Goal: Information Seeking & Learning: Learn about a topic

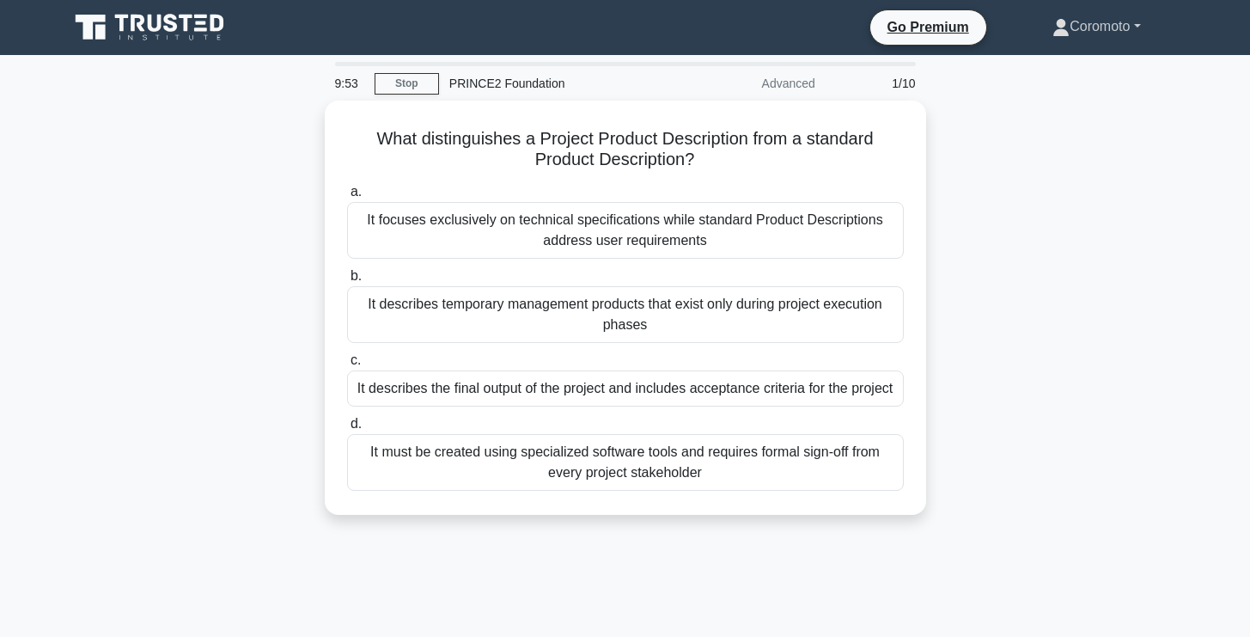
click at [1094, 30] on link "Coromoto" at bounding box center [1096, 26] width 170 height 34
click at [920, 31] on link "Go Premium" at bounding box center [928, 26] width 102 height 21
click at [1002, 154] on div "What distinguishes a Project Product Description from a standard Product Descri…" at bounding box center [625, 318] width 1134 height 435
click at [1125, 33] on link "Coromoto" at bounding box center [1096, 26] width 170 height 34
click at [1043, 64] on link "Profile" at bounding box center [1080, 66] width 136 height 27
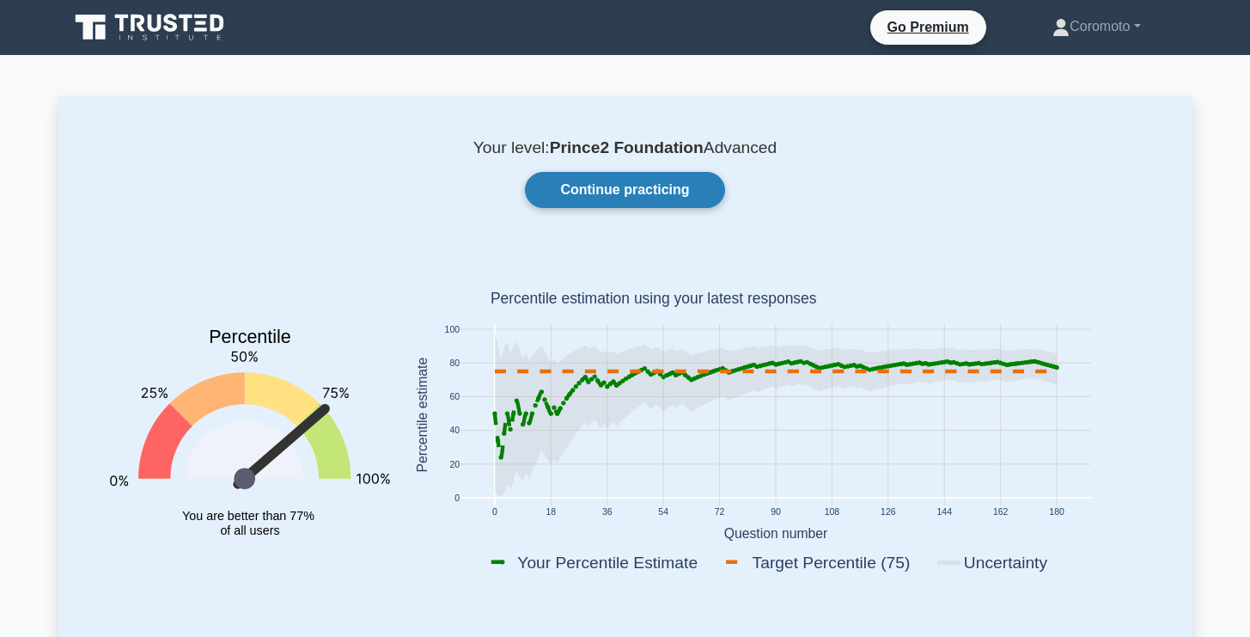
click at [626, 196] on link "Continue practicing" at bounding box center [624, 190] width 199 height 36
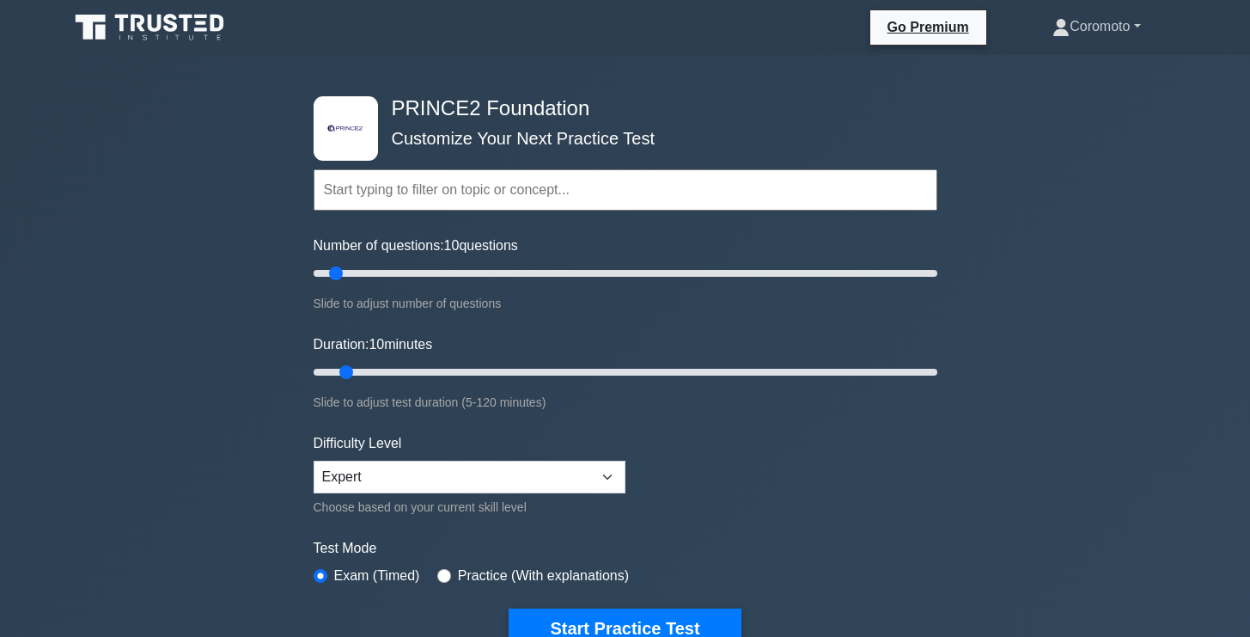
click at [1090, 27] on link "Coromoto" at bounding box center [1096, 26] width 170 height 34
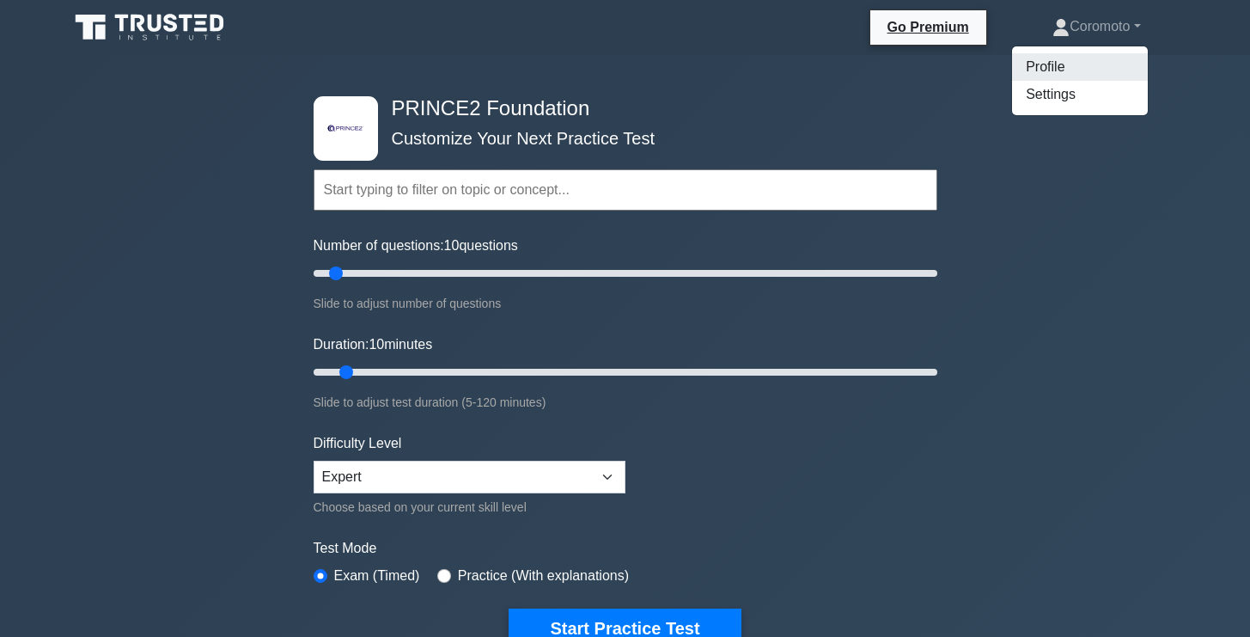
click at [1019, 67] on link "Profile" at bounding box center [1080, 66] width 136 height 27
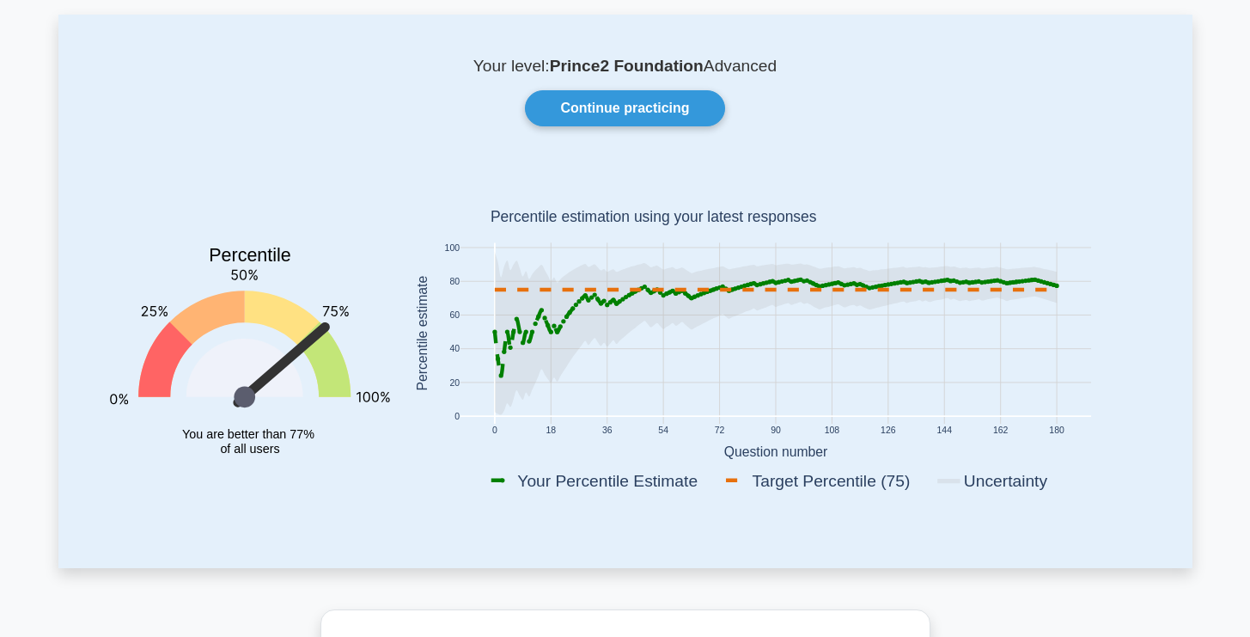
scroll to position [70, 0]
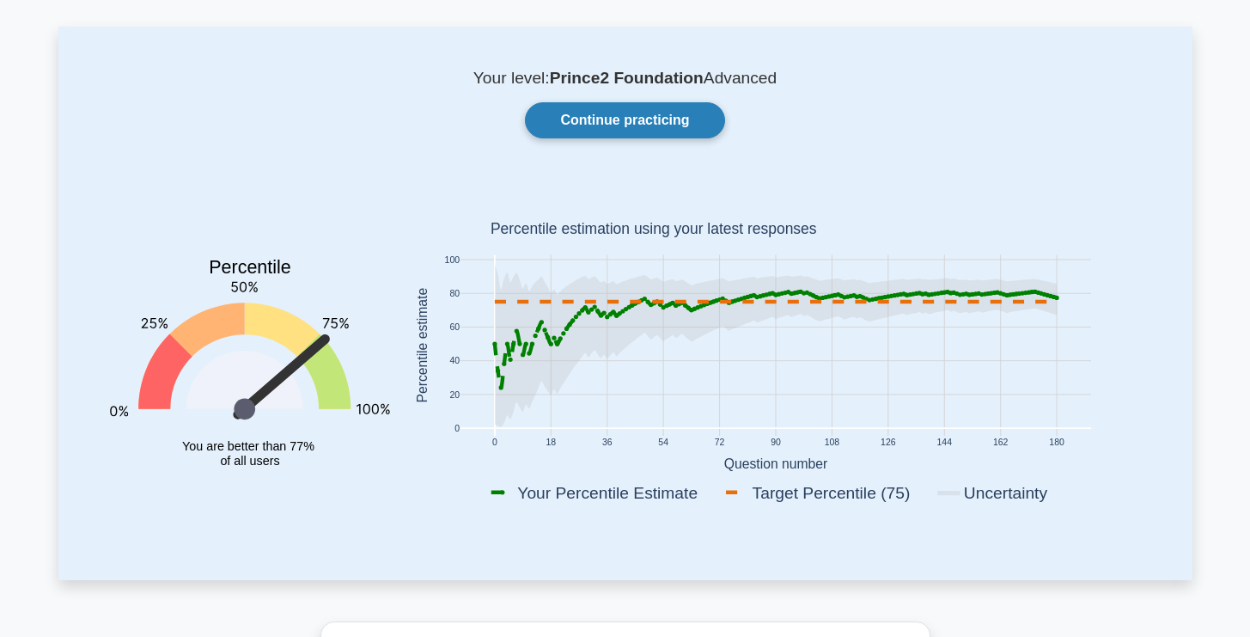
click at [679, 125] on link "Continue practicing" at bounding box center [624, 120] width 199 height 36
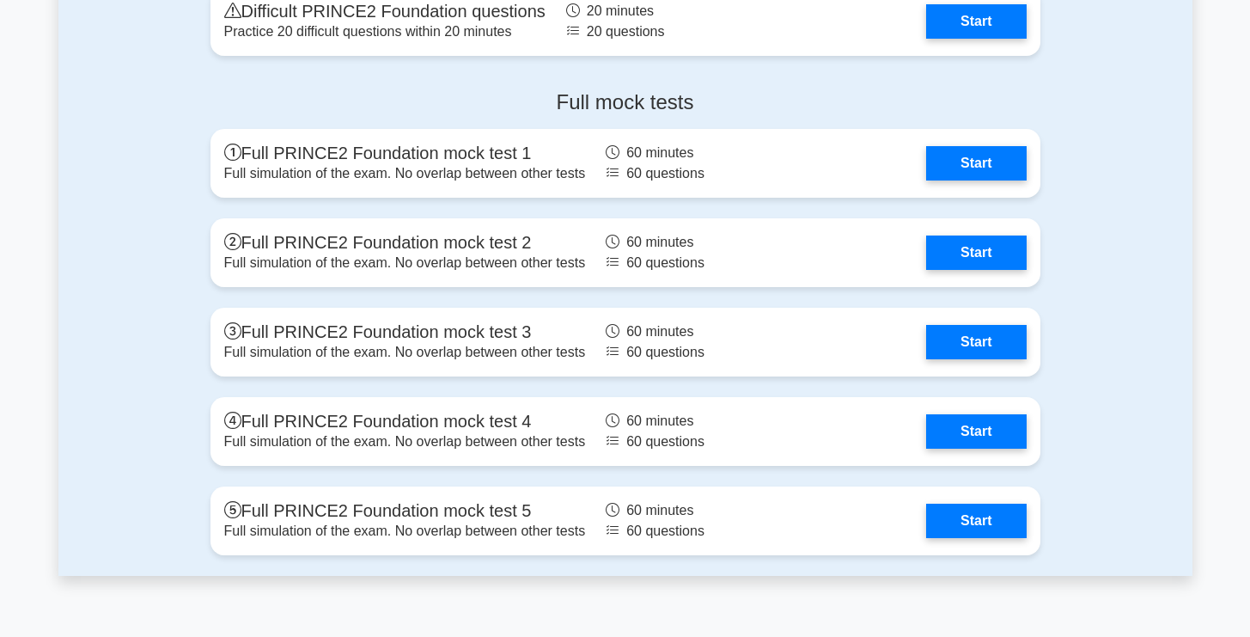
scroll to position [2977, 0]
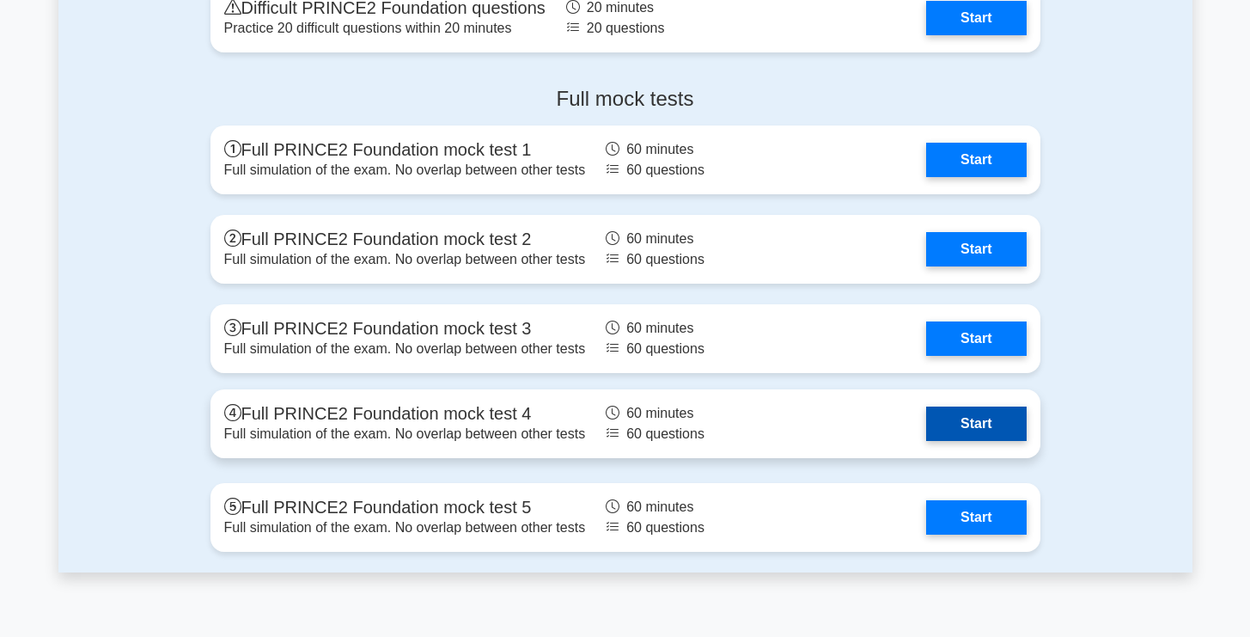
click at [974, 424] on link "Start" at bounding box center [976, 423] width 100 height 34
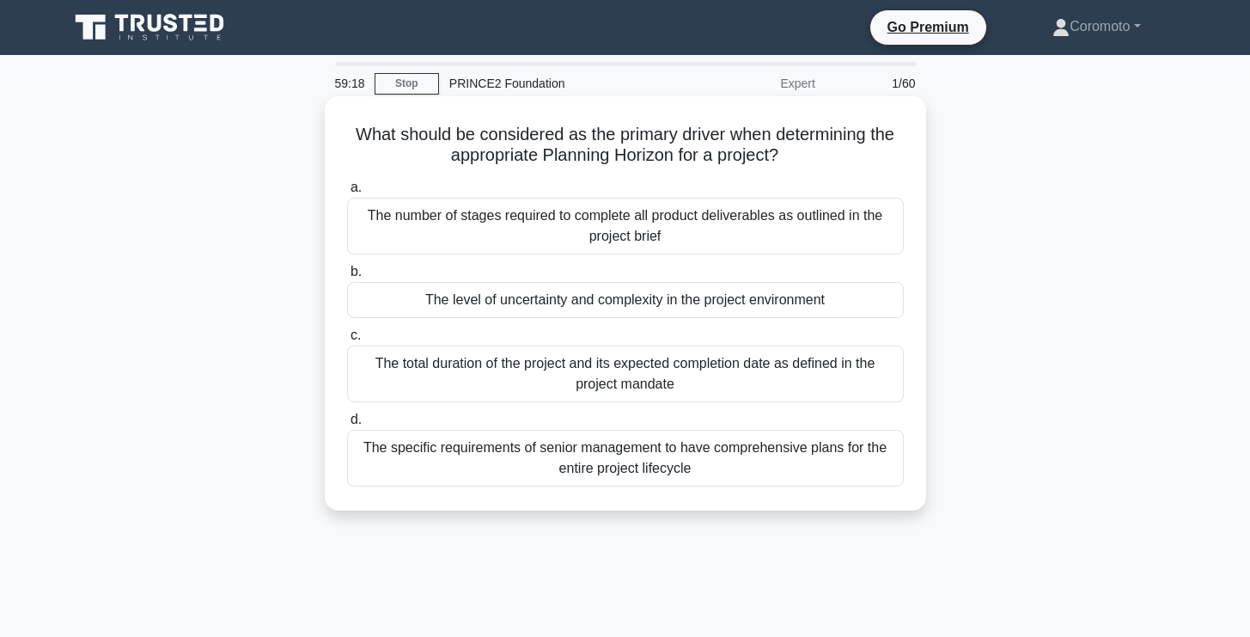
click at [698, 296] on div "The level of uncertainty and complexity in the project environment" at bounding box center [625, 300] width 557 height 36
click at [347, 278] on input "b. The level of uncertainty and complexity in the project environment" at bounding box center [347, 271] width 0 height 11
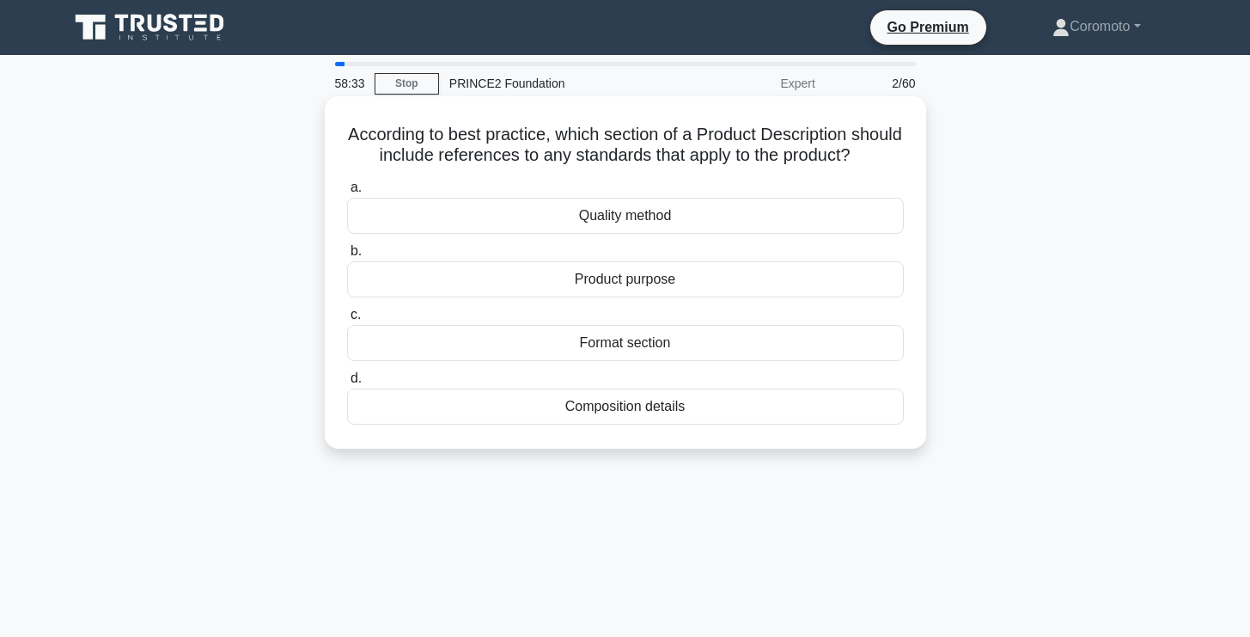
click at [750, 219] on div "Quality method" at bounding box center [625, 216] width 557 height 36
click at [347, 193] on input "a. Quality method" at bounding box center [347, 187] width 0 height 11
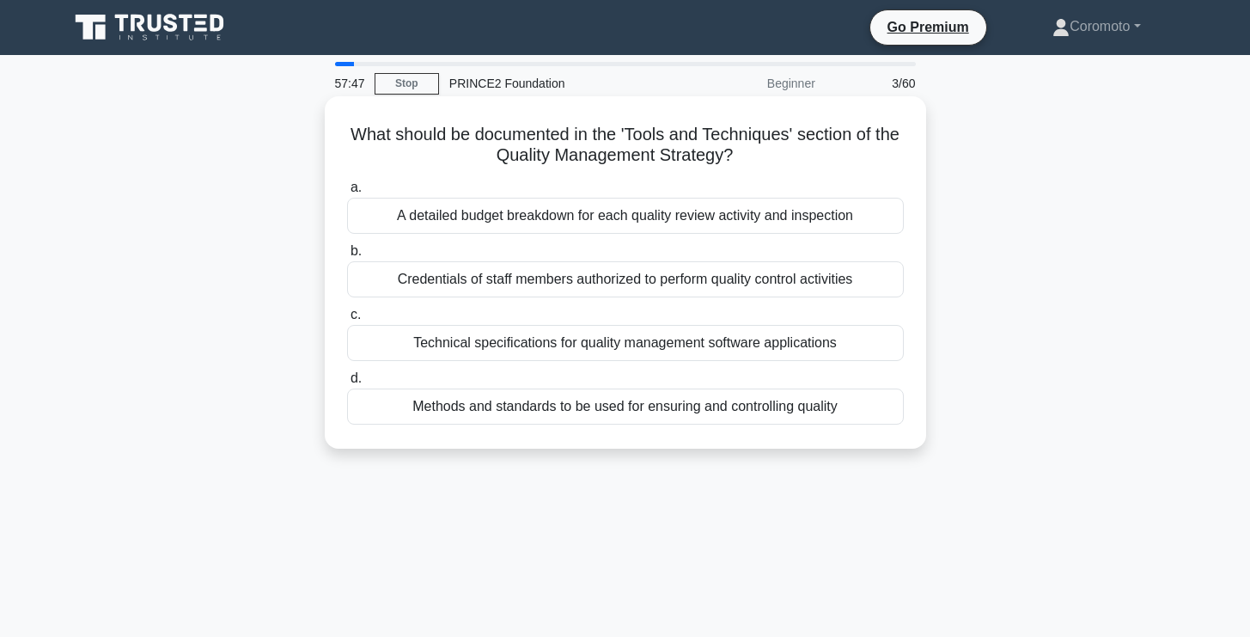
click at [718, 407] on div "Methods and standards to be used for ensuring and controlling quality" at bounding box center [625, 406] width 557 height 36
click at [347, 384] on input "d. Methods and standards to be used for ensuring and controlling quality" at bounding box center [347, 378] width 0 height 11
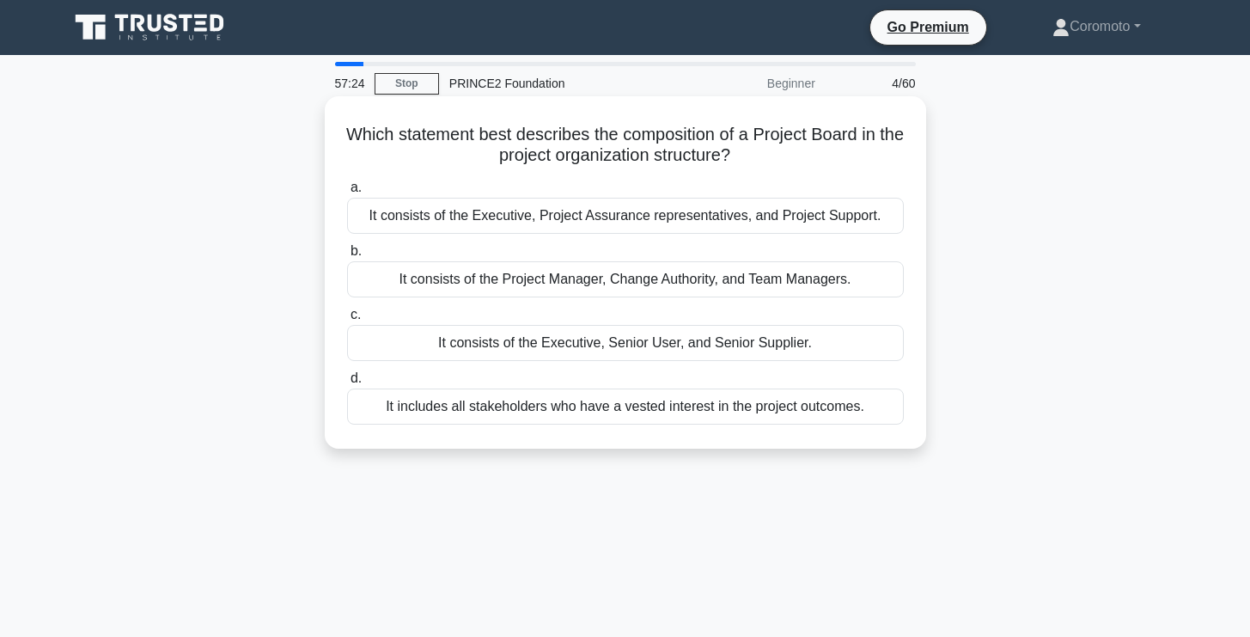
click at [741, 346] on div "It consists of the Executive, Senior User, and Senior Supplier." at bounding box center [625, 343] width 557 height 36
click at [347, 321] on input "c. It consists of the Executive, Senior User, and Senior Supplier." at bounding box center [347, 314] width 0 height 11
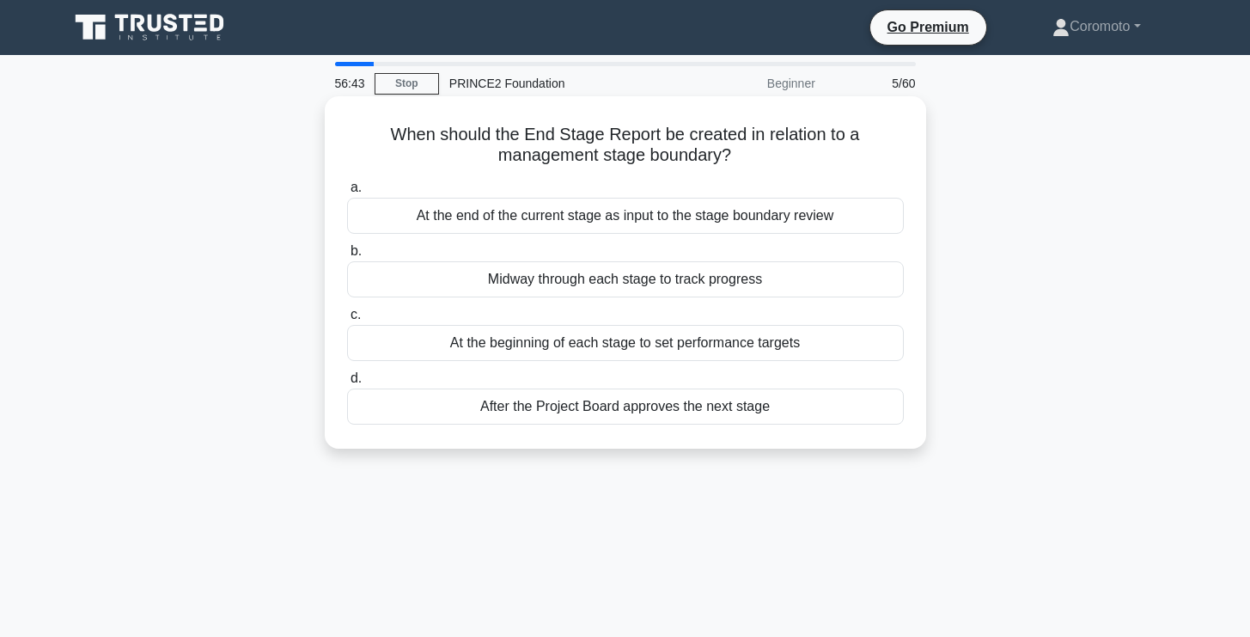
click at [789, 223] on div "At the end of the current stage as input to the stage boundary review" at bounding box center [625, 216] width 557 height 36
click at [347, 193] on input "a. At the end of the current stage as input to the stage boundary review" at bounding box center [347, 187] width 0 height 11
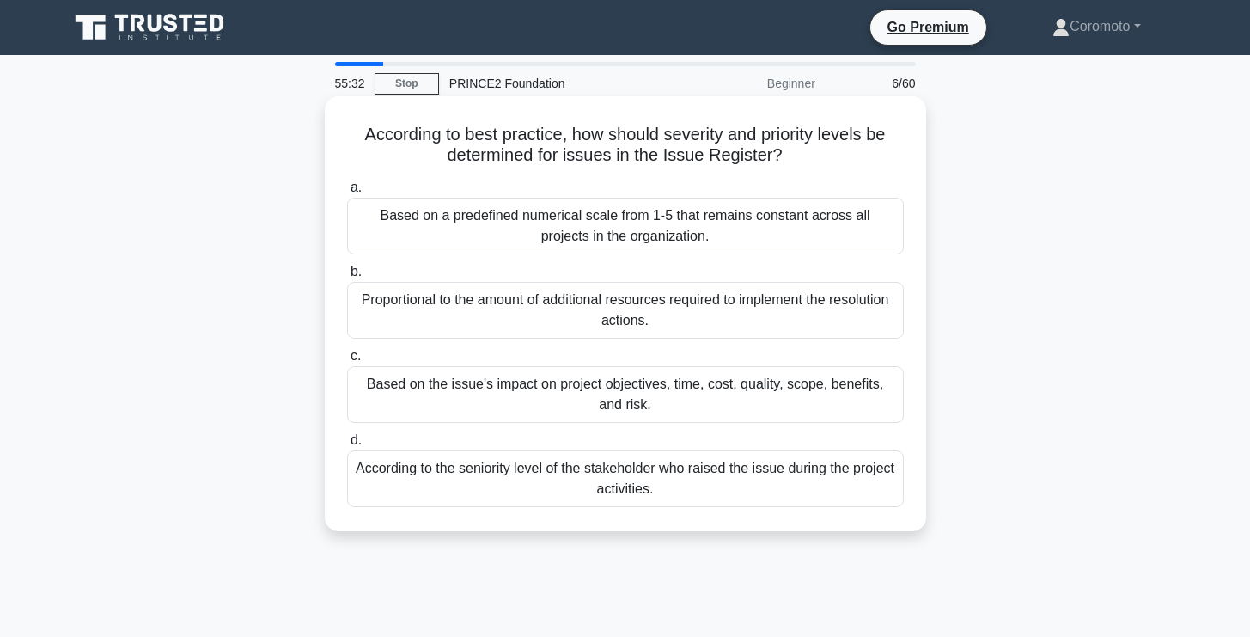
click at [530, 393] on div "Based on the issue's impact on project objectives, time, cost, quality, scope, …" at bounding box center [625, 394] width 557 height 57
click at [347, 362] on input "c. Based on the issue's impact on project objectives, time, cost, quality, scop…" at bounding box center [347, 356] width 0 height 11
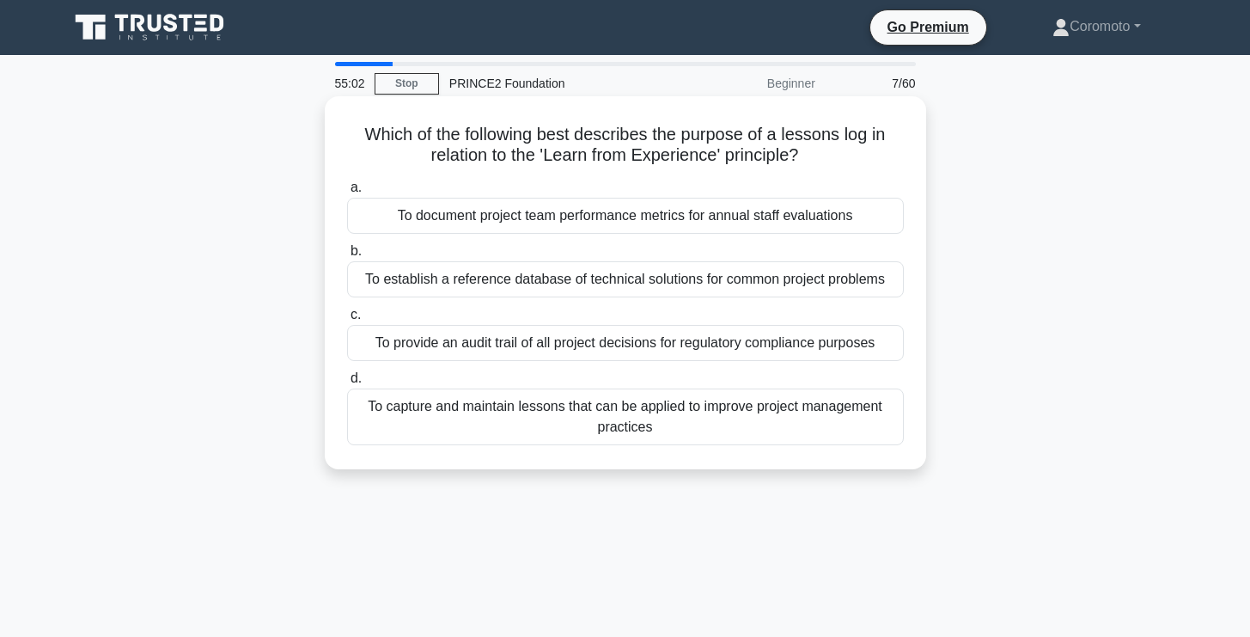
click at [759, 426] on div "To capture and maintain lessons that can be applied to improve project manageme…" at bounding box center [625, 416] width 557 height 57
click at [347, 384] on input "d. To capture and maintain lessons that can be applied to improve project manag…" at bounding box center [347, 378] width 0 height 11
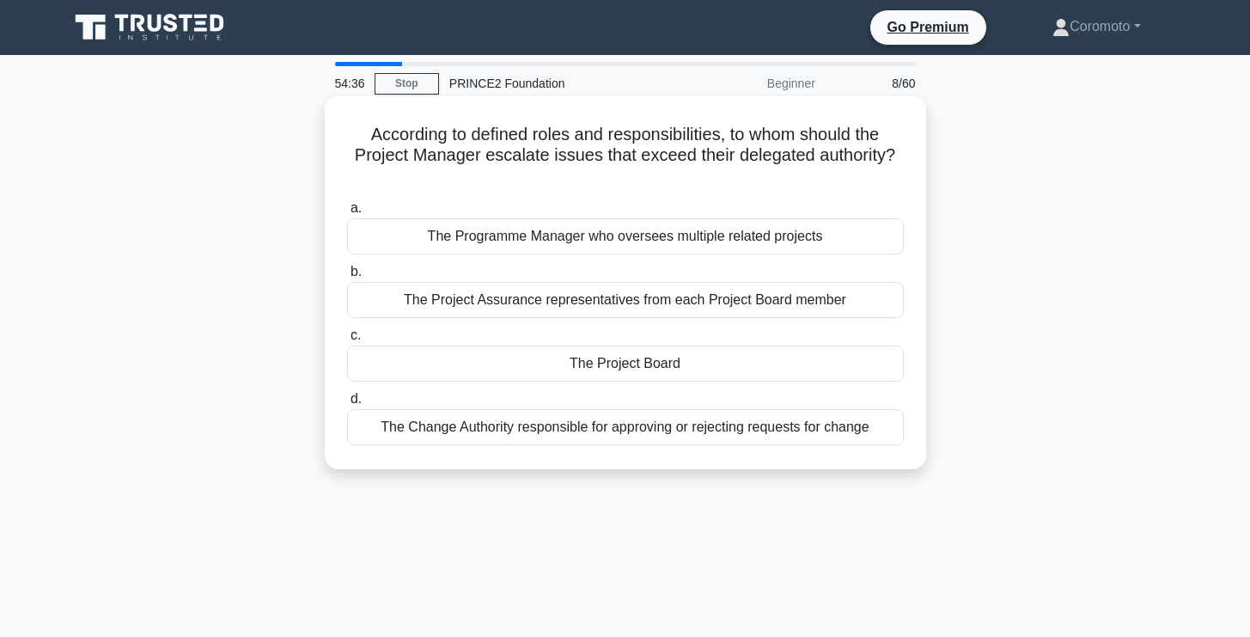
click at [666, 371] on div "The Project Board" at bounding box center [625, 363] width 557 height 36
click at [347, 341] on input "c. The Project Board" at bounding box center [347, 335] width 0 height 11
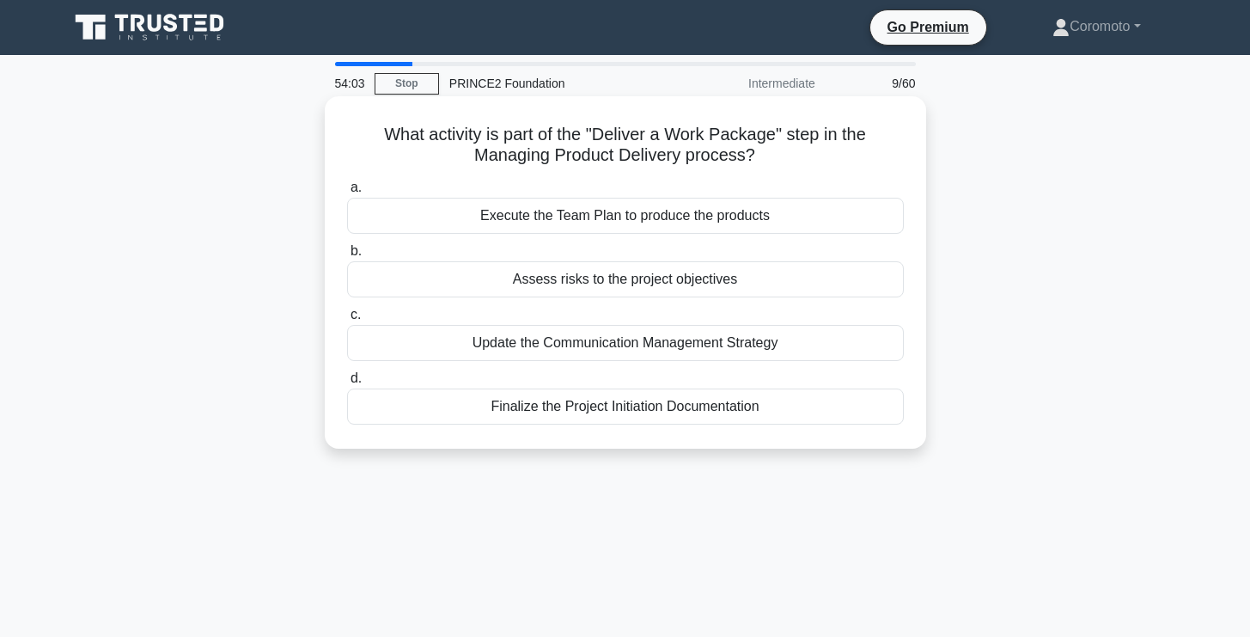
click at [614, 216] on div "Execute the Team Plan to produce the products" at bounding box center [625, 216] width 557 height 36
click at [347, 193] on input "a. Execute the Team Plan to produce the products" at bounding box center [347, 187] width 0 height 11
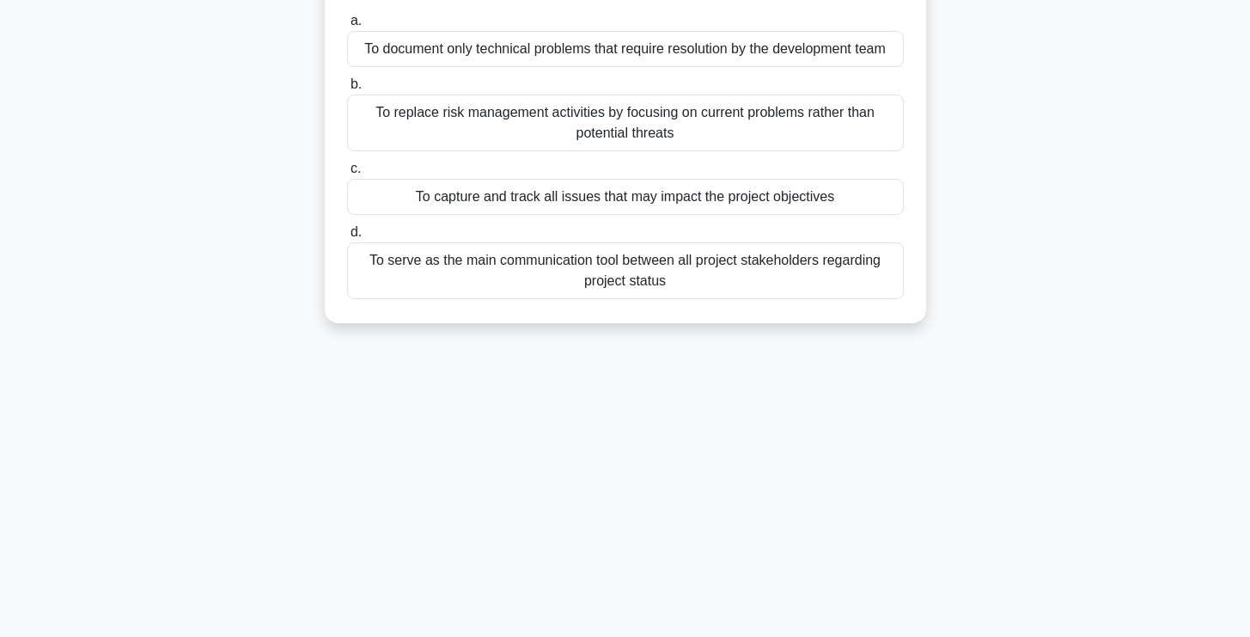
scroll to position [181, 0]
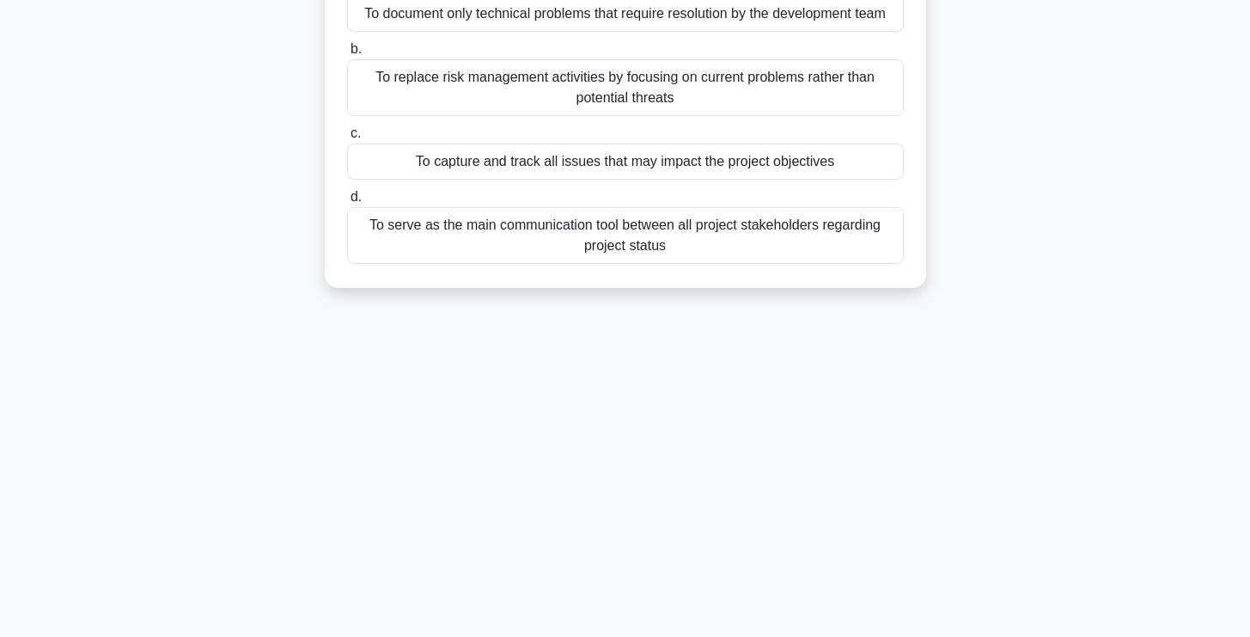
click at [705, 170] on div "To capture and track all issues that may impact the project objectives" at bounding box center [625, 162] width 557 height 36
click at [347, 139] on input "c. To capture and track all issues that may impact the project objectives" at bounding box center [347, 133] width 0 height 11
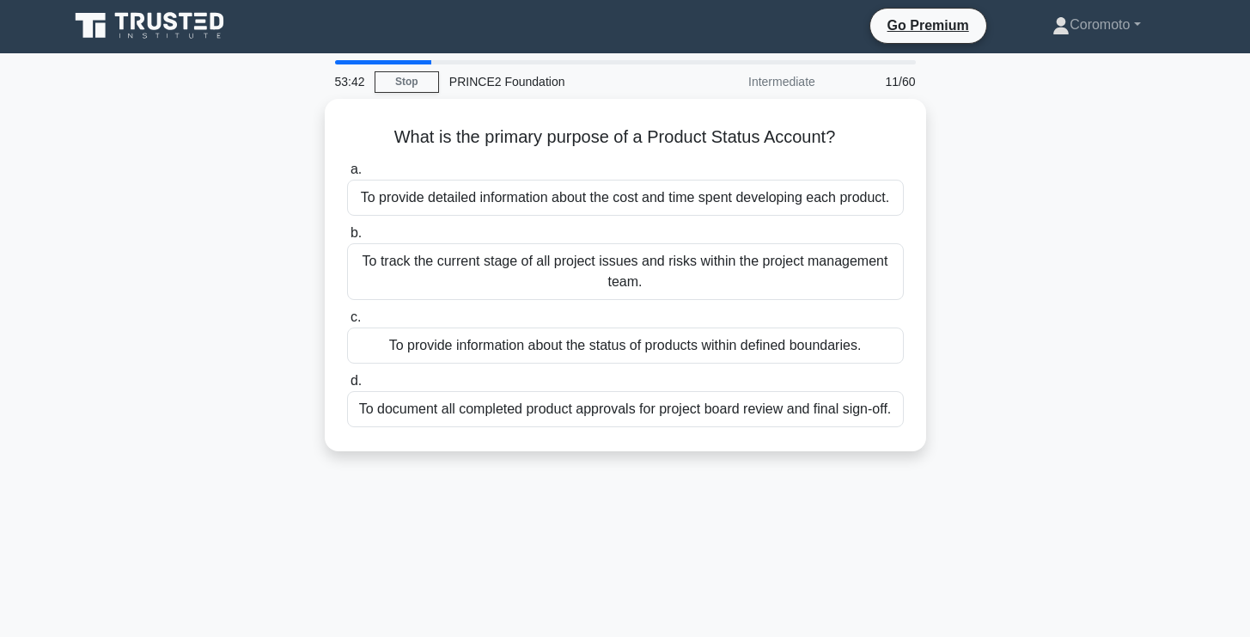
scroll to position [0, 0]
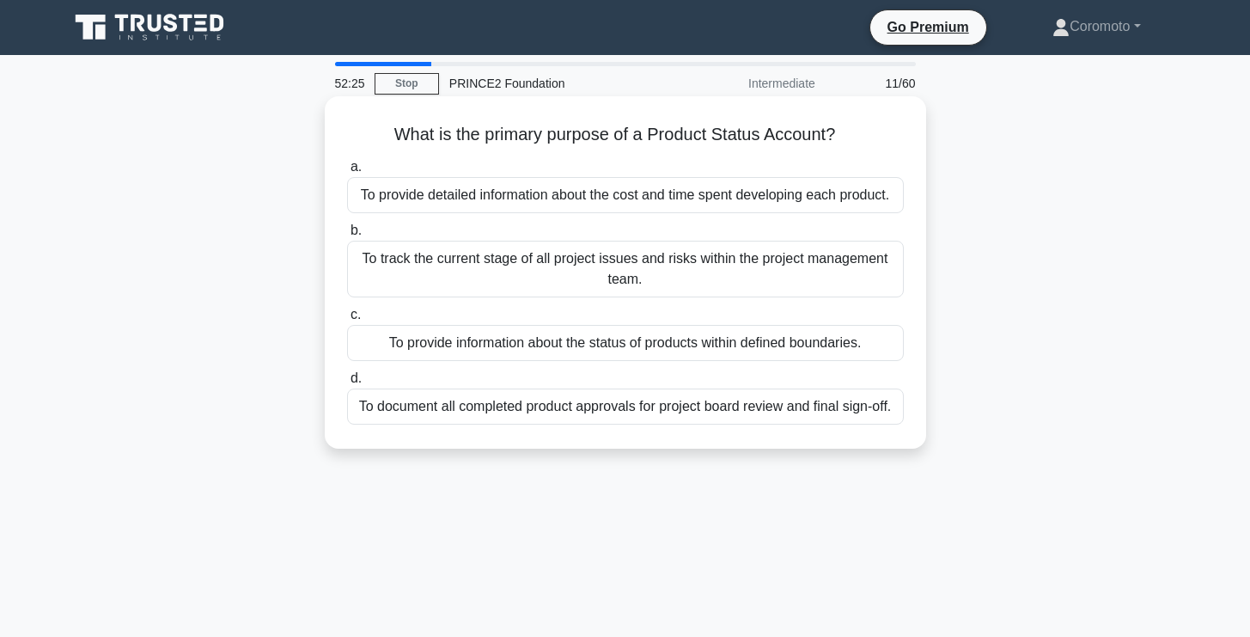
click at [872, 352] on div "To provide information about the status of products within defined boundaries." at bounding box center [625, 343] width 557 height 36
click at [347, 321] on input "c. To provide information about the status of products within defined boundarie…" at bounding box center [347, 314] width 0 height 11
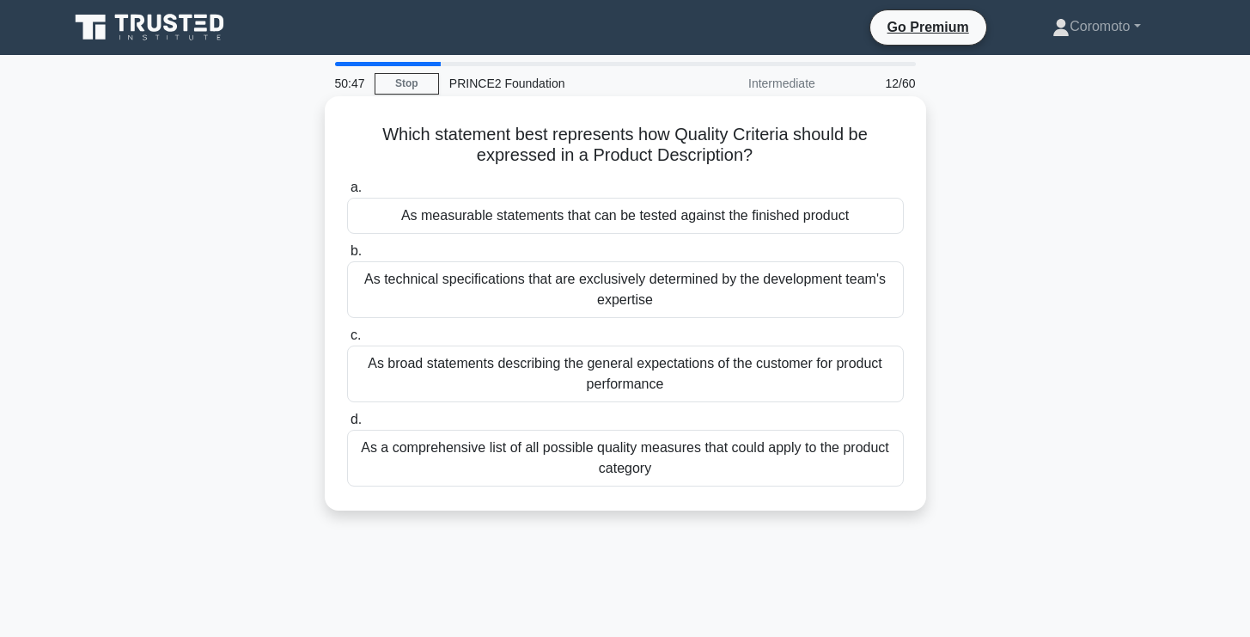
drag, startPoint x: 682, startPoint y: 392, endPoint x: 630, endPoint y: 384, distance: 53.0
click at [630, 384] on div "As broad statements describing the general expectations of the customer for pro…" at bounding box center [625, 373] width 557 height 57
click at [614, 369] on div "As broad statements describing the general expectations of the customer for pro…" at bounding box center [625, 373] width 557 height 57
click at [347, 341] on input "c. As broad statements describing the general expectations of the customer for …" at bounding box center [347, 335] width 0 height 11
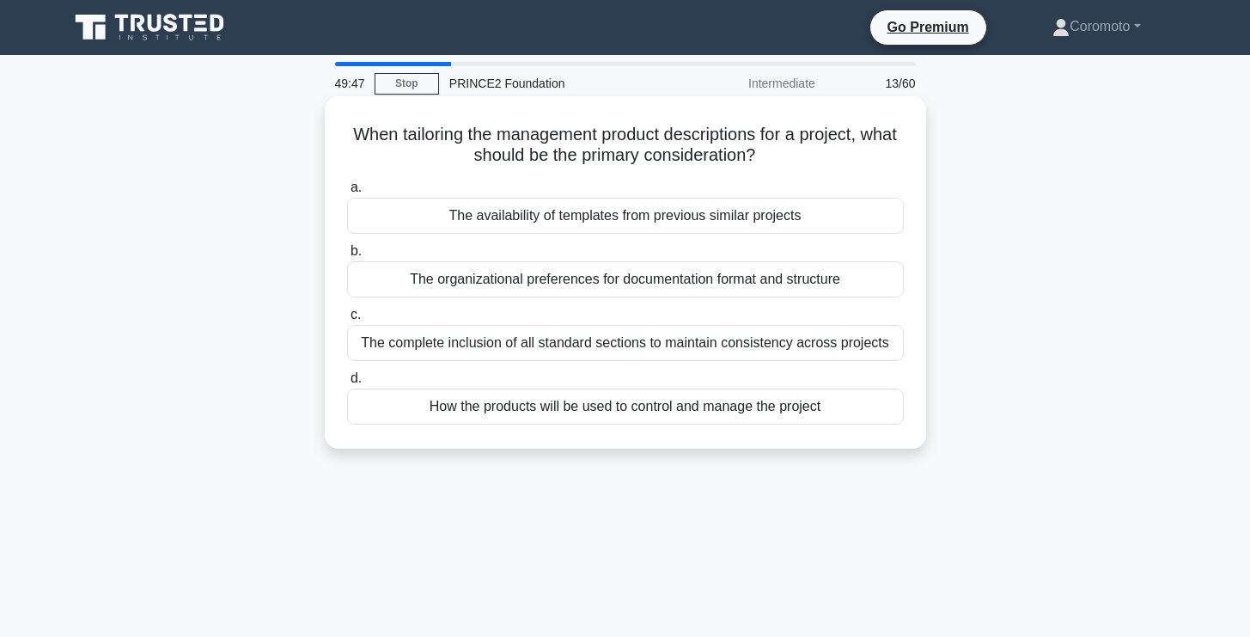
click at [834, 282] on div "The organizational preferences for documentation format and structure" at bounding box center [625, 279] width 557 height 36
click at [347, 257] on input "b. The organizational preferences for documentation format and structure" at bounding box center [347, 251] width 0 height 11
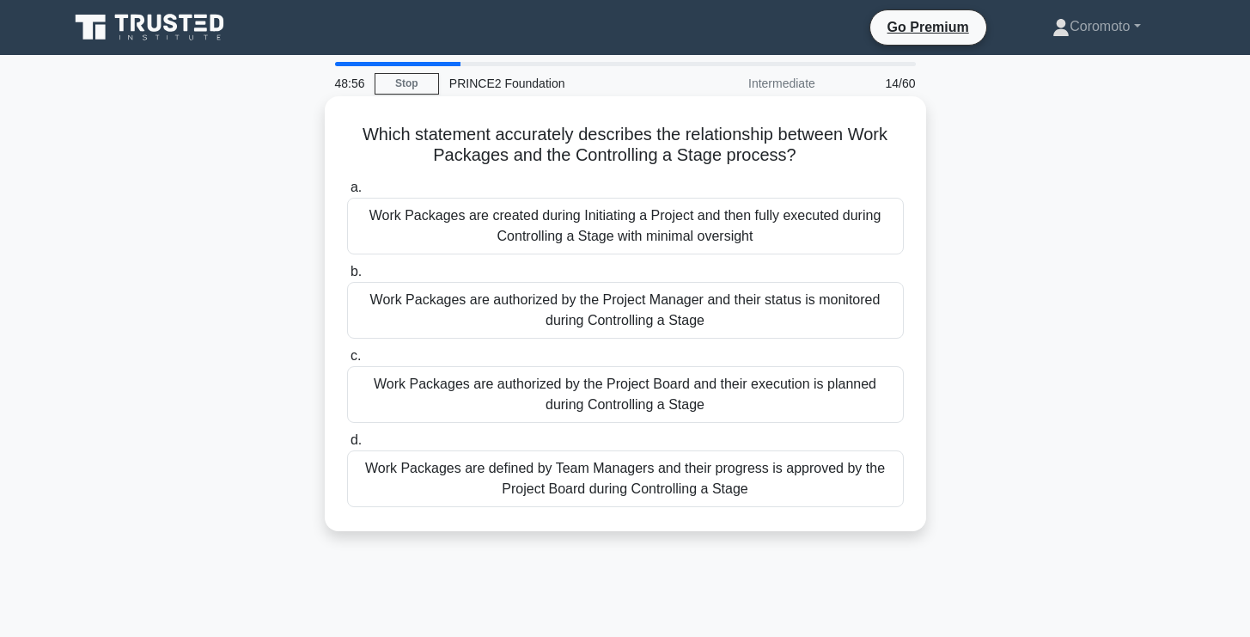
click at [712, 311] on div "Work Packages are authorized by the Project Manager and their status is monitor…" at bounding box center [625, 310] width 557 height 57
click at [347, 278] on input "b. Work Packages are authorized by the Project Manager and their status is moni…" at bounding box center [347, 271] width 0 height 11
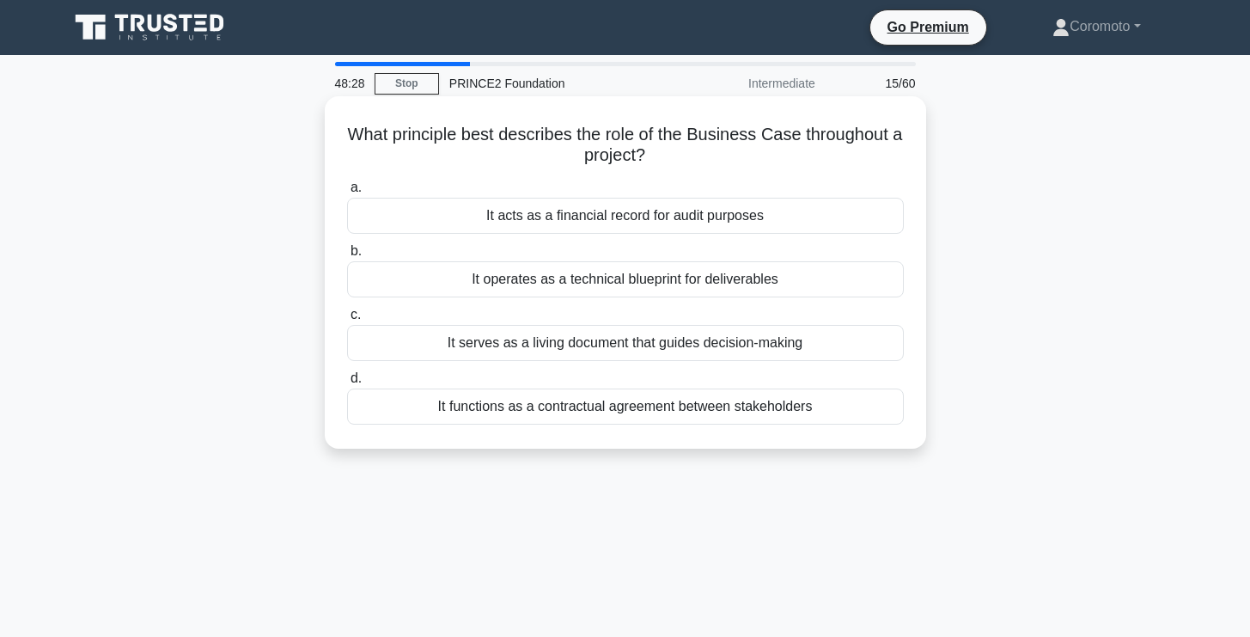
click at [734, 342] on div "It serves as a living document that guides decision-making" at bounding box center [625, 343] width 557 height 36
click at [347, 321] on input "c. It serves as a living document that guides decision-making" at bounding box center [347, 314] width 0 height 11
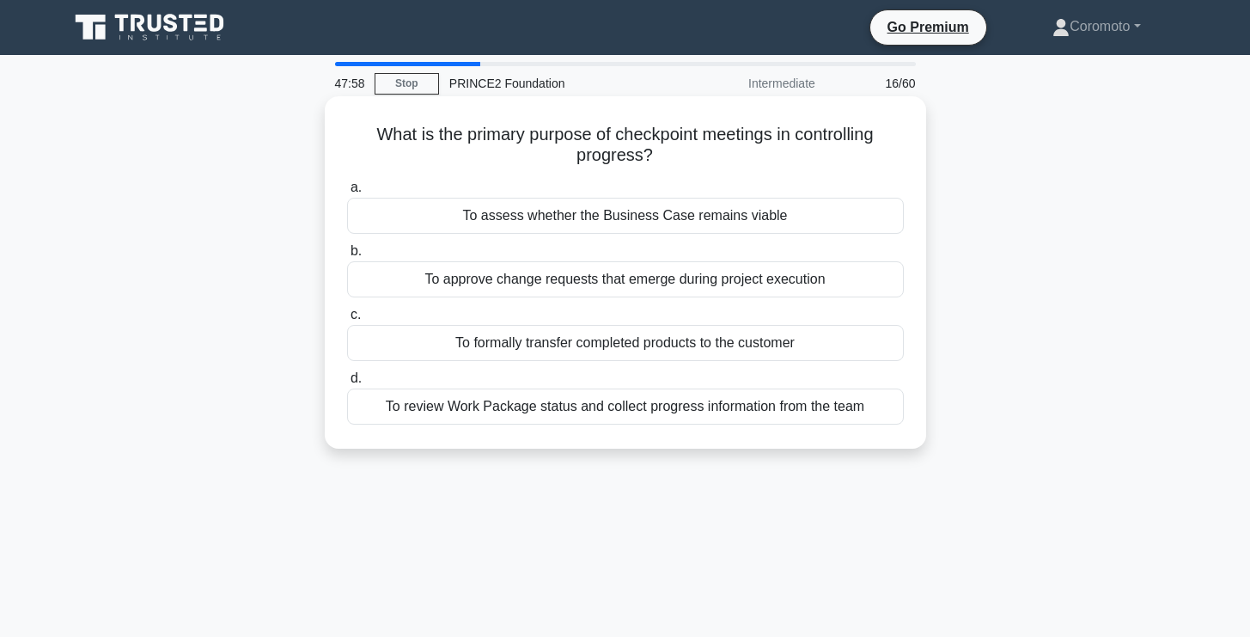
click at [861, 412] on div "To review Work Package status and collect progress information from the team" at bounding box center [625, 406] width 557 height 36
click at [347, 384] on input "d. To review Work Package status and collect progress information from the team" at bounding box center [347, 378] width 0 height 11
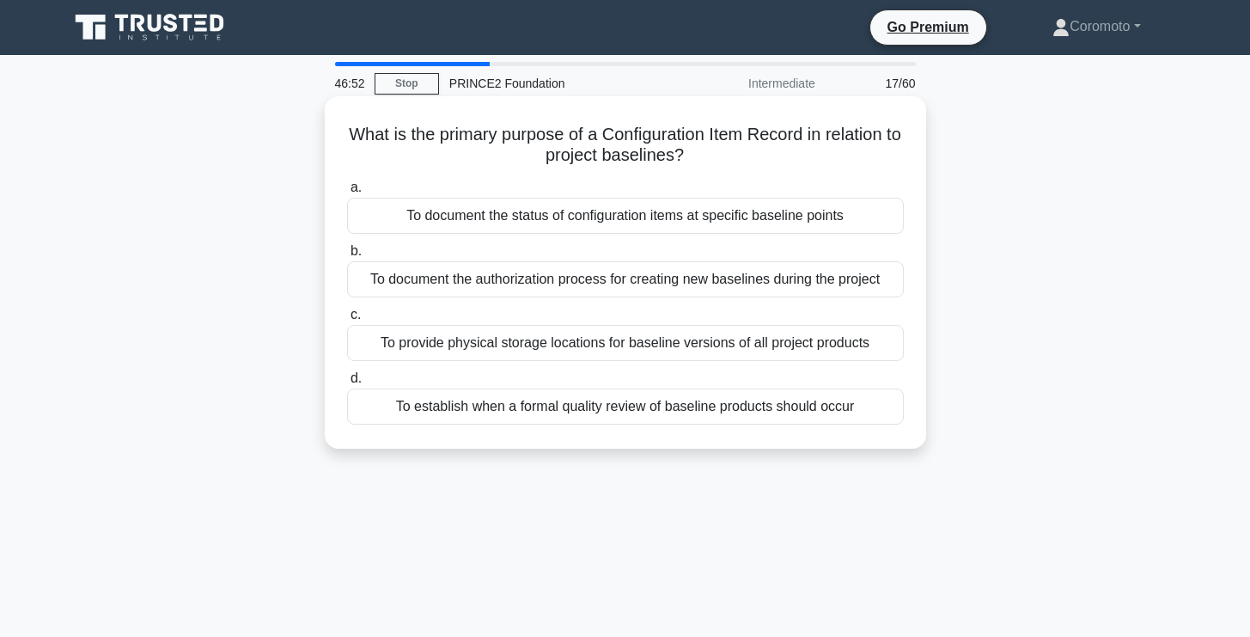
click at [842, 221] on div "To document the status of configuration items at specific baseline points" at bounding box center [625, 216] width 557 height 36
click at [347, 193] on input "a. To document the status of configuration items at specific baseline points" at bounding box center [347, 187] width 0 height 11
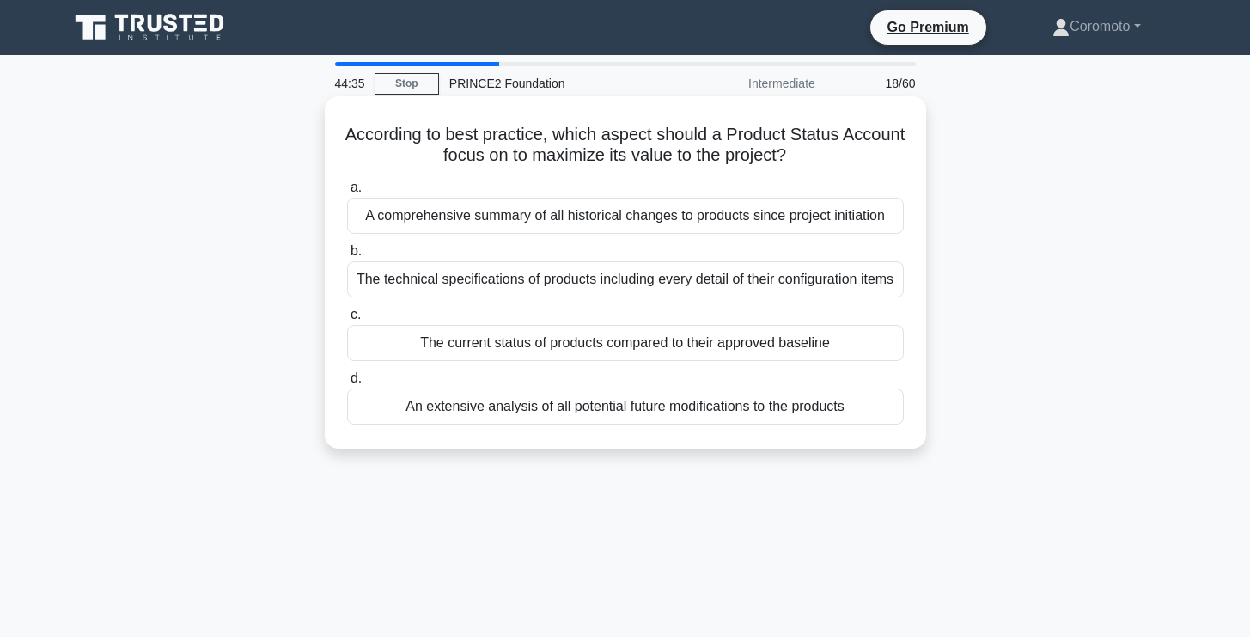
click at [807, 349] on div "The current status of products compared to their approved baseline" at bounding box center [625, 343] width 557 height 36
click at [347, 321] on input "c. The current status of products compared to their approved baseline" at bounding box center [347, 314] width 0 height 11
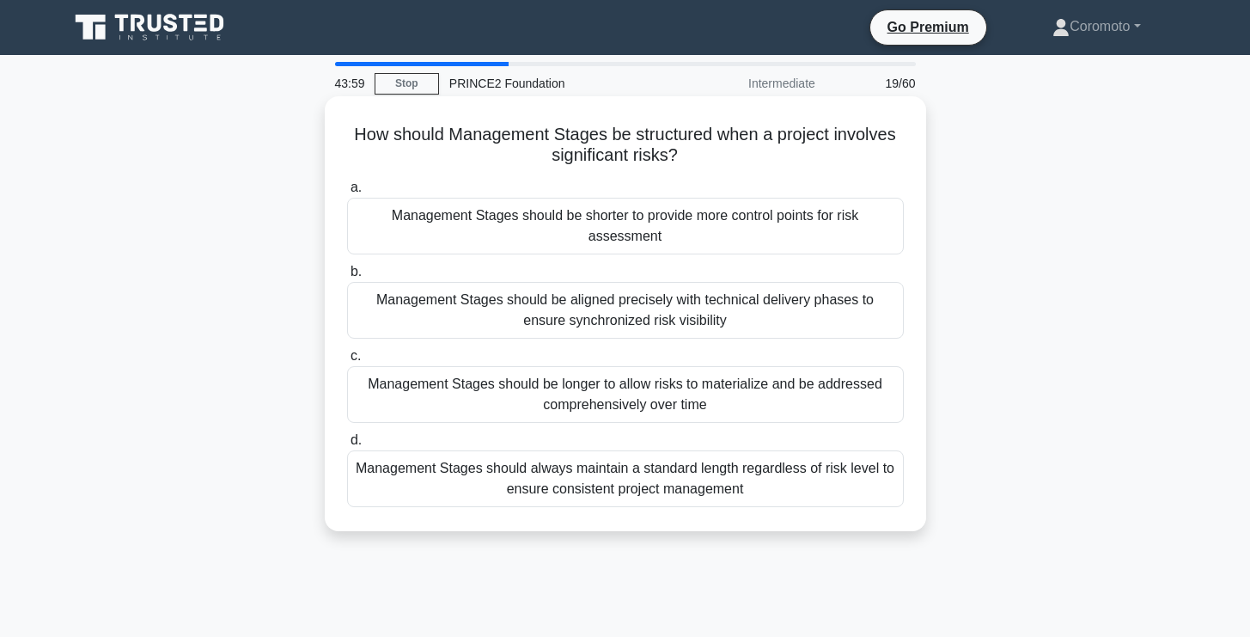
click at [832, 237] on div "Management Stages should be shorter to provide more control points for risk ass…" at bounding box center [625, 226] width 557 height 57
click at [347, 193] on input "a. Management Stages should be shorter to provide more control points for risk …" at bounding box center [347, 187] width 0 height 11
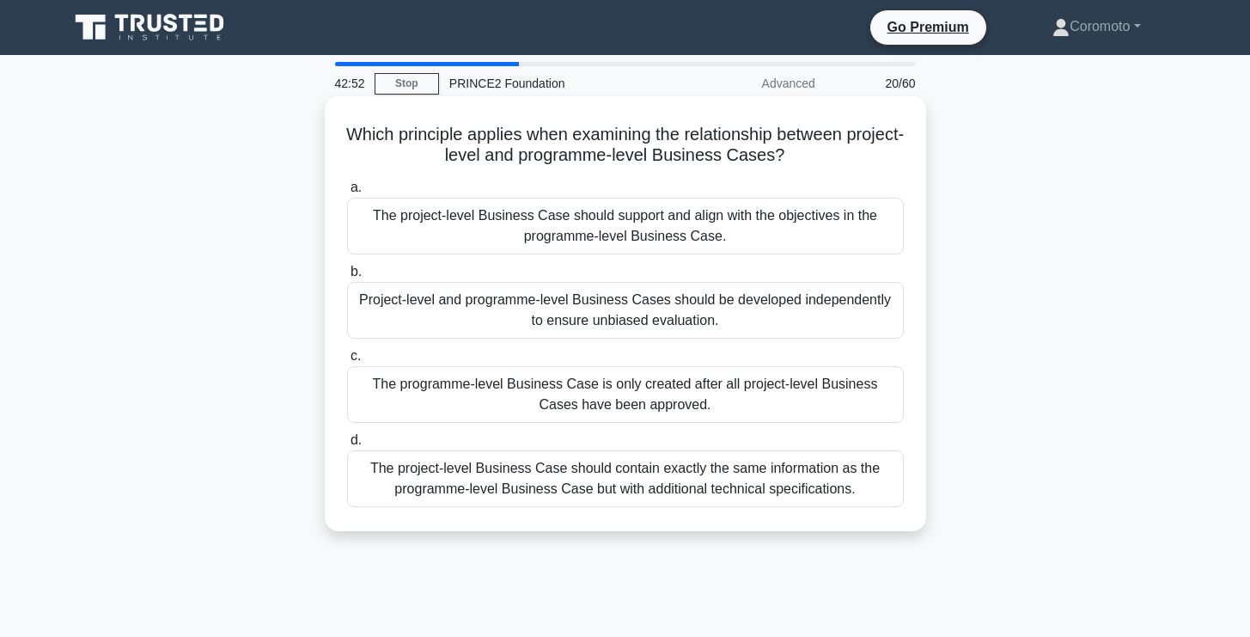
click at [759, 239] on div "The project-level Business Case should support and align with the objectives in…" at bounding box center [625, 226] width 557 height 57
click at [347, 193] on input "a. The project-level Business Case should support and align with the objectives…" at bounding box center [347, 187] width 0 height 11
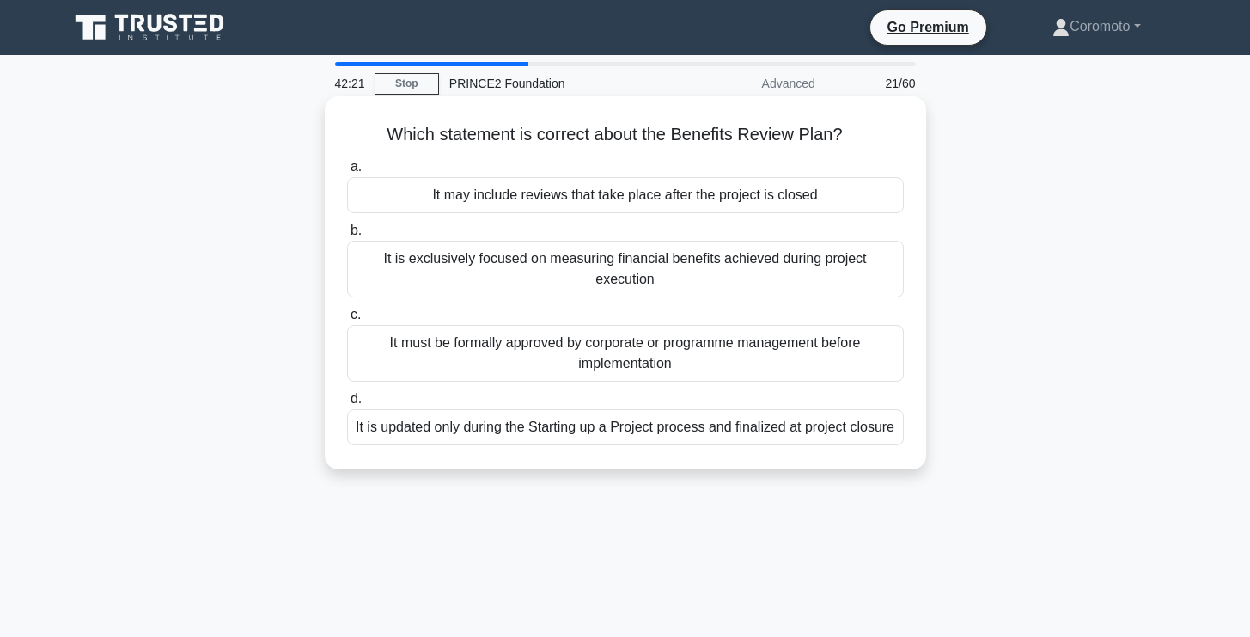
click at [813, 196] on div "It may include reviews that take place after the project is closed" at bounding box center [625, 195] width 557 height 36
click at [347, 173] on input "a. It may include reviews that take place after the project is closed" at bounding box center [347, 167] width 0 height 11
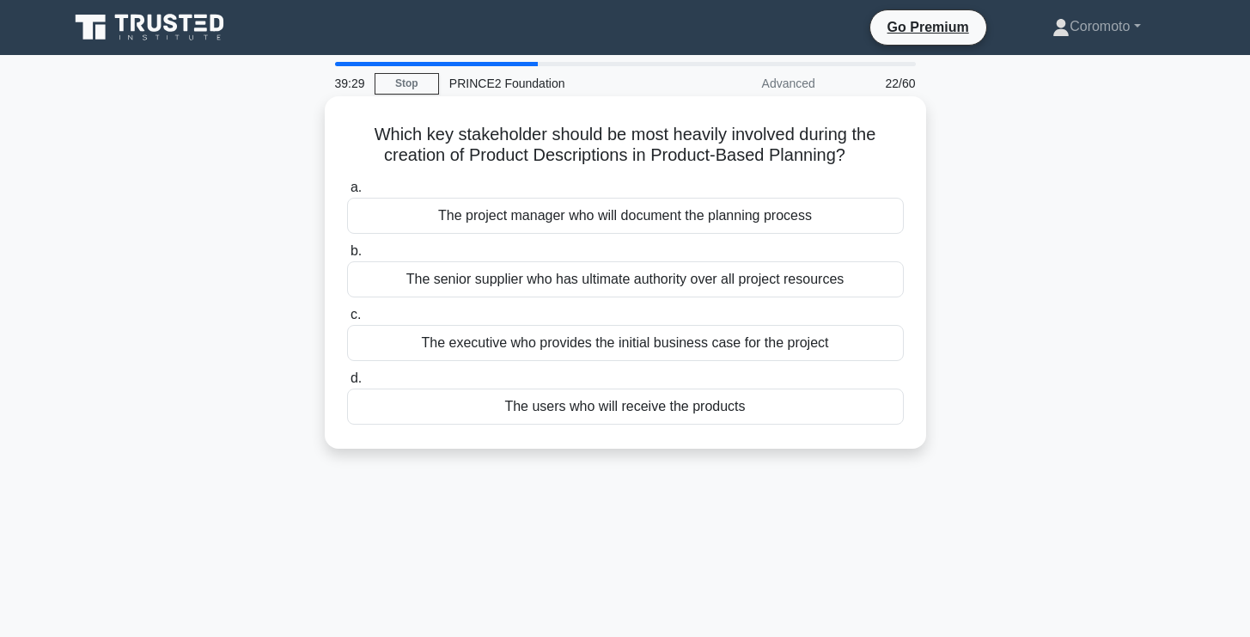
drag, startPoint x: 689, startPoint y: 409, endPoint x: 756, endPoint y: 407, distance: 67.0
click at [756, 407] on div "The users who will receive the products" at bounding box center [625, 406] width 557 height 36
click at [638, 406] on div "The users who will receive the products" at bounding box center [625, 406] width 557 height 36
click at [347, 384] on input "d. The users who will receive the products" at bounding box center [347, 378] width 0 height 11
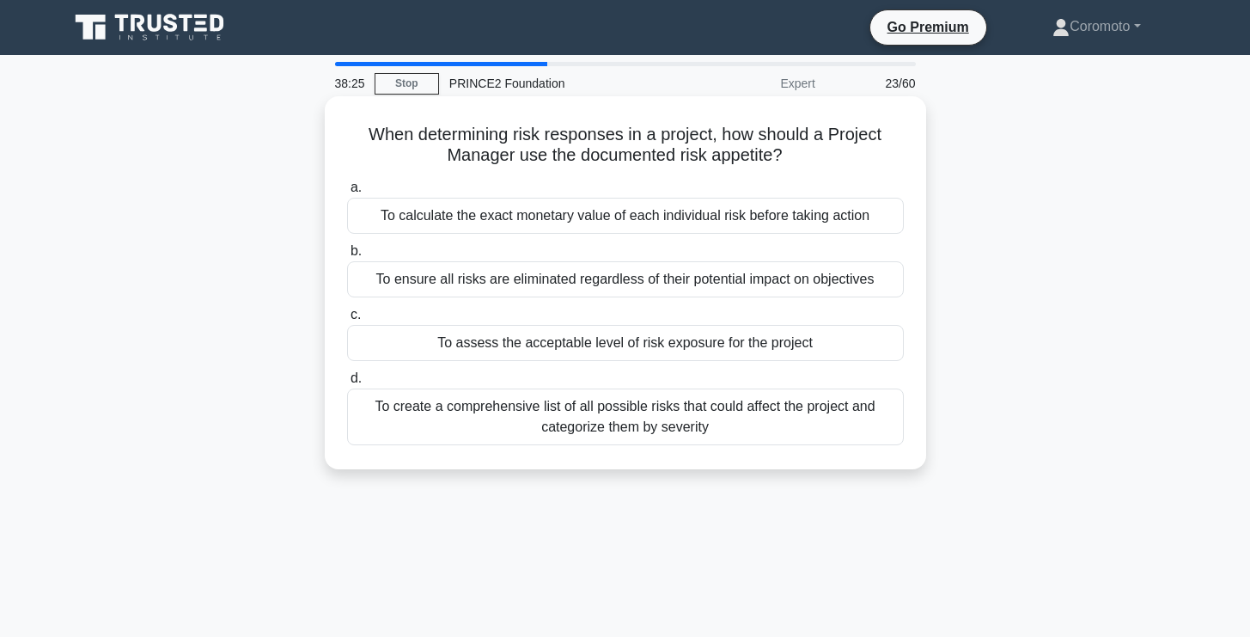
click at [797, 339] on div "To assess the acceptable level of risk exposure for the project" at bounding box center [625, 343] width 557 height 36
click at [347, 321] on input "c. To assess the acceptable level of risk exposure for the project" at bounding box center [347, 314] width 0 height 11
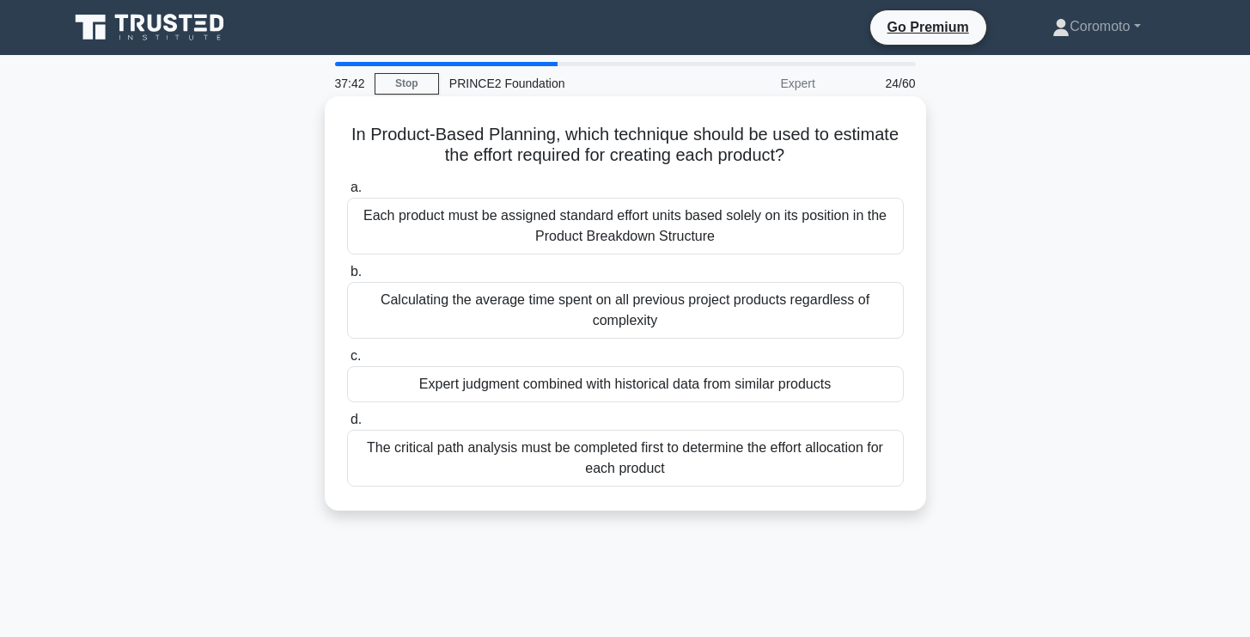
click at [852, 382] on div "Expert judgment combined with historical data from similar products" at bounding box center [625, 384] width 557 height 36
click at [347, 362] on input "c. Expert judgment combined with historical data from similar products" at bounding box center [347, 356] width 0 height 11
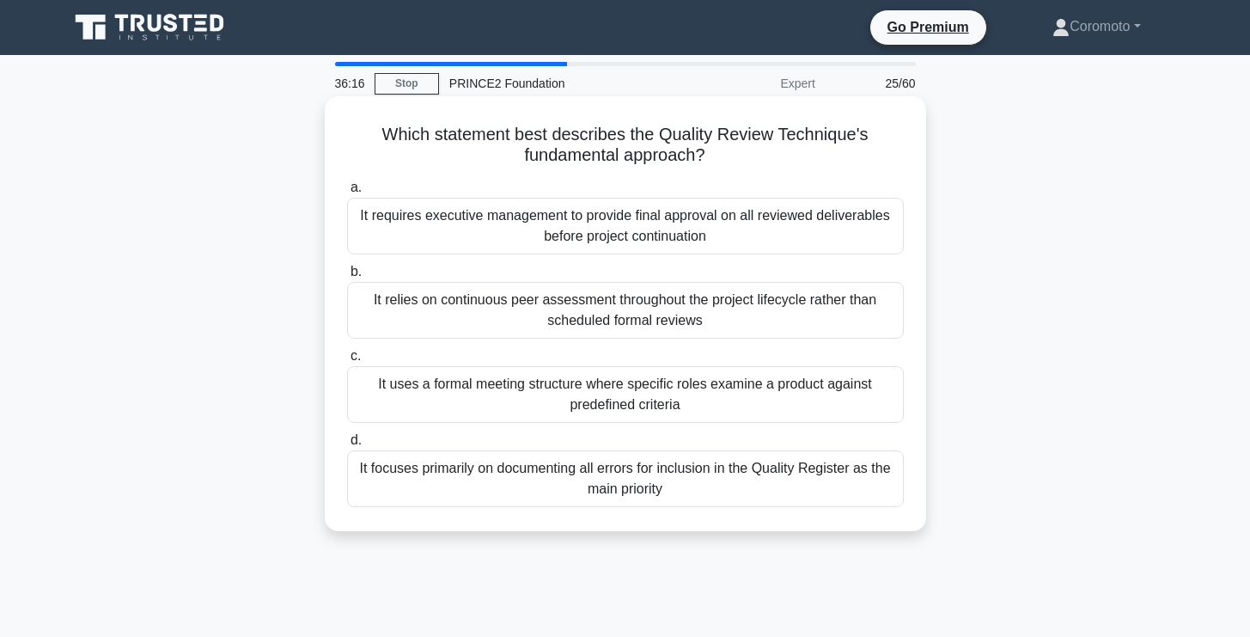
click at [789, 328] on div "It relies on continuous peer assessment throughout the project lifecycle rather…" at bounding box center [625, 310] width 557 height 57
click at [347, 278] on input "b. It relies on continuous peer assessment throughout the project lifecycle rat…" at bounding box center [347, 271] width 0 height 11
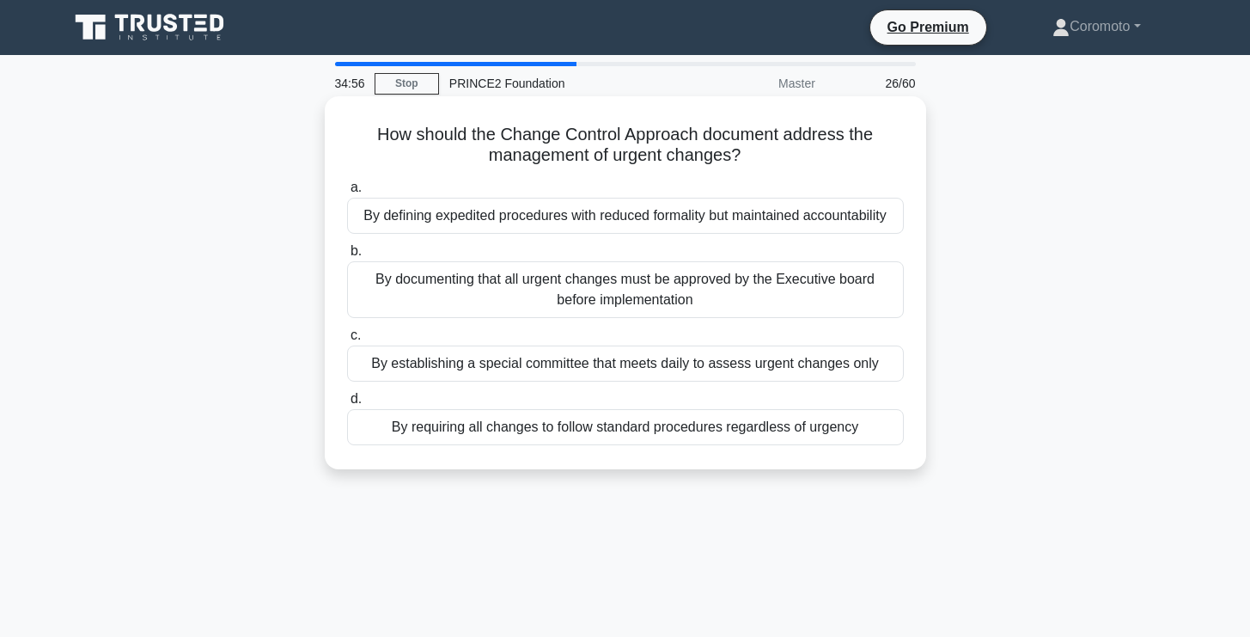
click at [766, 299] on div "By documenting that all urgent changes must be approved by the Executive board …" at bounding box center [625, 289] width 557 height 57
click at [347, 257] on input "b. By documenting that all urgent changes must be approved by the Executive boa…" at bounding box center [347, 251] width 0 height 11
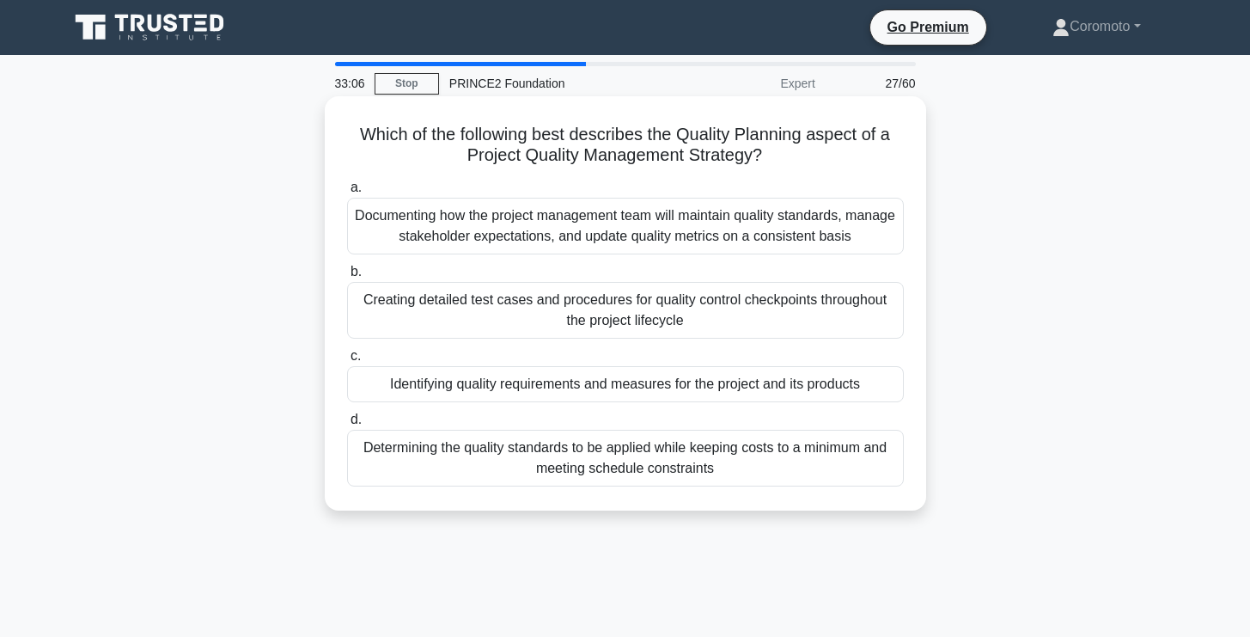
click at [563, 382] on div "Identifying quality requirements and measures for the project and its products" at bounding box center [625, 384] width 557 height 36
click at [347, 362] on input "c. Identifying quality requirements and measures for the project and its produc…" at bounding box center [347, 356] width 0 height 11
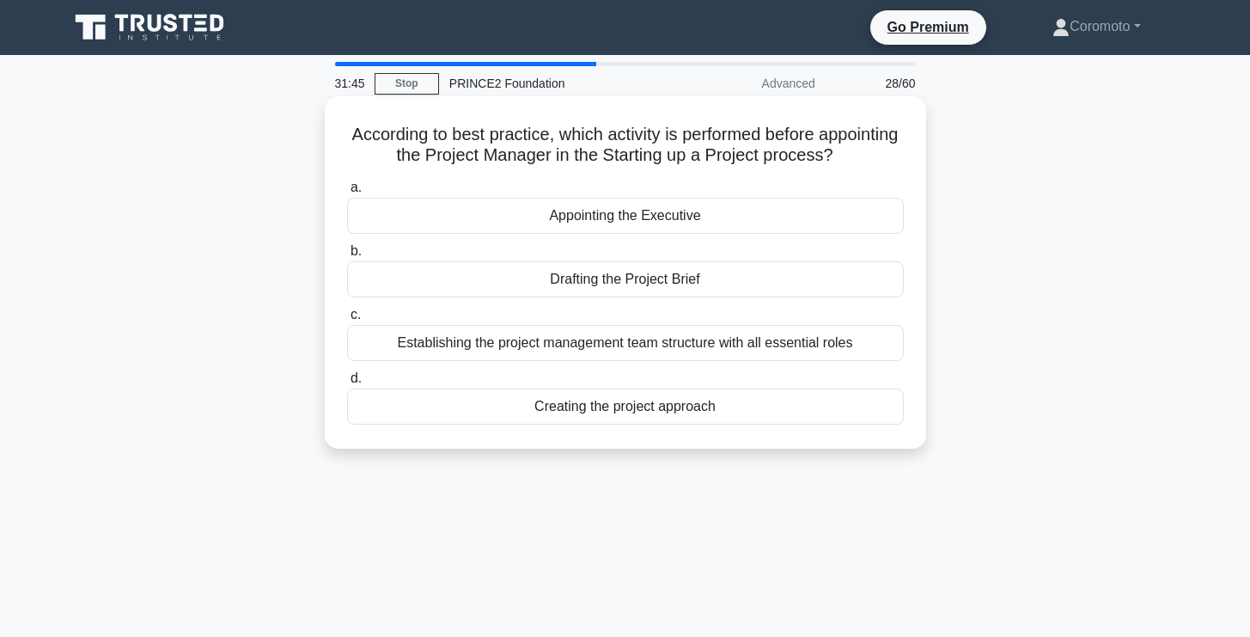
click at [784, 349] on div "Establishing the project management team structure with all essential roles" at bounding box center [625, 343] width 557 height 36
click at [347, 321] on input "c. Establishing the project management team structure with all essential roles" at bounding box center [347, 314] width 0 height 11
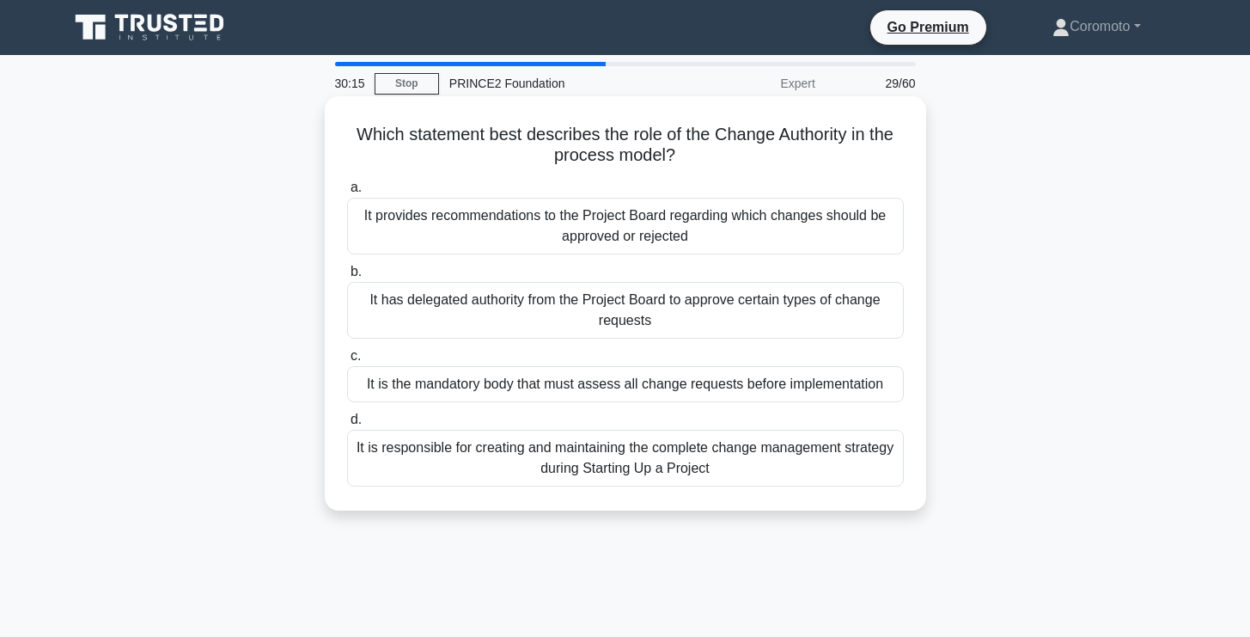
click at [699, 312] on div "It has delegated authority from the Project Board to approve certain types of c…" at bounding box center [625, 310] width 557 height 57
click at [347, 278] on input "b. It has delegated authority from the Project Board to approve certain types o…" at bounding box center [347, 271] width 0 height 11
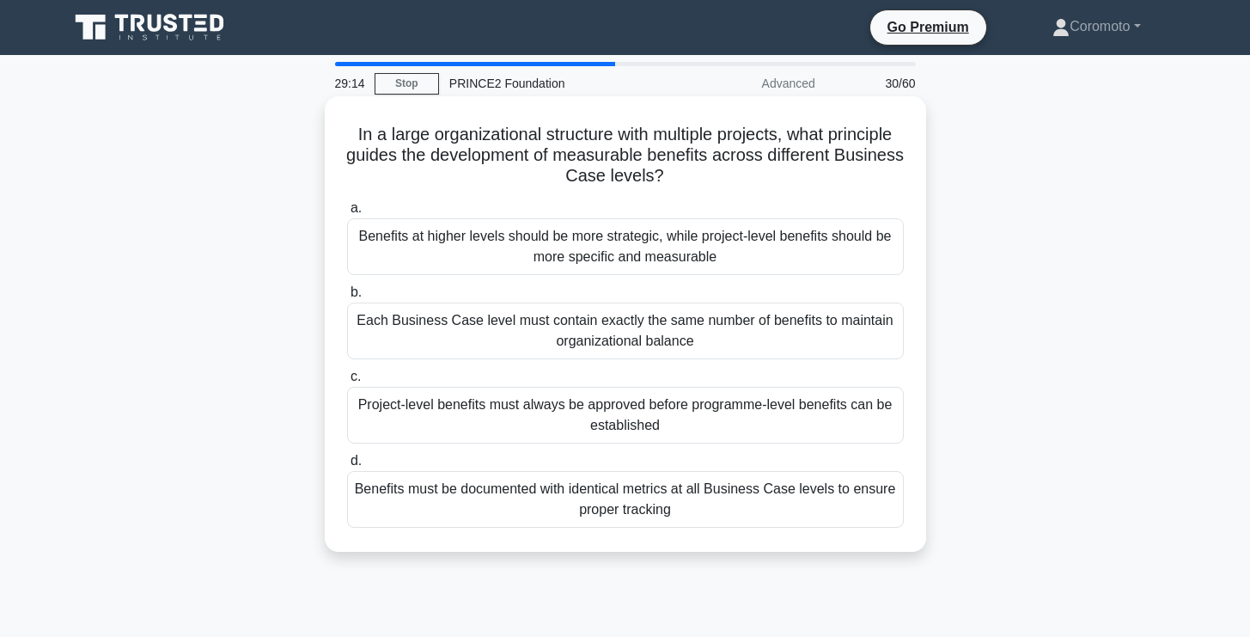
click at [791, 254] on div "Benefits at higher levels should be more strategic, while project-level benefit…" at bounding box center [625, 246] width 557 height 57
click at [347, 214] on input "a. Benefits at higher levels should be more strategic, while project-level bene…" at bounding box center [347, 208] width 0 height 11
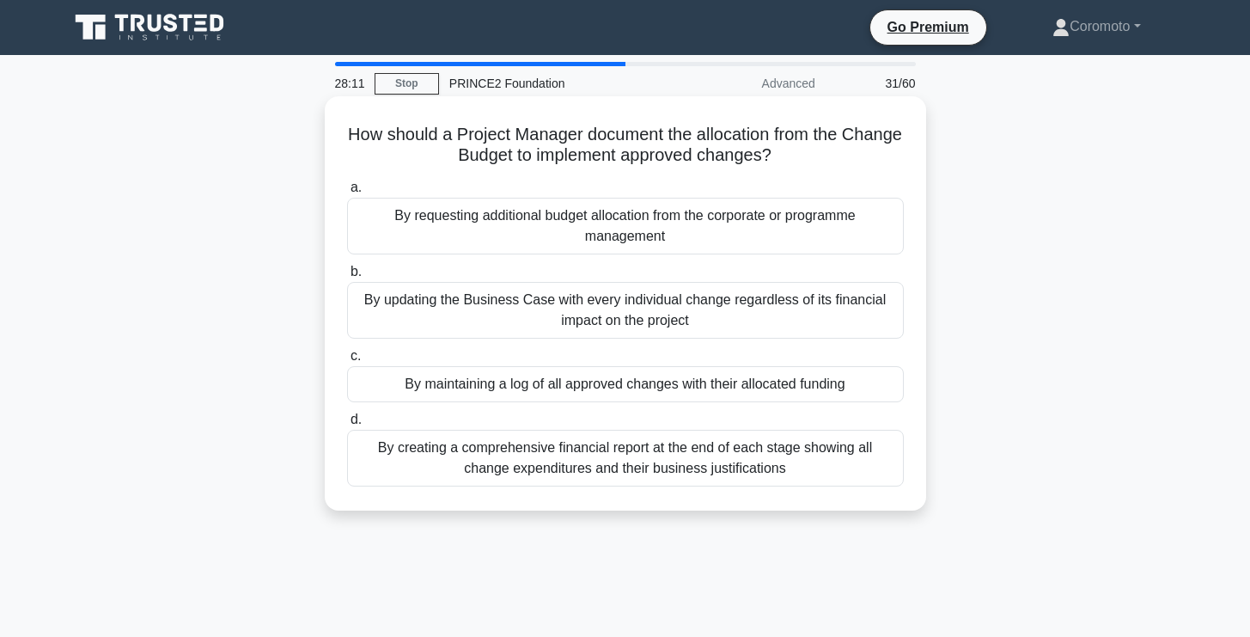
click at [833, 450] on div "By creating a comprehensive financial report at the end of each stage showing a…" at bounding box center [625, 458] width 557 height 57
click at [347, 425] on input "d. By creating a comprehensive financial report at the end of each stage showin…" at bounding box center [347, 419] width 0 height 11
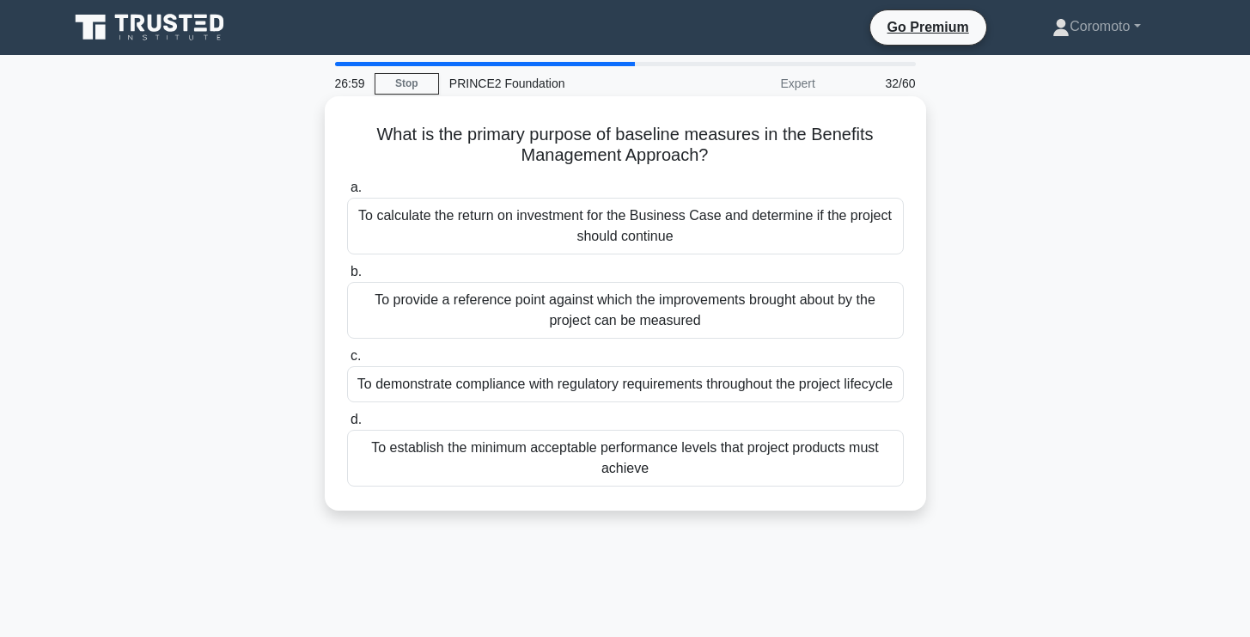
click at [797, 233] on div "To calculate the return on investment for the Business Case and determine if th…" at bounding box center [625, 226] width 557 height 57
click at [347, 193] on input "a. To calculate the return on investment for the Business Case and determine if…" at bounding box center [347, 187] width 0 height 11
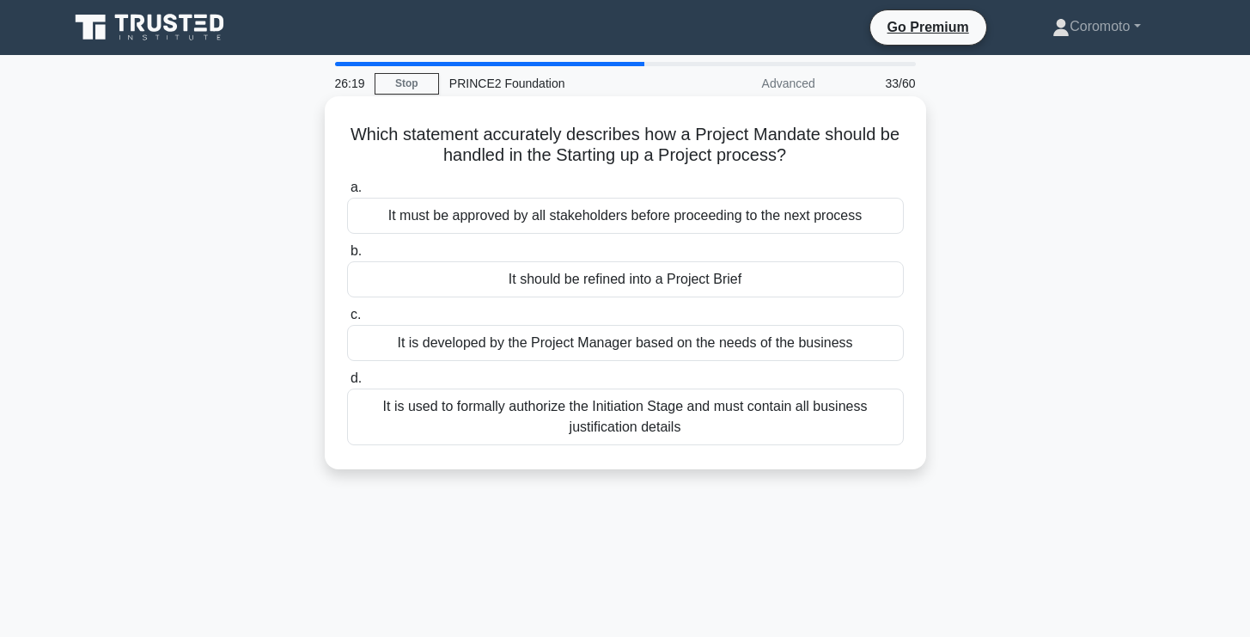
click at [750, 286] on div "It should be refined into a Project Brief" at bounding box center [625, 279] width 557 height 36
click at [347, 257] on input "b. It should be refined into a Project Brief" at bounding box center [347, 251] width 0 height 11
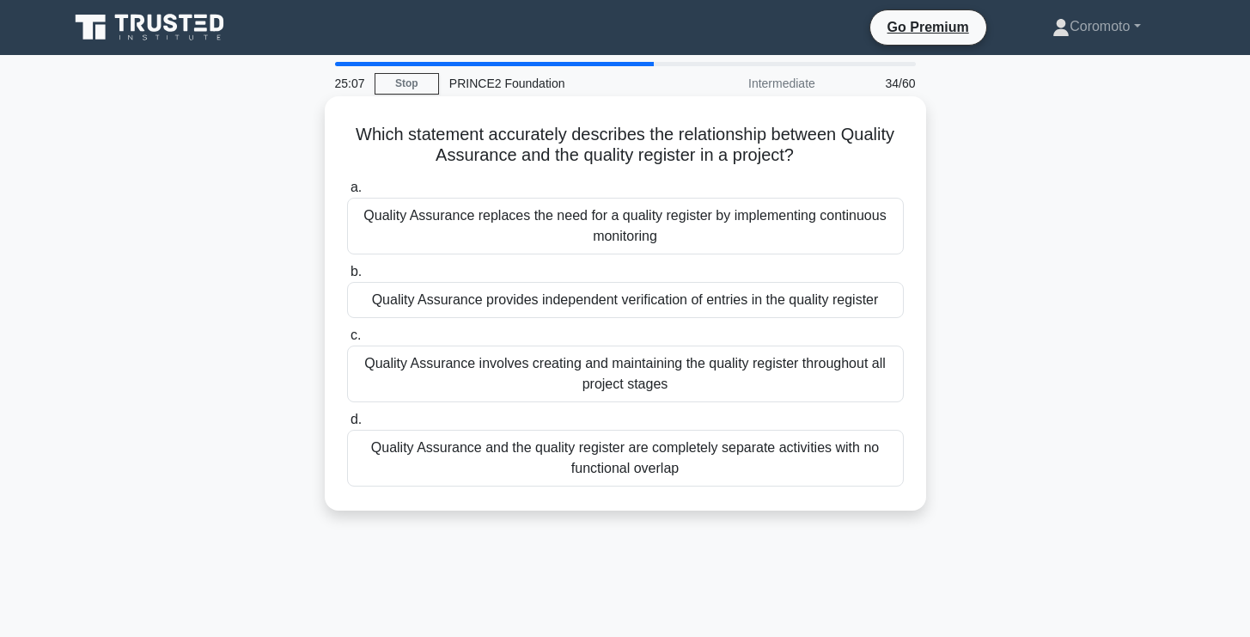
click at [821, 308] on div "Quality Assurance provides independent verification of entries in the quality r…" at bounding box center [625, 300] width 557 height 36
click at [347, 278] on input "b. Quality Assurance provides independent verification of entries in the qualit…" at bounding box center [347, 271] width 0 height 11
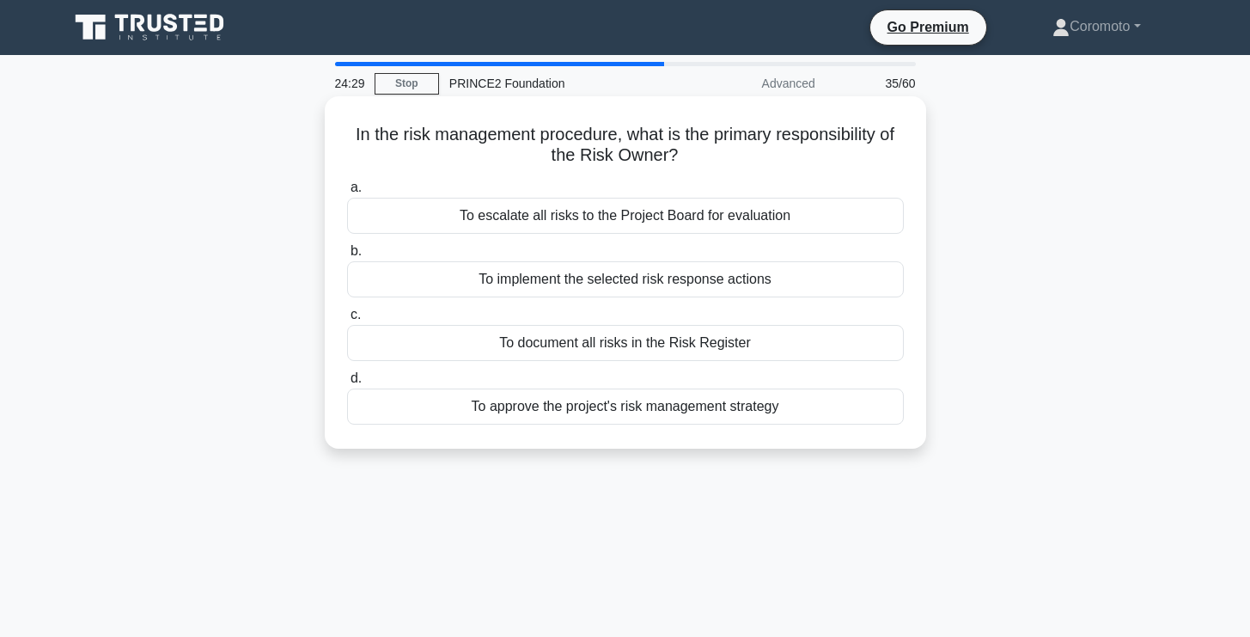
click at [819, 284] on div "To implement the selected risk response actions" at bounding box center [625, 279] width 557 height 36
click at [347, 257] on input "b. To implement the selected risk response actions" at bounding box center [347, 251] width 0 height 11
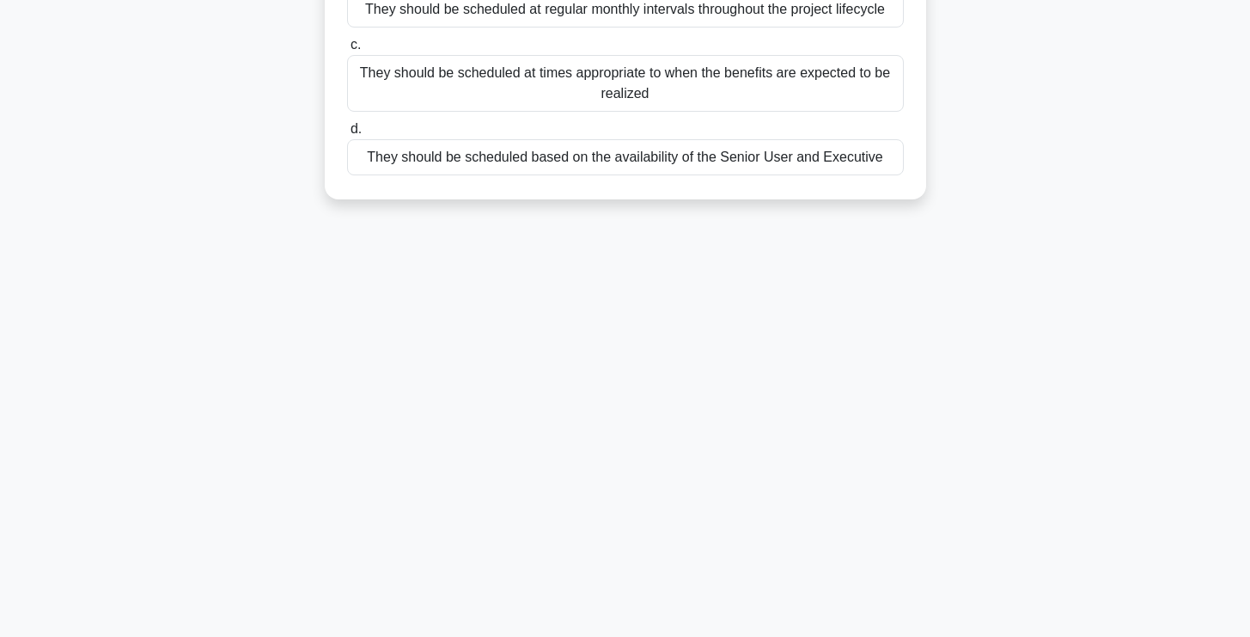
scroll to position [291, 0]
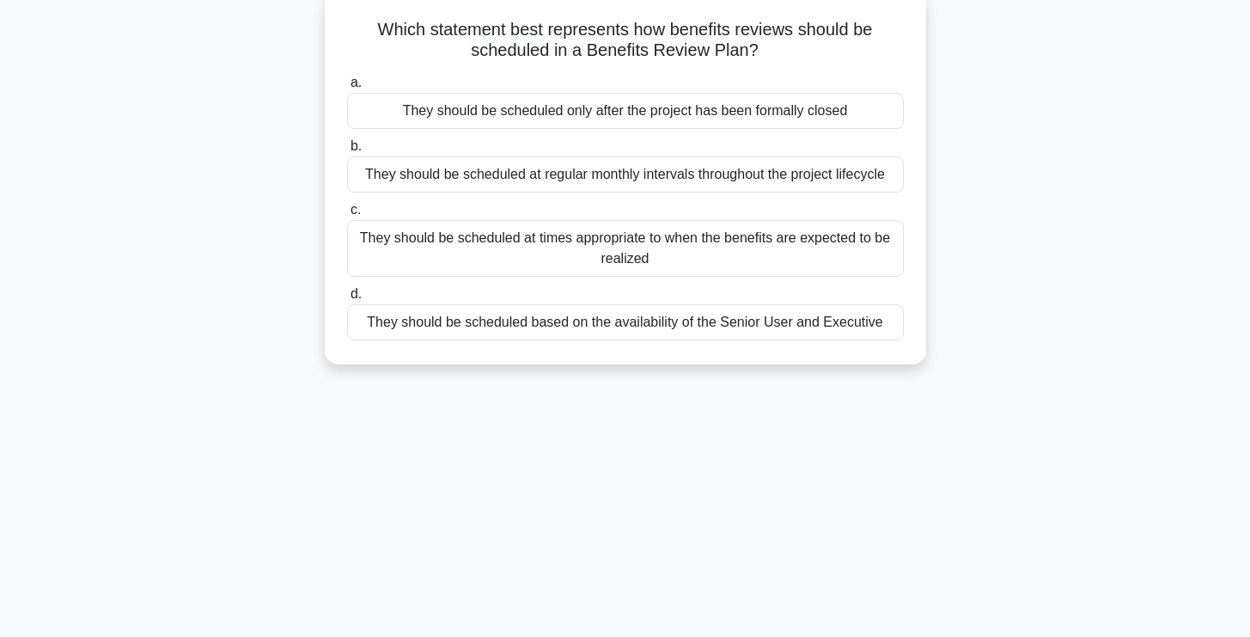
click at [730, 78] on label "a. They should be scheduled only after the project has been formally closed" at bounding box center [625, 100] width 557 height 57
click at [347, 78] on input "a. They should be scheduled only after the project has been formally closed" at bounding box center [347, 82] width 0 height 11
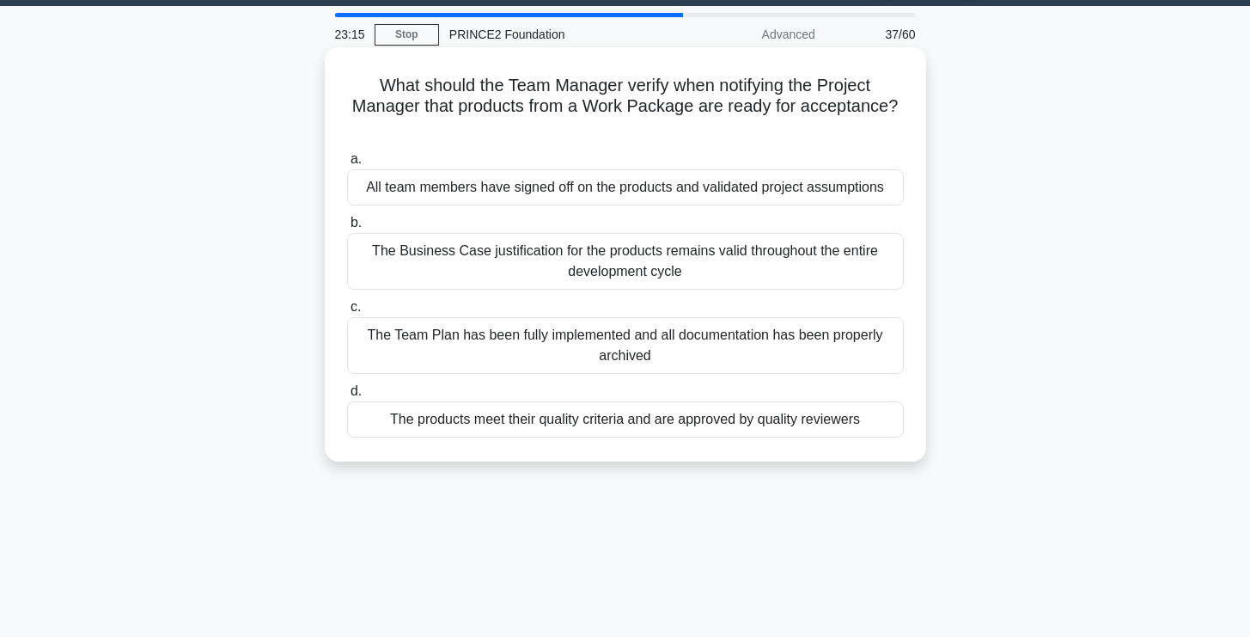
scroll to position [0, 0]
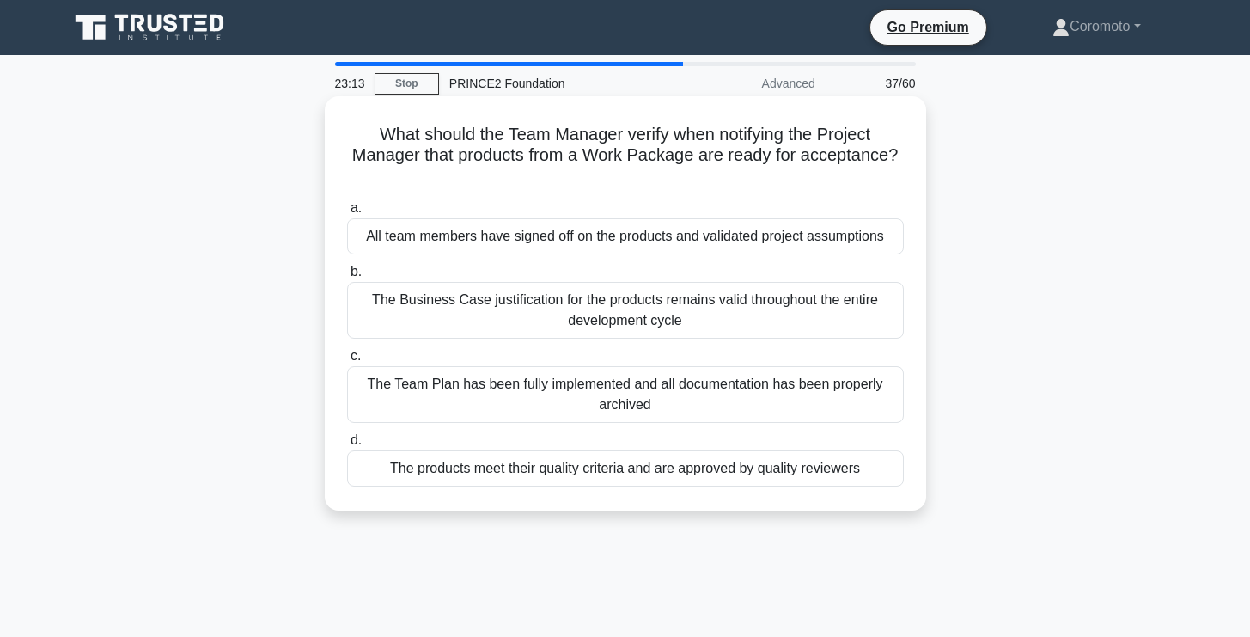
click at [729, 388] on div "The Team Plan has been fully implemented and all documentation has been properl…" at bounding box center [625, 394] width 557 height 57
click at [347, 362] on input "c. The Team Plan has been fully implemented and all documentation has been prop…" at bounding box center [347, 356] width 0 height 11
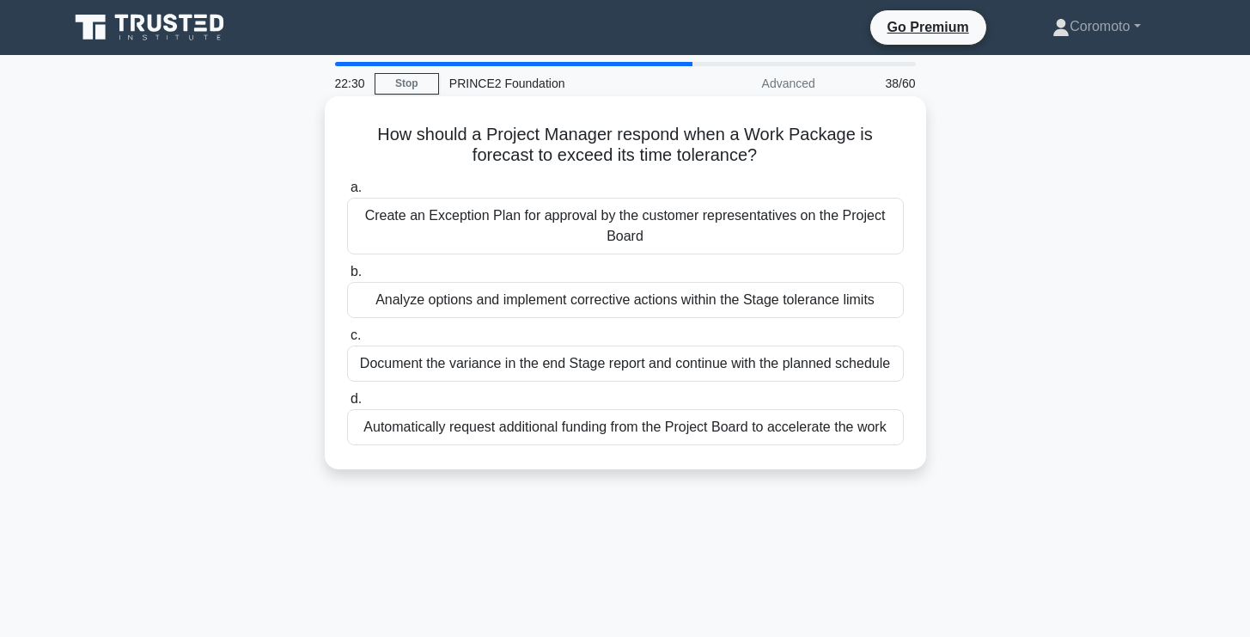
click at [724, 309] on div "Analyze options and implement corrective actions within the Stage tolerance lim…" at bounding box center [625, 300] width 557 height 36
click at [347, 278] on input "b. Analyze options and implement corrective actions within the Stage tolerance …" at bounding box center [347, 271] width 0 height 11
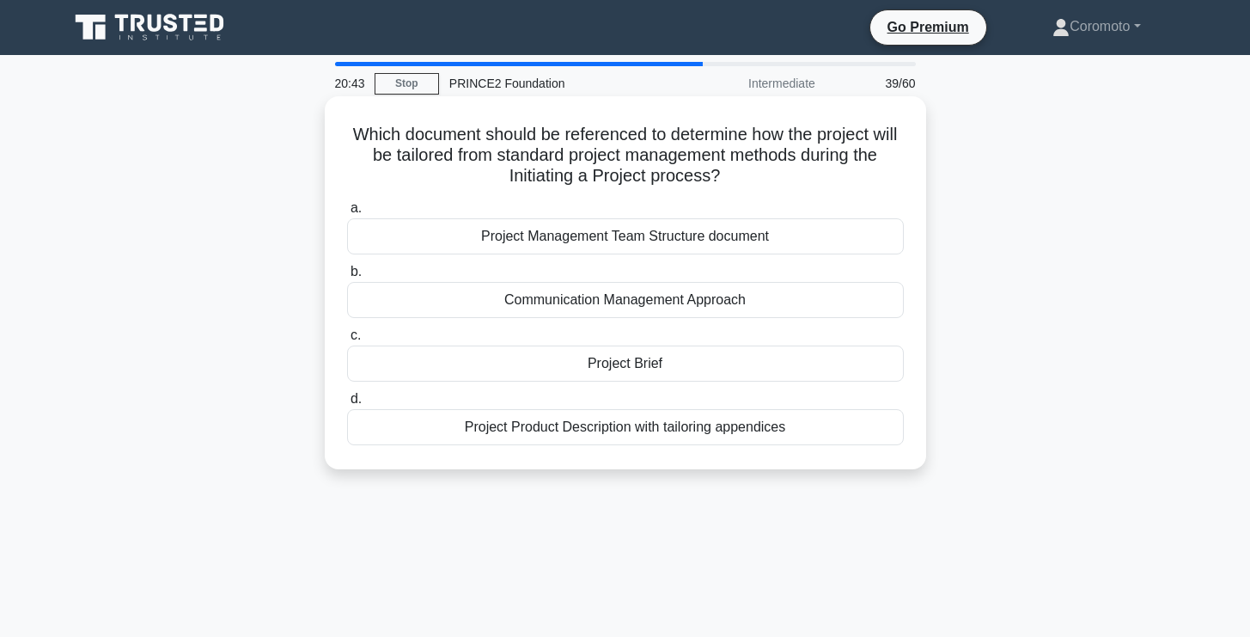
click at [766, 369] on div "Project Brief" at bounding box center [625, 363] width 557 height 36
click at [347, 341] on input "c. Project Brief" at bounding box center [347, 335] width 0 height 11
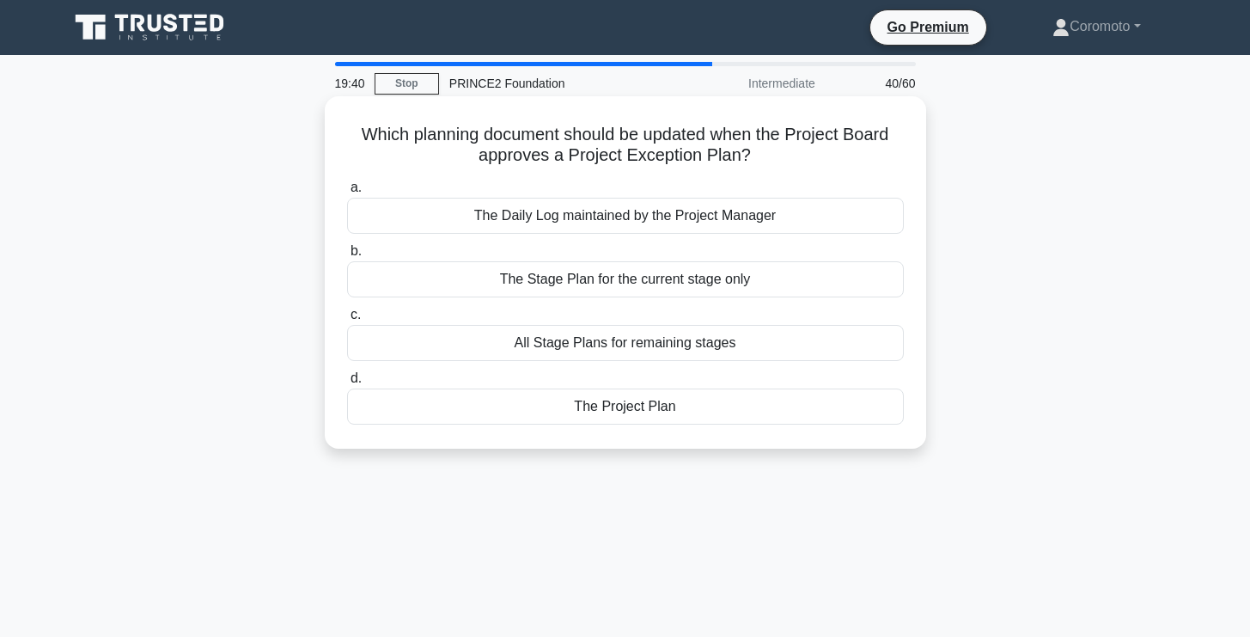
click at [750, 351] on div "All Stage Plans for remaining stages" at bounding box center [625, 343] width 557 height 36
click at [347, 321] on input "c. All Stage Plans for remaining stages" at bounding box center [347, 314] width 0 height 11
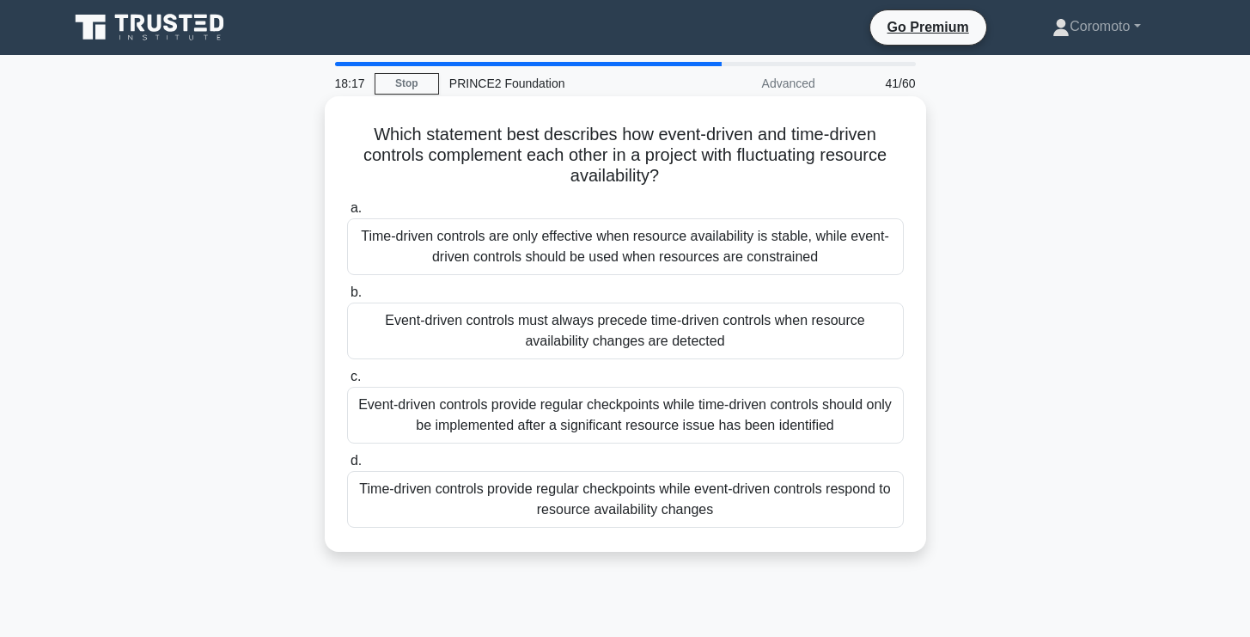
click at [796, 517] on div "Time-driven controls provide regular checkpoints while event-driven controls re…" at bounding box center [625, 499] width 557 height 57
click at [347, 467] on input "d. Time-driven controls provide regular checkpoints while event-driven controls…" at bounding box center [347, 460] width 0 height 11
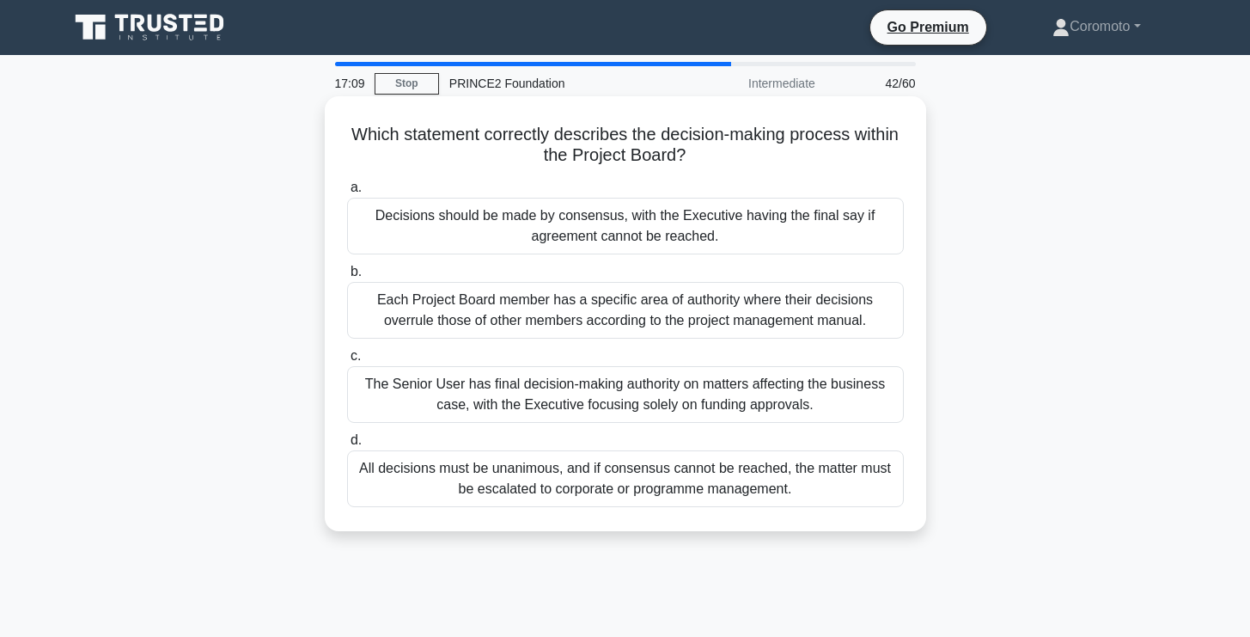
click at [789, 232] on div "Decisions should be made by consensus, with the Executive having the final say …" at bounding box center [625, 226] width 557 height 57
click at [347, 193] on input "a. Decisions should be made by consensus, with the Executive having the final s…" at bounding box center [347, 187] width 0 height 11
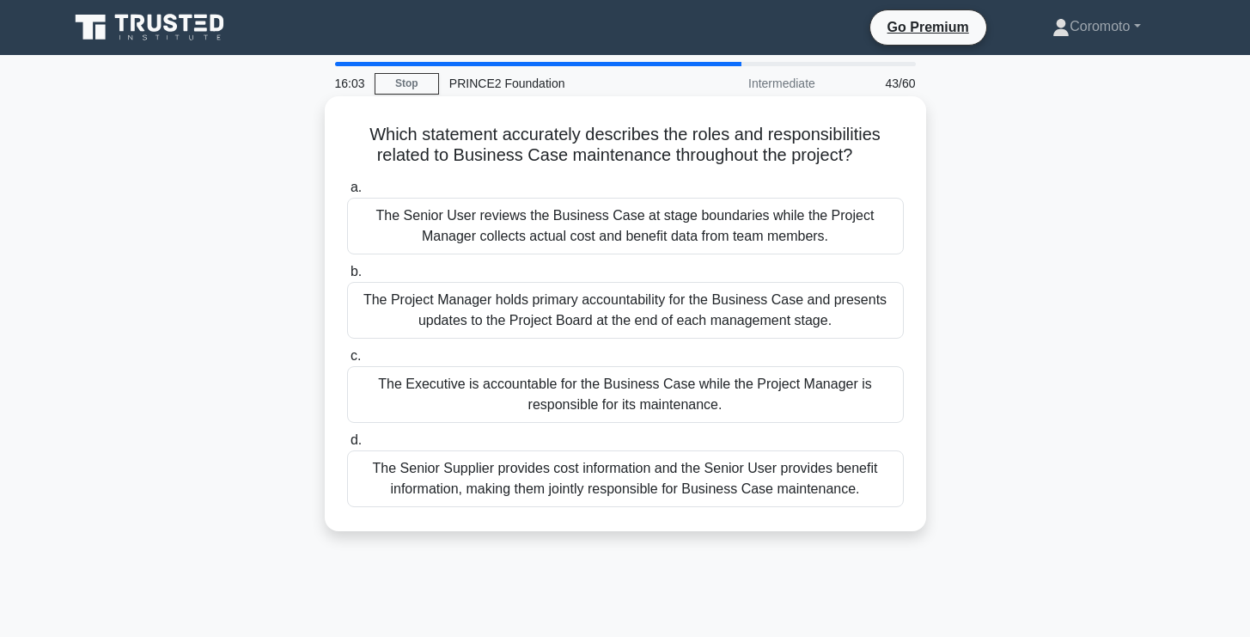
click at [722, 394] on div "The Executive is accountable for the Business Case while the Project Manager is…" at bounding box center [625, 394] width 557 height 57
click at [347, 362] on input "c. The Executive is accountable for the Business Case while the Project Manager…" at bounding box center [347, 356] width 0 height 11
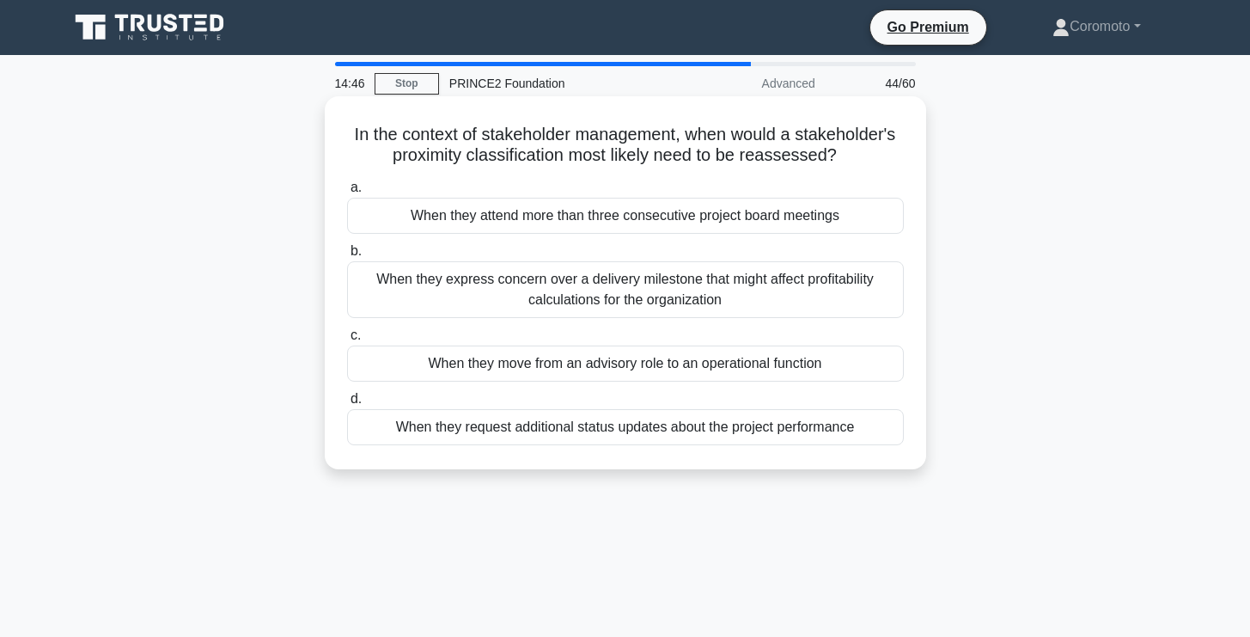
click at [687, 363] on div "When they move from an advisory role to an operational function" at bounding box center [625, 363] width 557 height 36
click at [347, 341] on input "c. When they move from an advisory role to an operational function" at bounding box center [347, 335] width 0 height 11
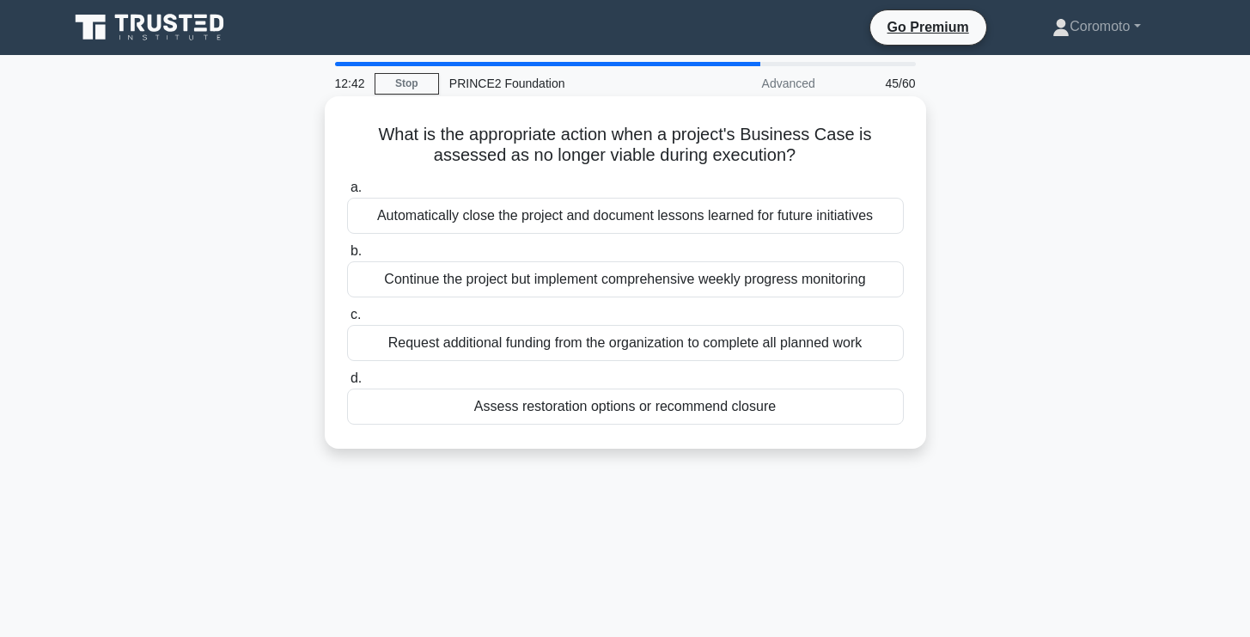
click at [849, 217] on div "Automatically close the project and document lessons learned for future initiat…" at bounding box center [625, 216] width 557 height 36
click at [347, 193] on input "a. Automatically close the project and document lessons learned for future init…" at bounding box center [347, 187] width 0 height 11
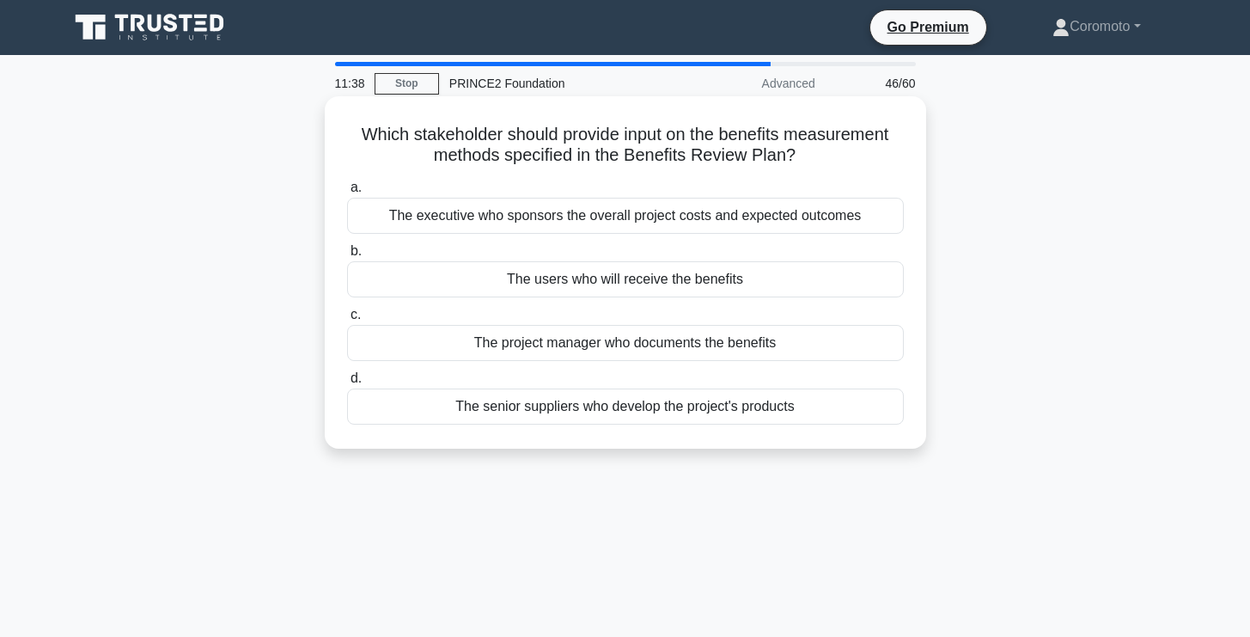
click at [719, 285] on div "The users who will receive the benefits" at bounding box center [625, 279] width 557 height 36
click at [347, 257] on input "b. The users who will receive the benefits" at bounding box center [347, 251] width 0 height 11
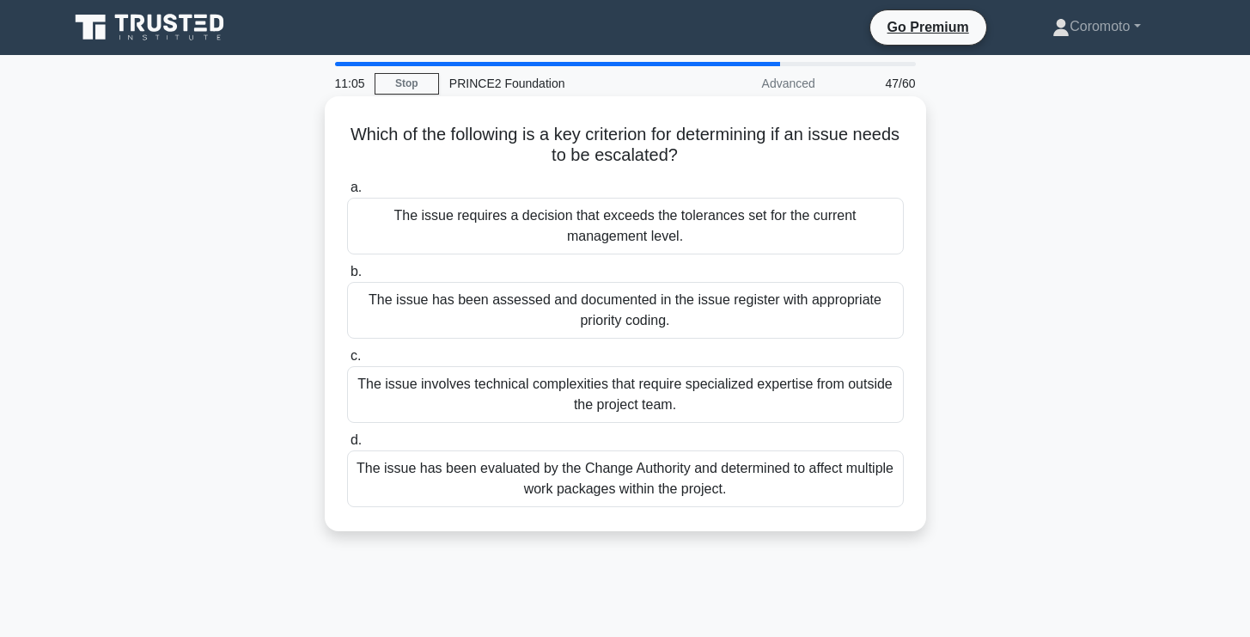
click at [785, 243] on div "The issue requires a decision that exceeds the tolerances set for the current m…" at bounding box center [625, 226] width 557 height 57
click at [347, 193] on input "a. The issue requires a decision that exceeds the tolerances set for the curren…" at bounding box center [347, 187] width 0 height 11
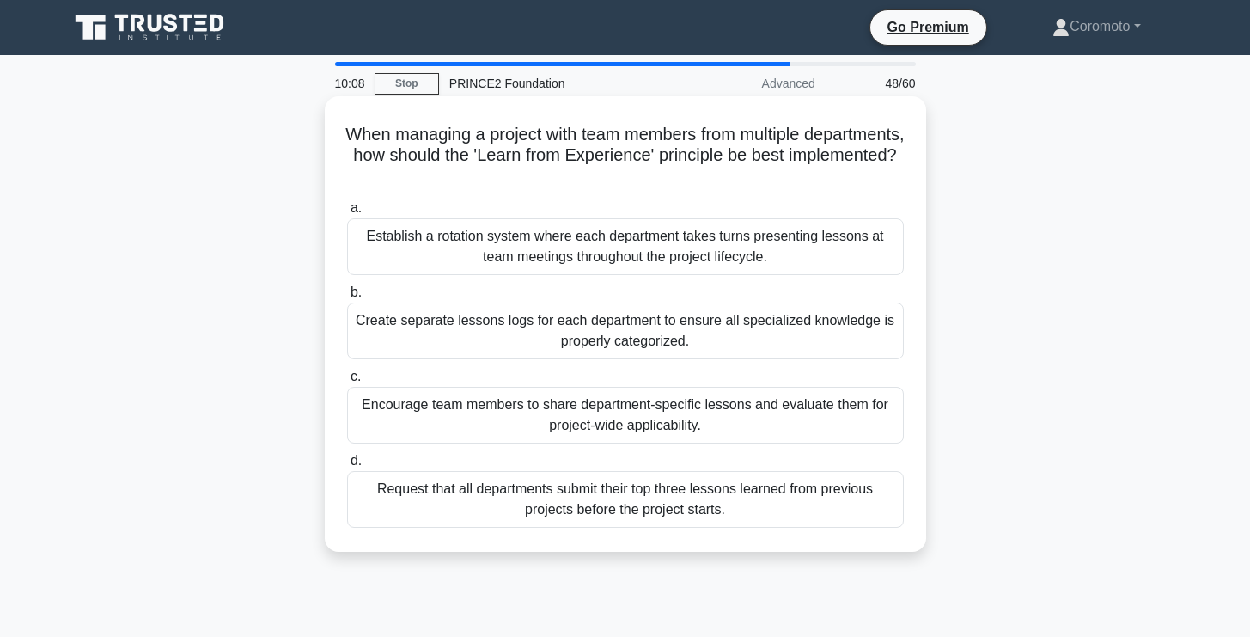
scroll to position [176, 0]
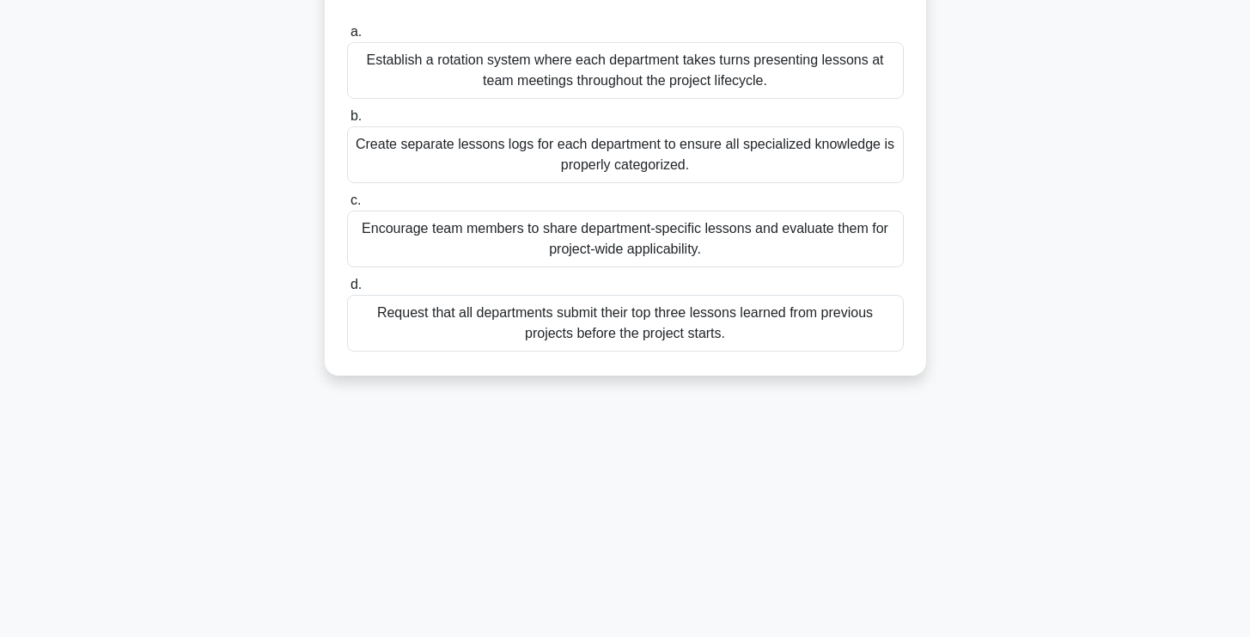
click at [803, 247] on div "Encourage team members to share department-specific lessons and evaluate them f…" at bounding box center [625, 239] width 557 height 57
click at [347, 206] on input "c. Encourage team members to share department-specific lessons and evaluate the…" at bounding box center [347, 200] width 0 height 11
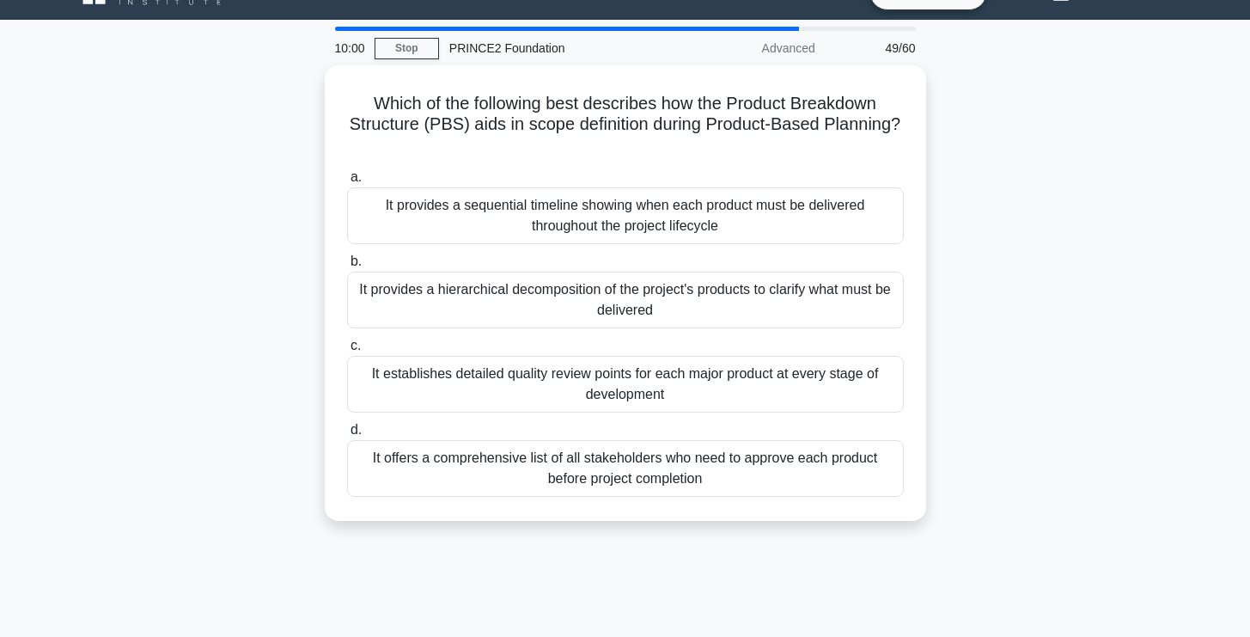
scroll to position [0, 0]
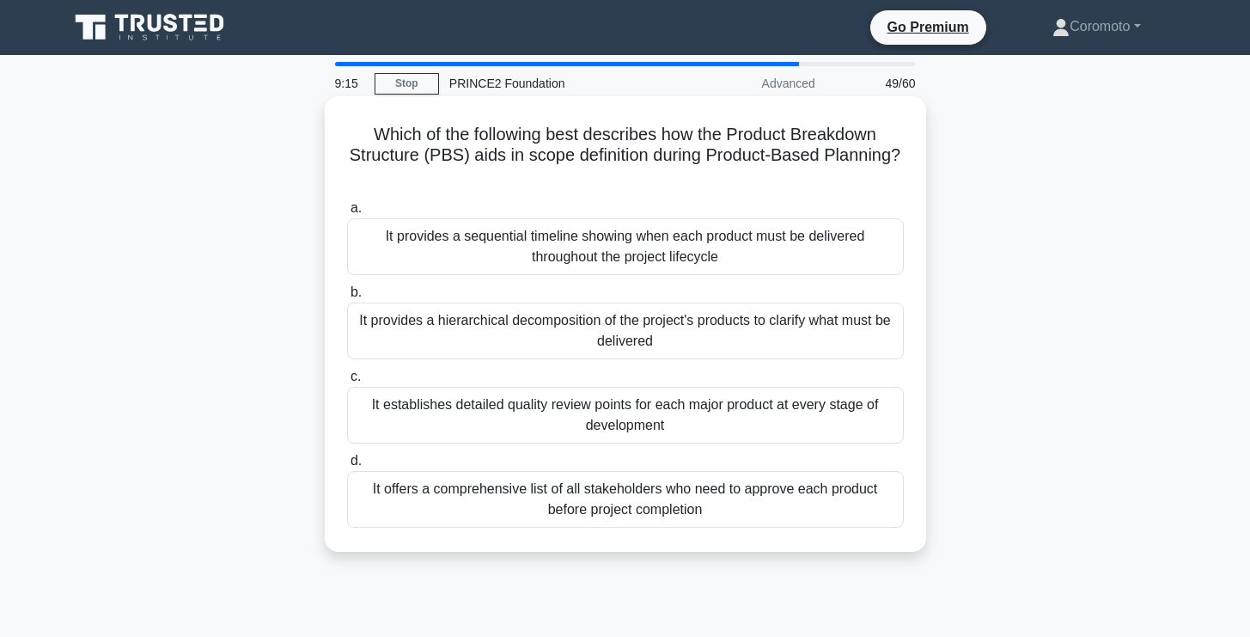
click at [748, 329] on div "It provides a hierarchical decomposition of the project's products to clarify w…" at bounding box center [625, 330] width 557 height 57
click at [347, 298] on input "b. It provides a hierarchical decomposition of the project's products to clarif…" at bounding box center [347, 292] width 0 height 11
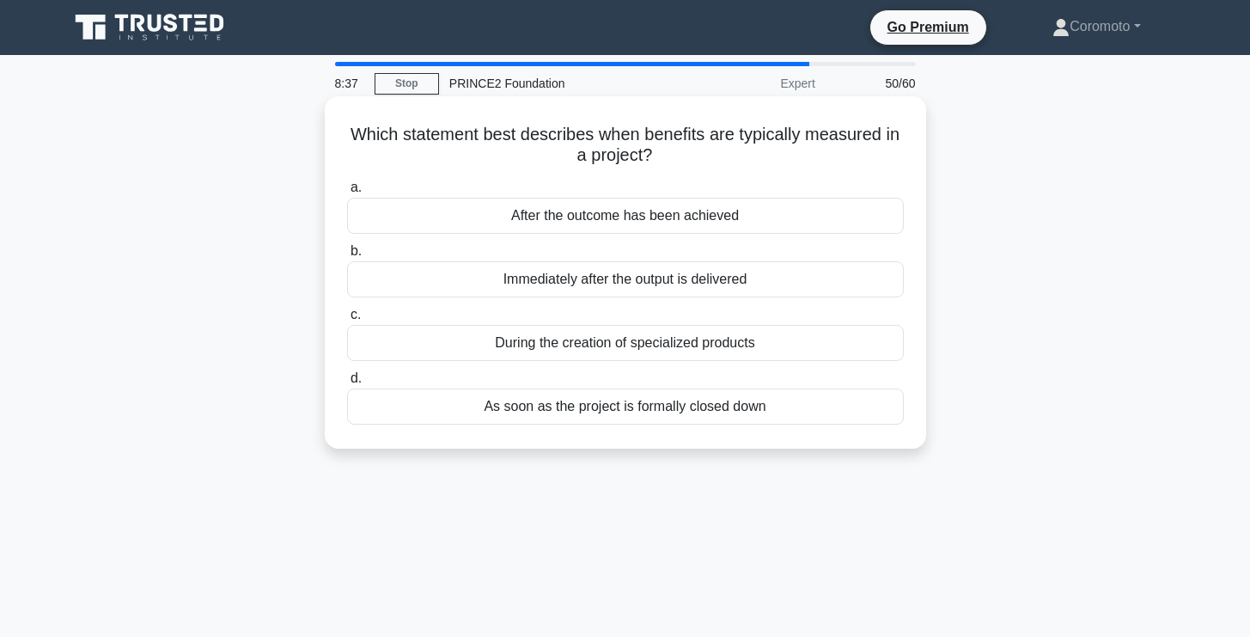
click at [705, 414] on div "As soon as the project is formally closed down" at bounding box center [625, 406] width 557 height 36
click at [347, 384] on input "d. As soon as the project is formally closed down" at bounding box center [347, 378] width 0 height 11
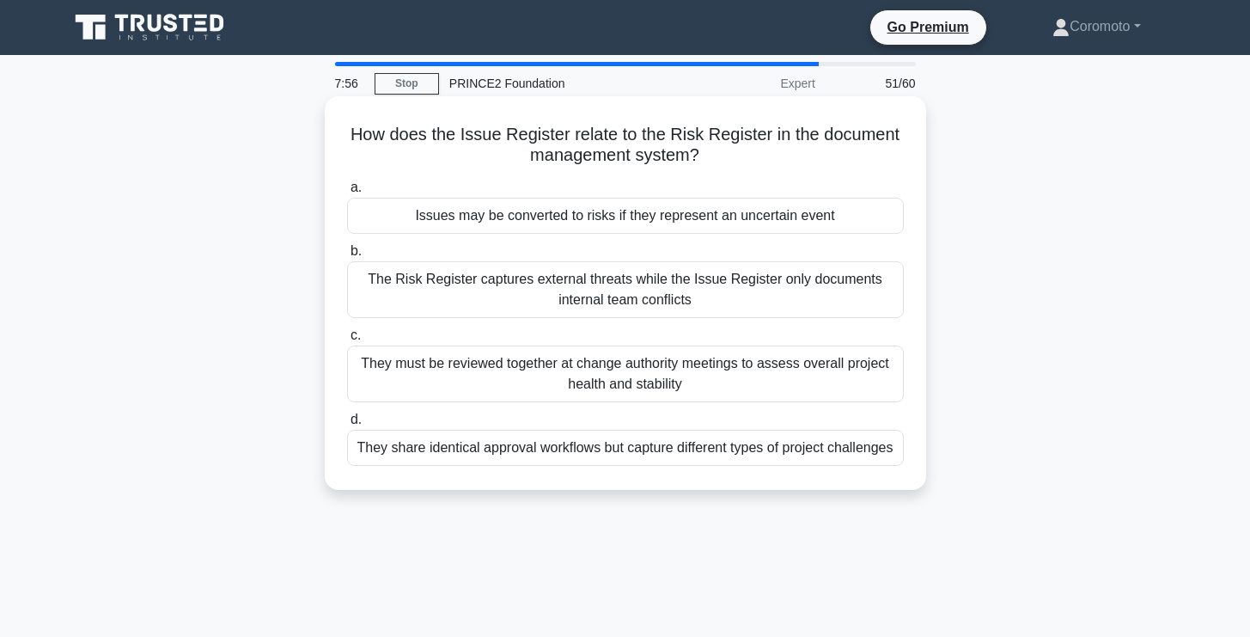
click at [841, 216] on div "Issues may be converted to risks if they represent an uncertain event" at bounding box center [625, 216] width 557 height 36
click at [347, 193] on input "a. Issues may be converted to risks if they represent an uncertain event" at bounding box center [347, 187] width 0 height 11
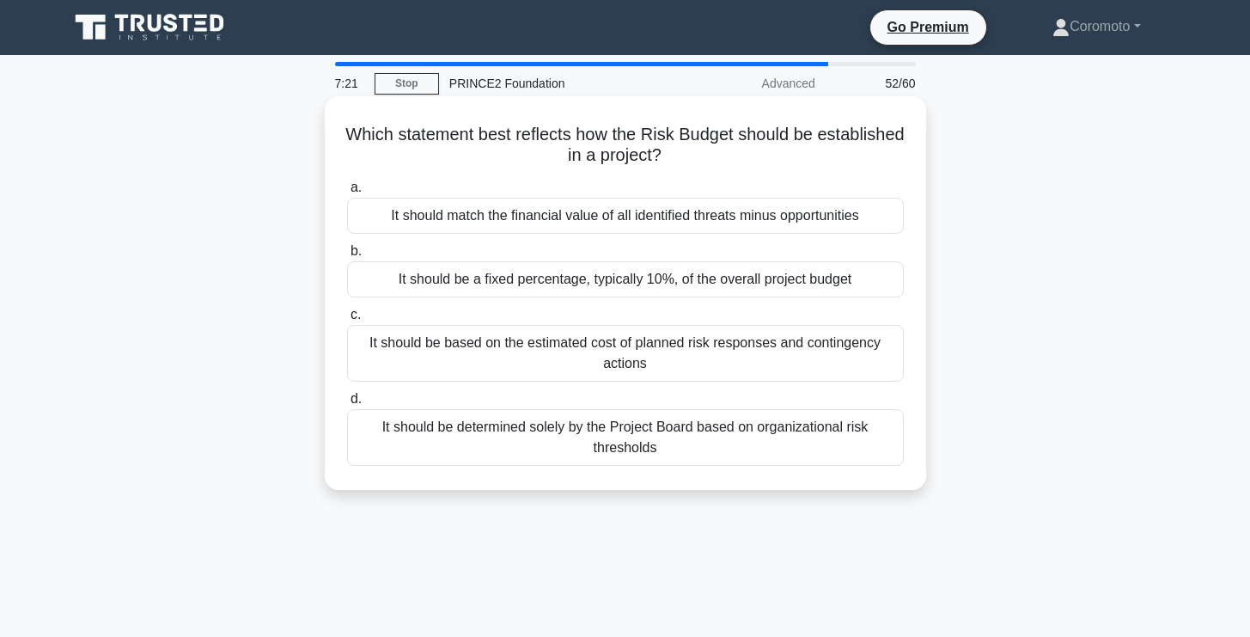
click at [747, 363] on div "It should be based on the estimated cost of planned risk responses and continge…" at bounding box center [625, 353] width 557 height 57
click at [347, 321] on input "c. It should be based on the estimated cost of planned risk responses and conti…" at bounding box center [347, 314] width 0 height 11
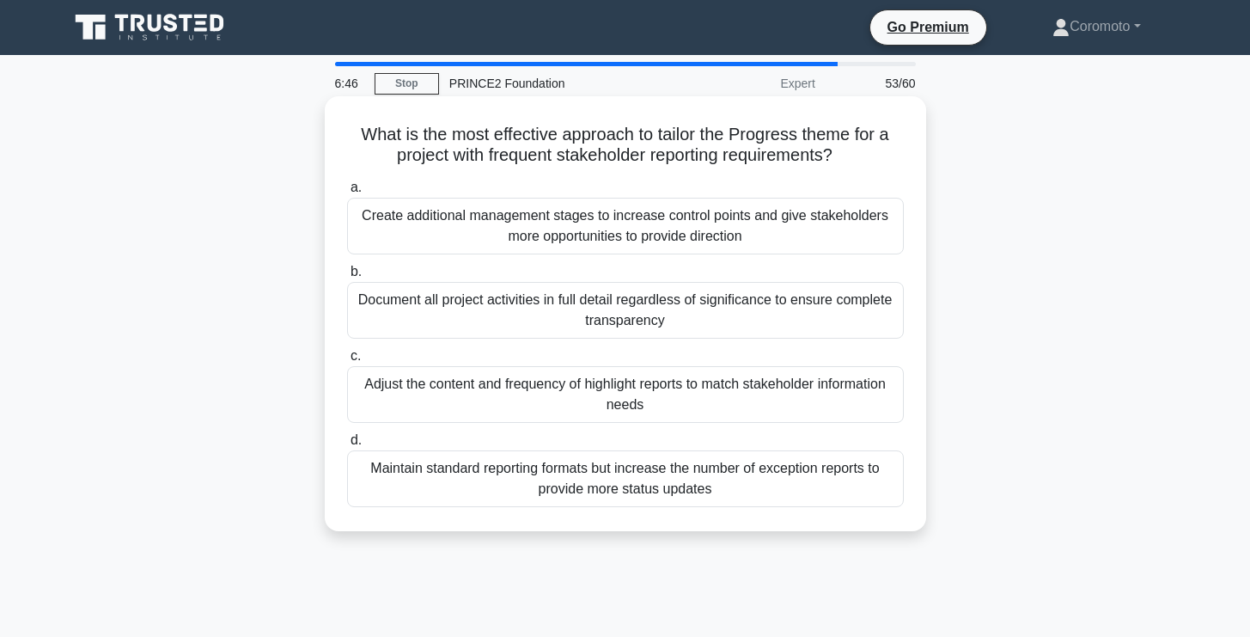
click at [738, 403] on div "Adjust the content and frequency of highlight reports to match stakeholder info…" at bounding box center [625, 394] width 557 height 57
click at [347, 362] on input "c. Adjust the content and frequency of highlight reports to match stakeholder i…" at bounding box center [347, 356] width 0 height 11
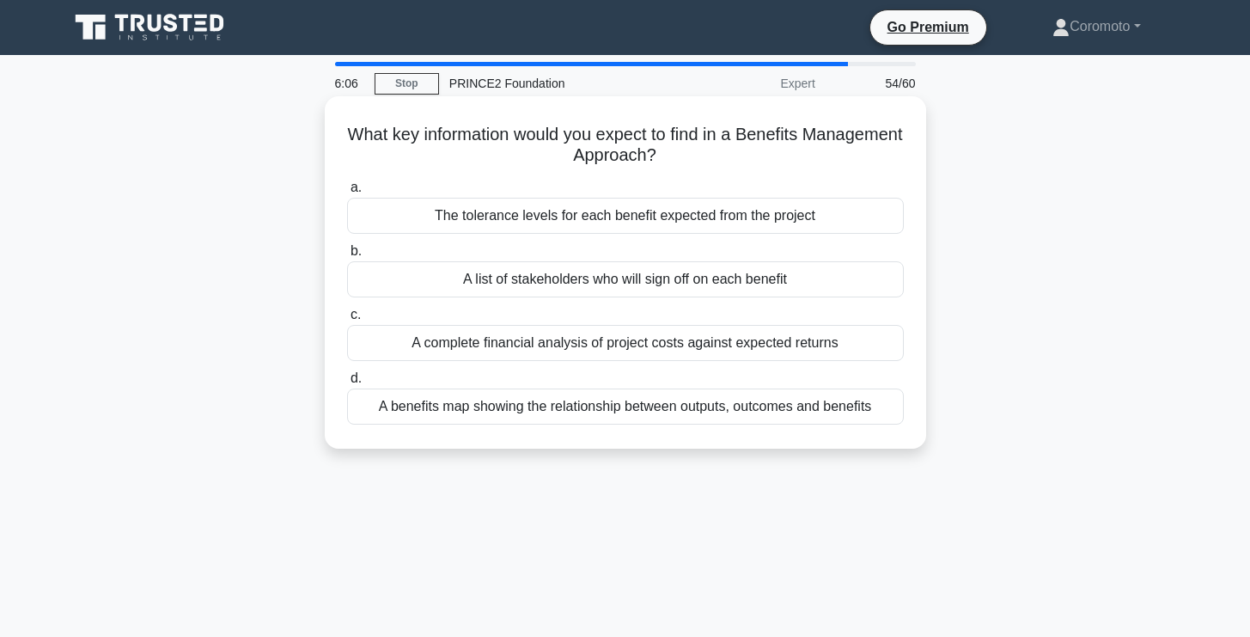
click at [675, 350] on div "A complete financial analysis of project costs against expected returns" at bounding box center [625, 343] width 557 height 36
click at [347, 321] on input "c. A complete financial analysis of project costs against expected returns" at bounding box center [347, 314] width 0 height 11
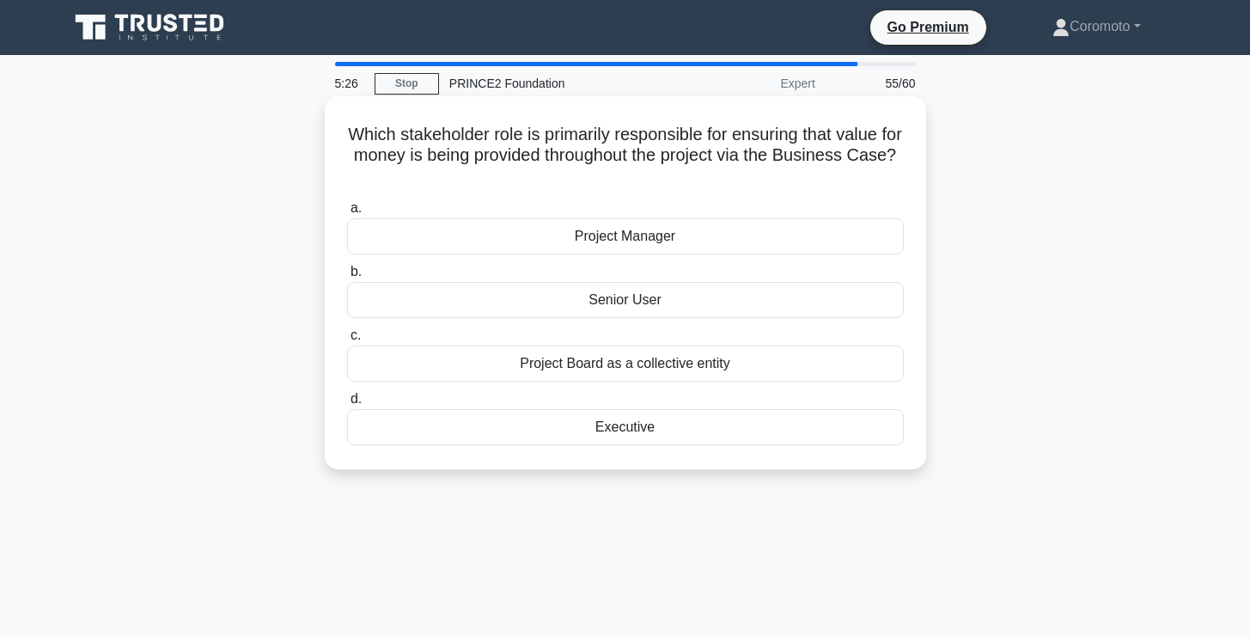
click at [836, 363] on div "Project Board as a collective entity" at bounding box center [625, 363] width 557 height 36
click at [347, 341] on input "c. Project Board as a collective entity" at bounding box center [347, 335] width 0 height 11
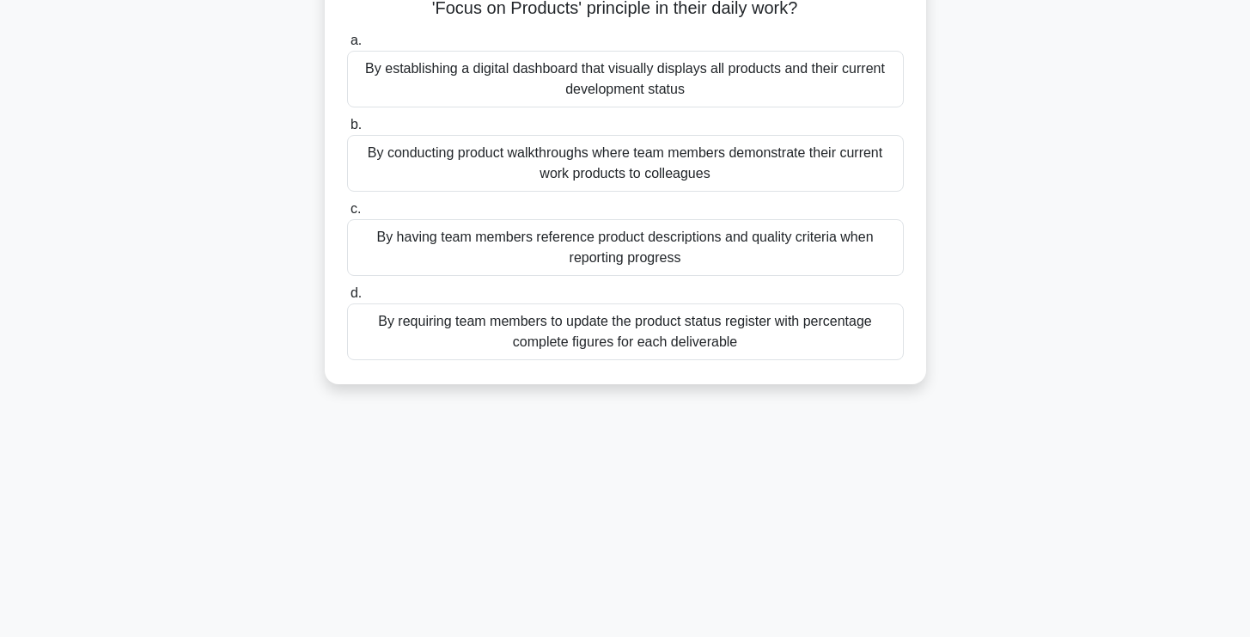
scroll to position [180, 0]
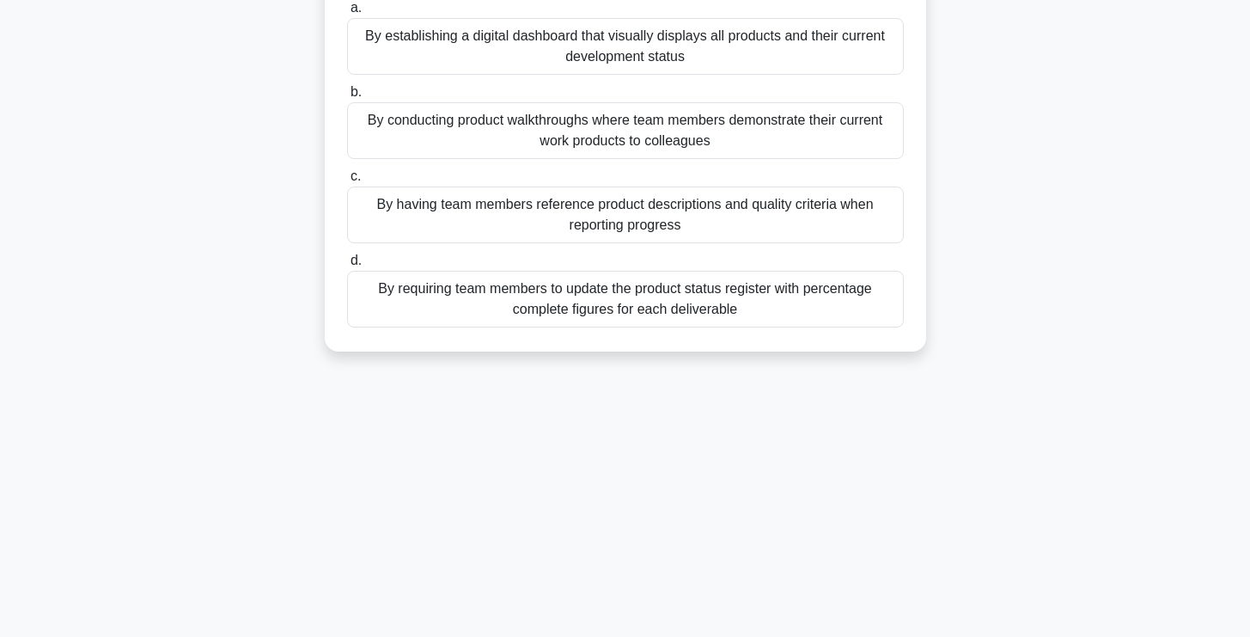
click at [711, 214] on div "By having team members reference product descriptions and quality criteria when…" at bounding box center [625, 214] width 557 height 57
click at [347, 182] on input "c. By having team members reference product descriptions and quality criteria w…" at bounding box center [347, 176] width 0 height 11
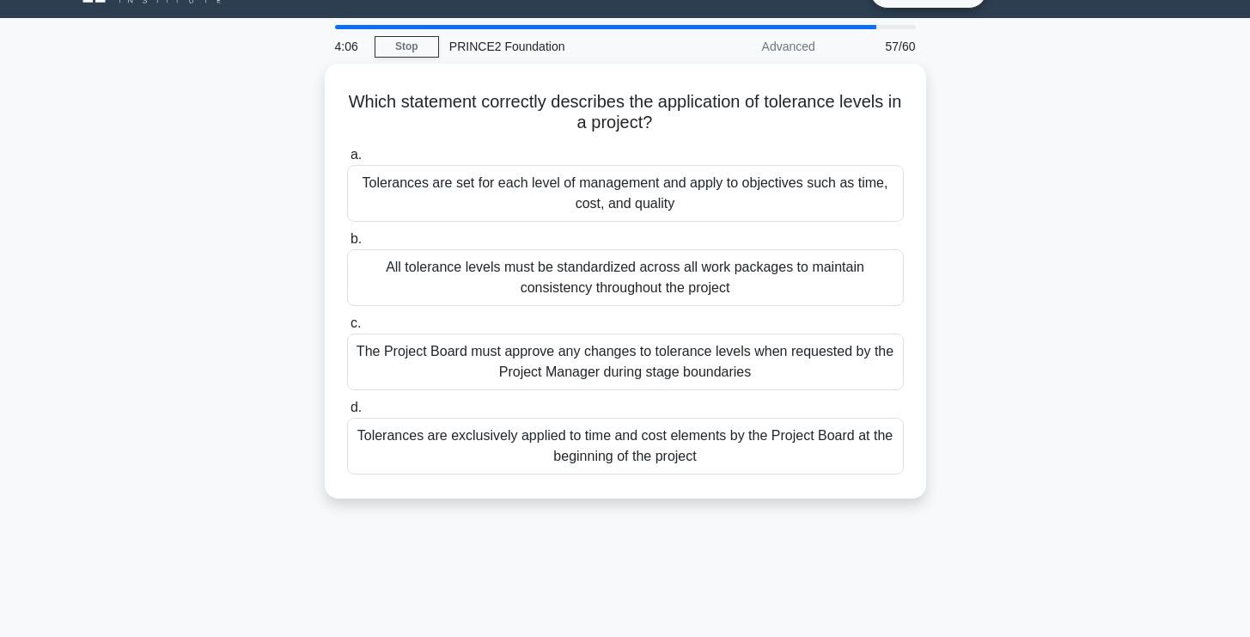
scroll to position [0, 0]
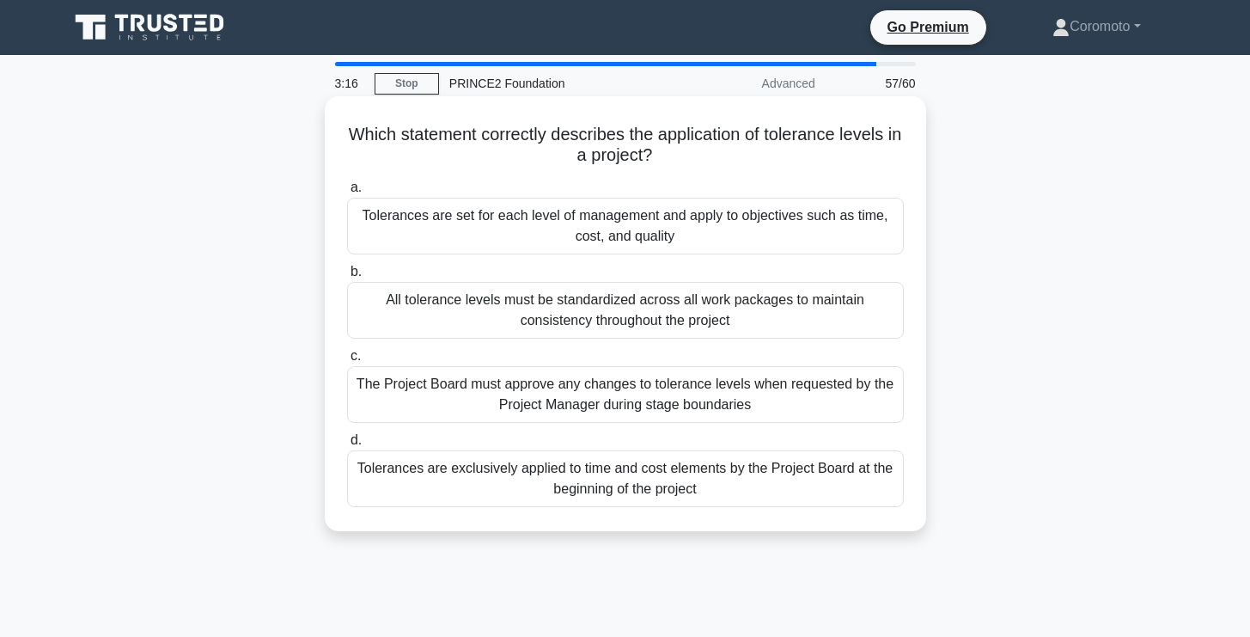
click at [757, 223] on div "Tolerances are set for each level of management and apply to objectives such as…" at bounding box center [625, 226] width 557 height 57
click at [347, 193] on input "a. Tolerances are set for each level of management and apply to objectives such…" at bounding box center [347, 187] width 0 height 11
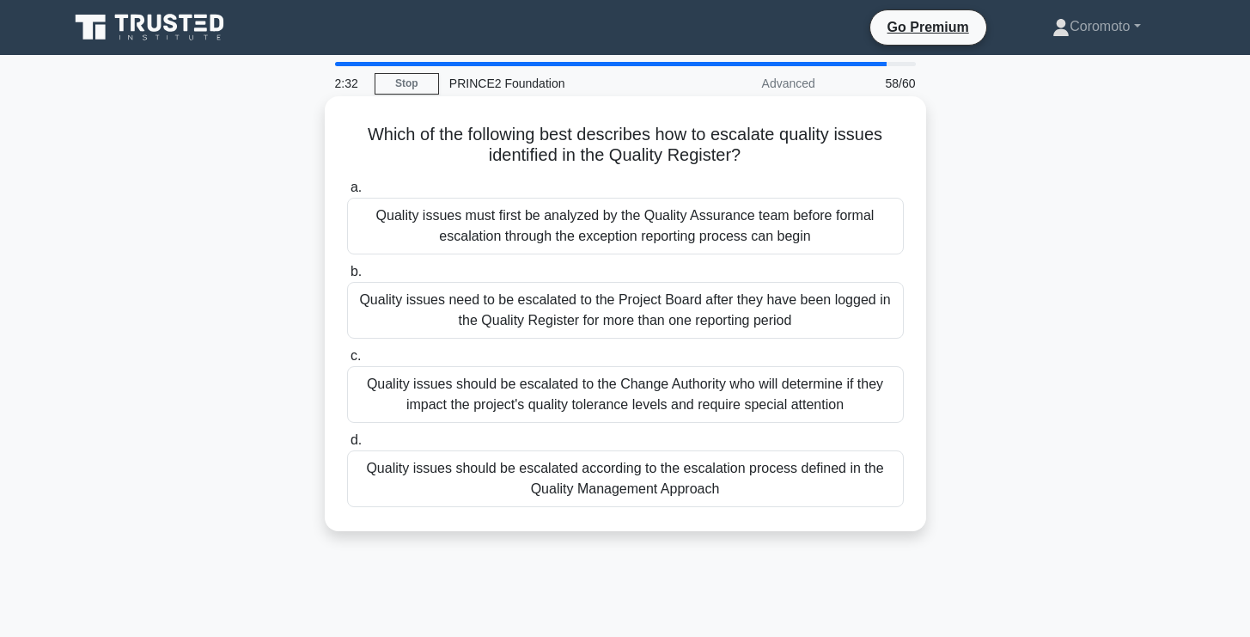
click at [743, 476] on div "Quality issues should be escalated according to the escalation process defined …" at bounding box center [625, 478] width 557 height 57
click at [347, 446] on input "d. Quality issues should be escalated according to the escalation process defin…" at bounding box center [347, 440] width 0 height 11
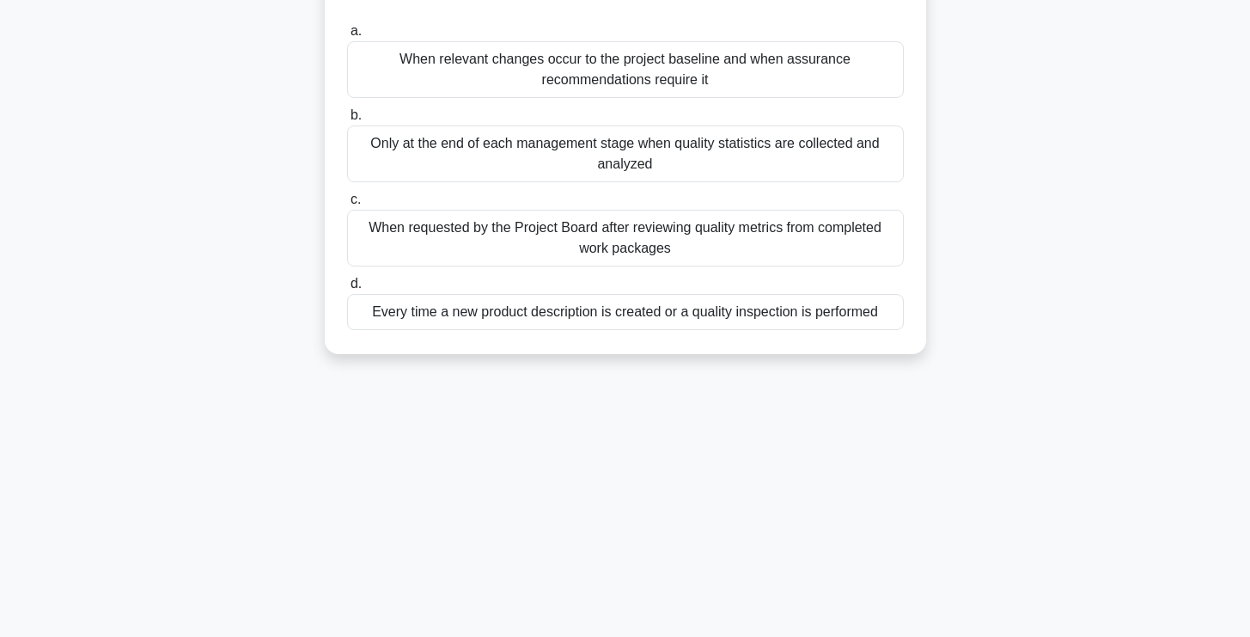
scroll to position [144, 0]
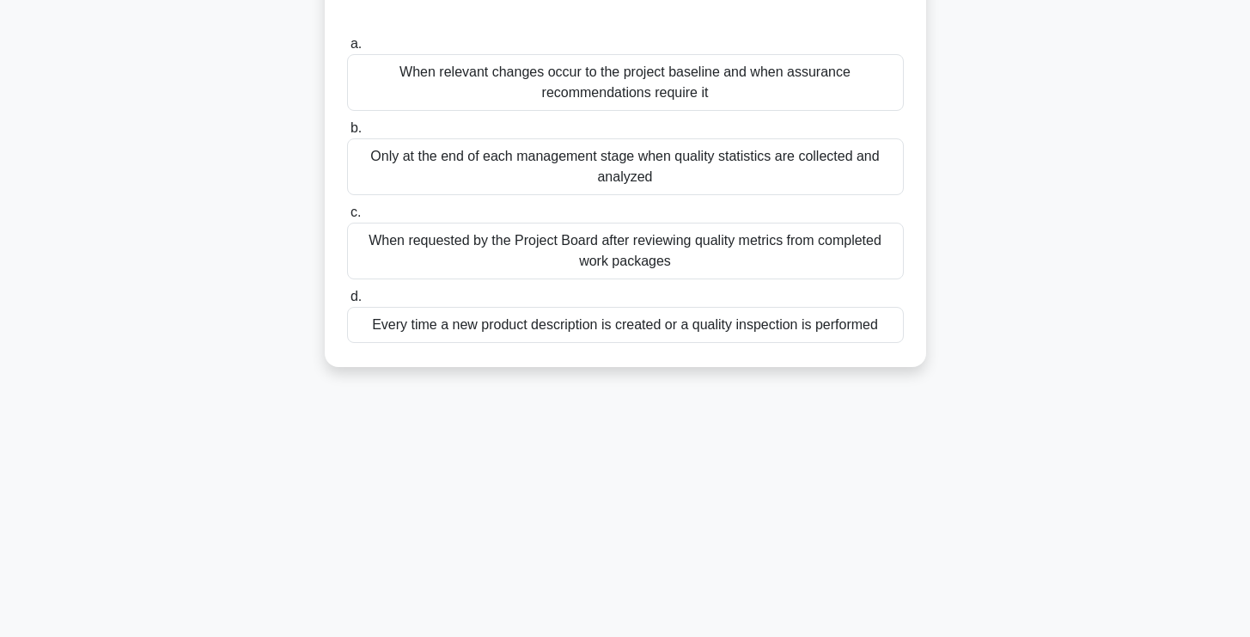
click at [804, 99] on div "When relevant changes occur to the project baseline and when assurance recommen…" at bounding box center [625, 82] width 557 height 57
click at [347, 50] on input "a. When relevant changes occur to the project baseline and when assurance recom…" at bounding box center [347, 44] width 0 height 11
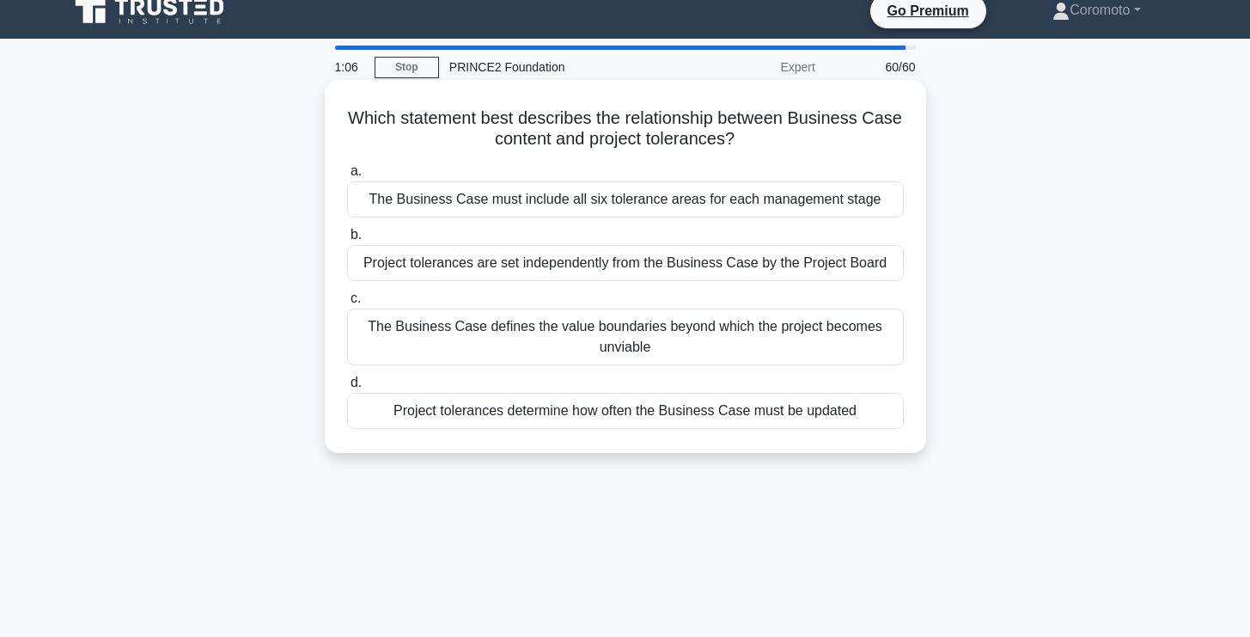
scroll to position [0, 0]
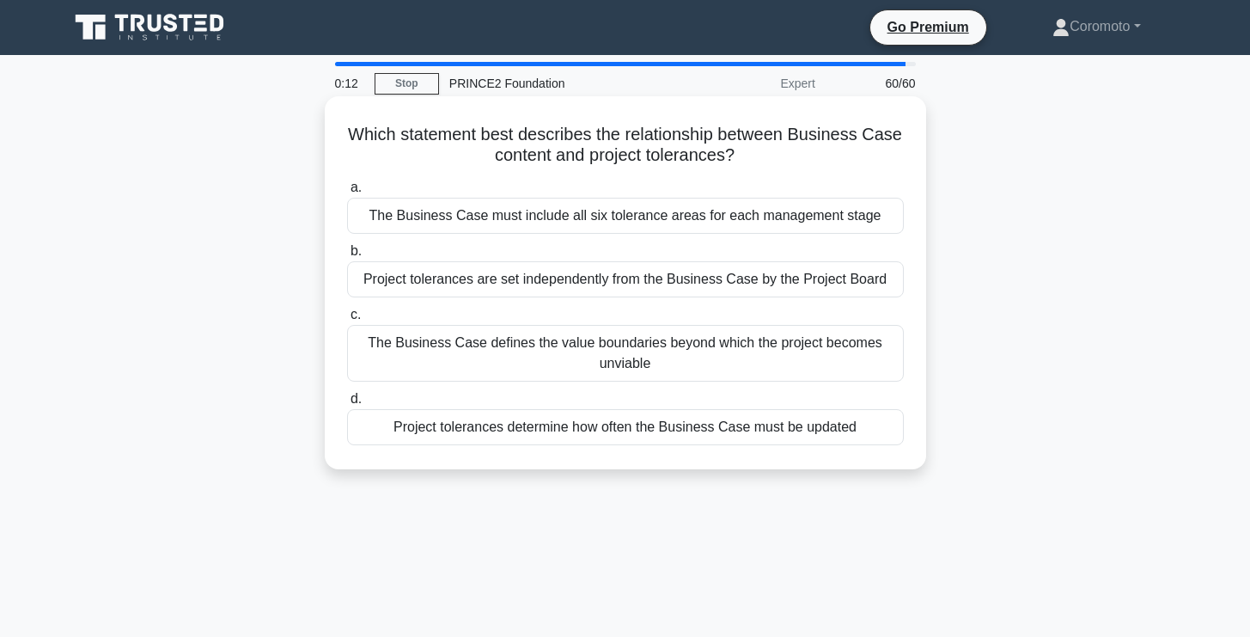
click at [755, 218] on div "The Business Case must include all six tolerance areas for each management stage" at bounding box center [625, 216] width 557 height 36
click at [347, 193] on input "a. The Business Case must include all six tolerance areas for each management s…" at bounding box center [347, 187] width 0 height 11
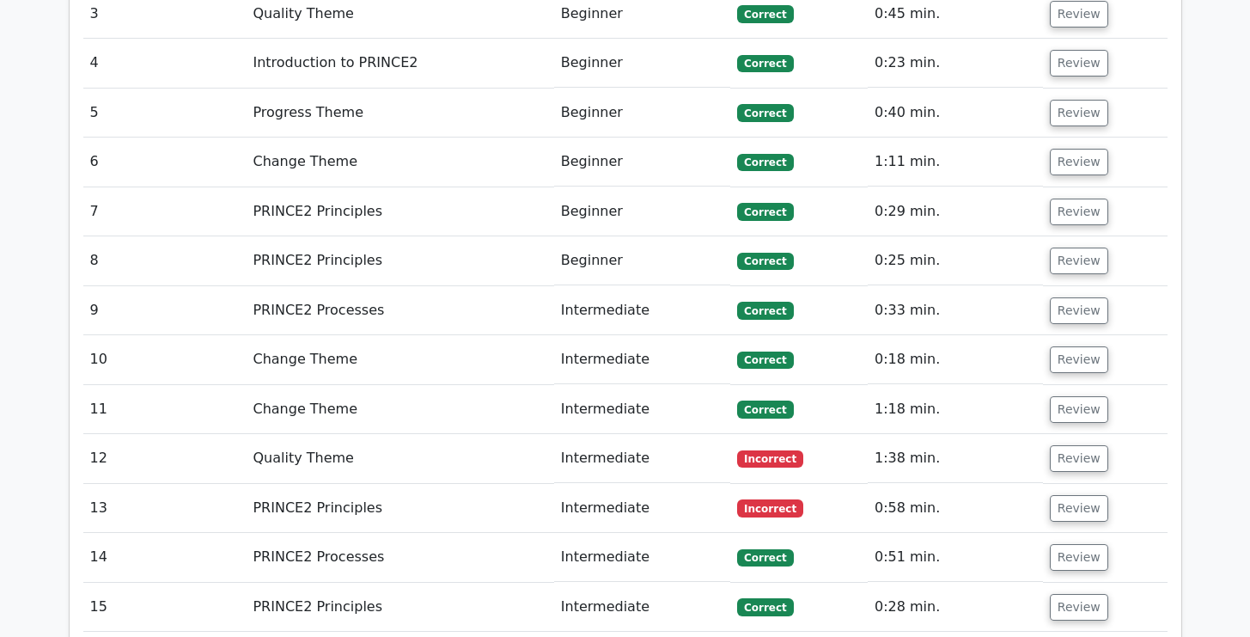
scroll to position [2591, 0]
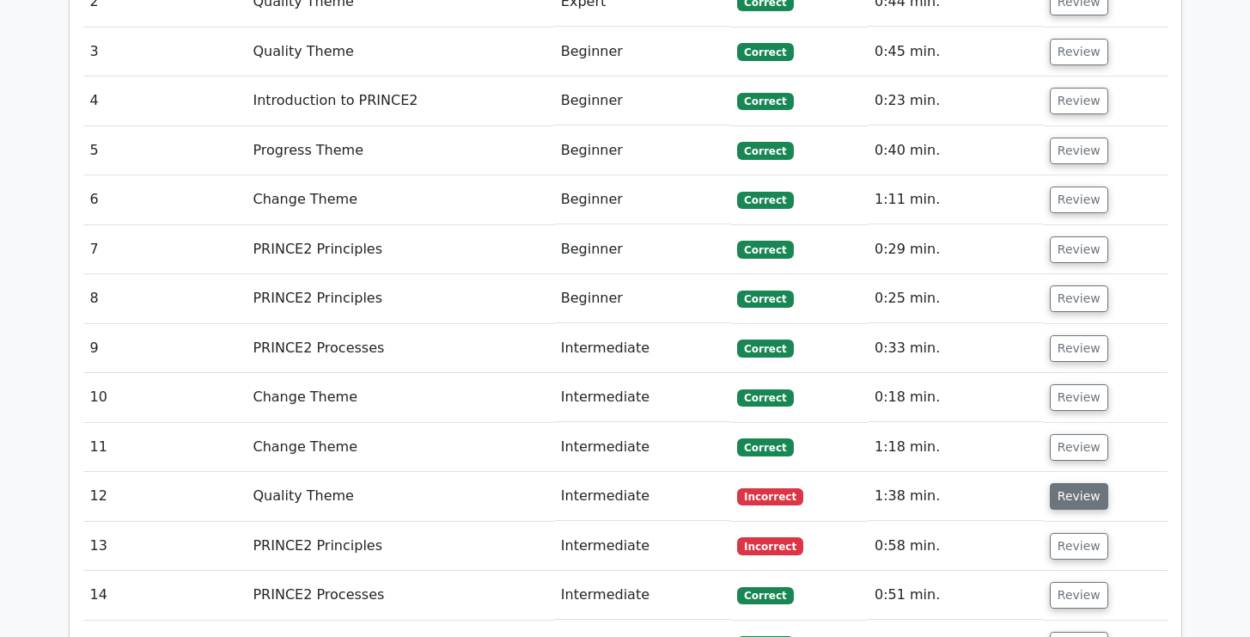
click at [1072, 483] on button "Review" at bounding box center [1079, 496] width 58 height 27
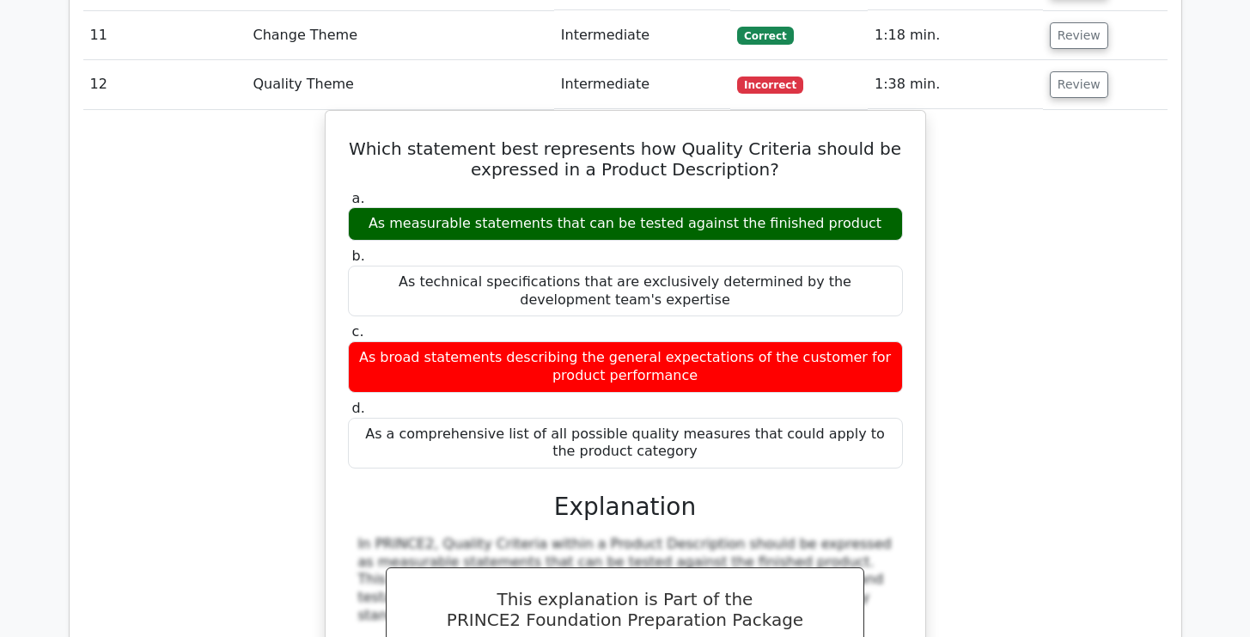
scroll to position [3002, 0]
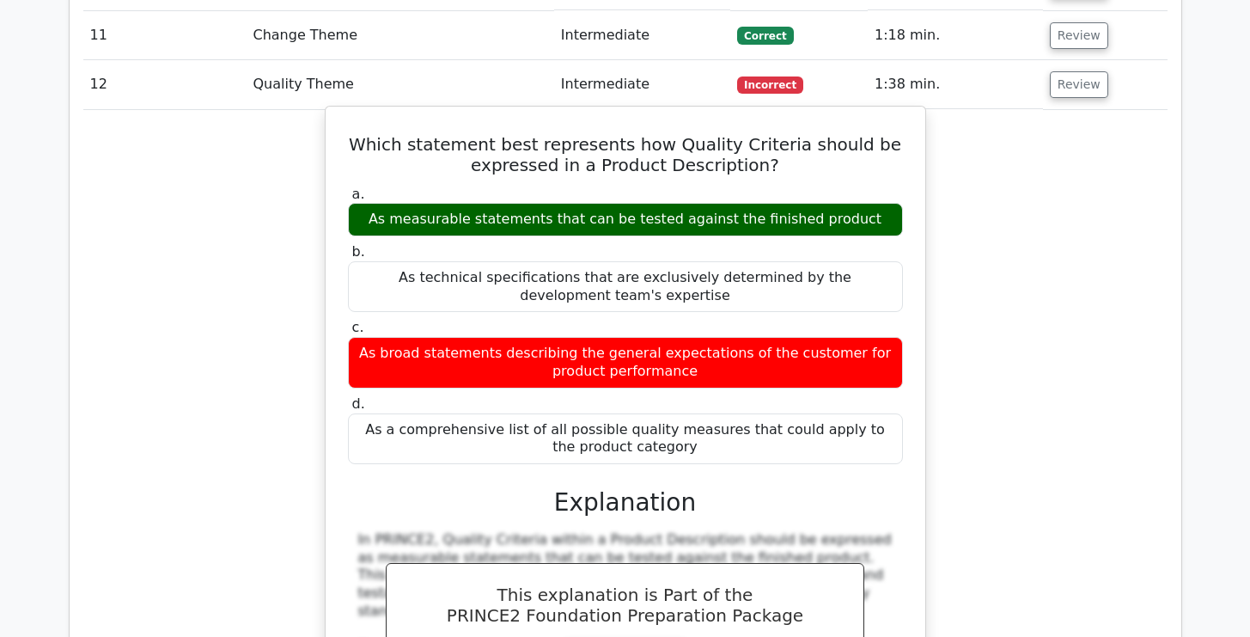
drag, startPoint x: 382, startPoint y: 99, endPoint x: 719, endPoint y: 424, distance: 468.5
click at [719, 424] on div "Which statement best represents how Quality Criteria should be expressed in a P…" at bounding box center [626, 532] width 586 height 839
copy div "Which statement best represents how Quality Criteria should be expressed in a P…"
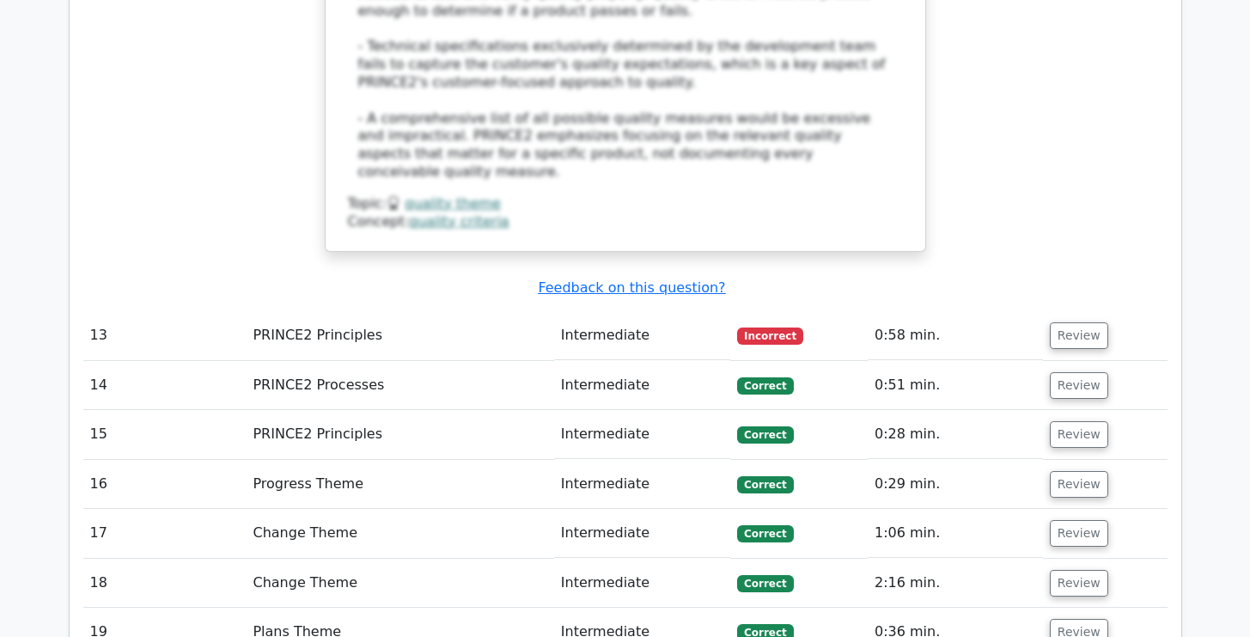
scroll to position [3646, 0]
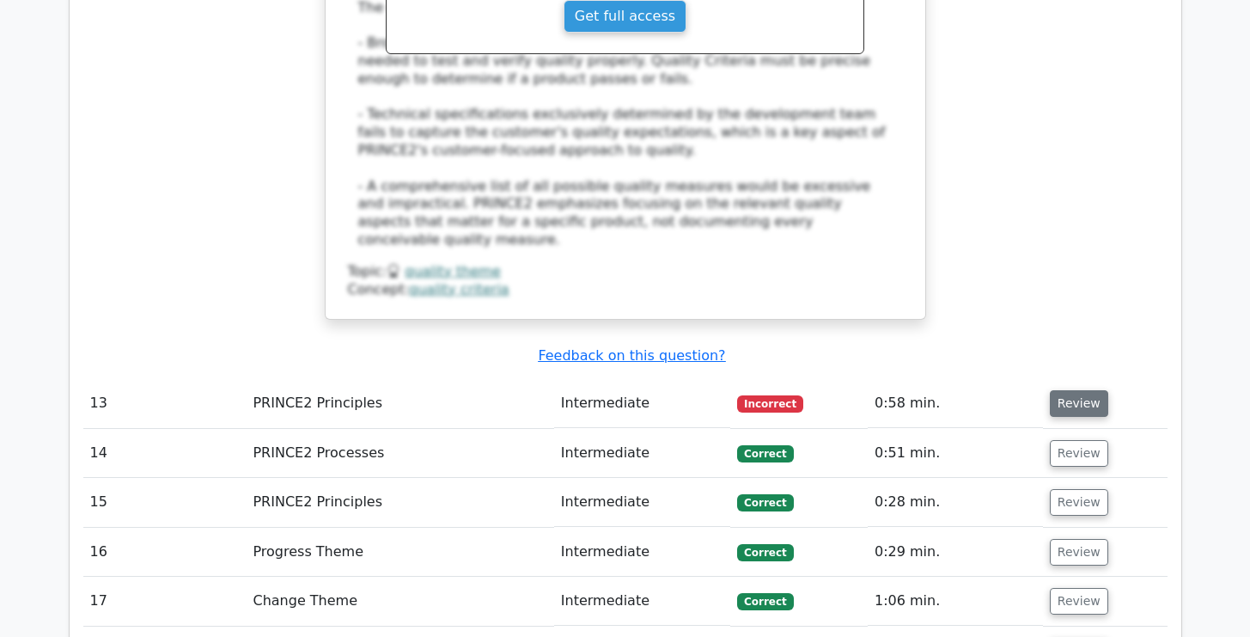
click at [1080, 390] on button "Review" at bounding box center [1079, 403] width 58 height 27
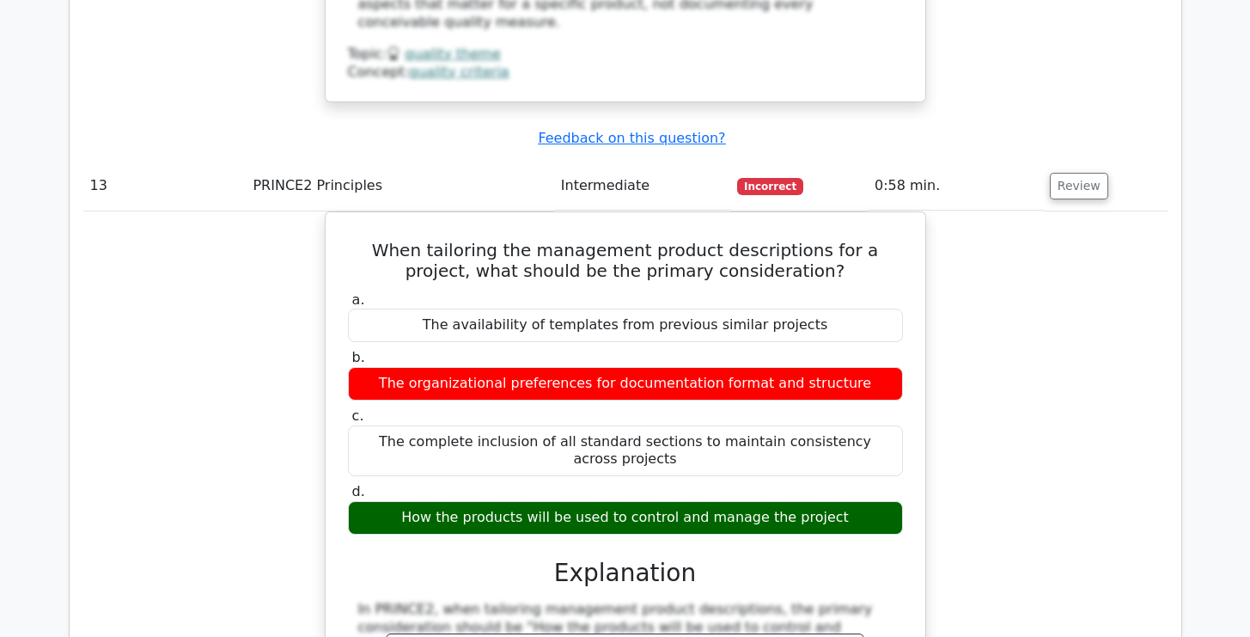
scroll to position [3863, 0]
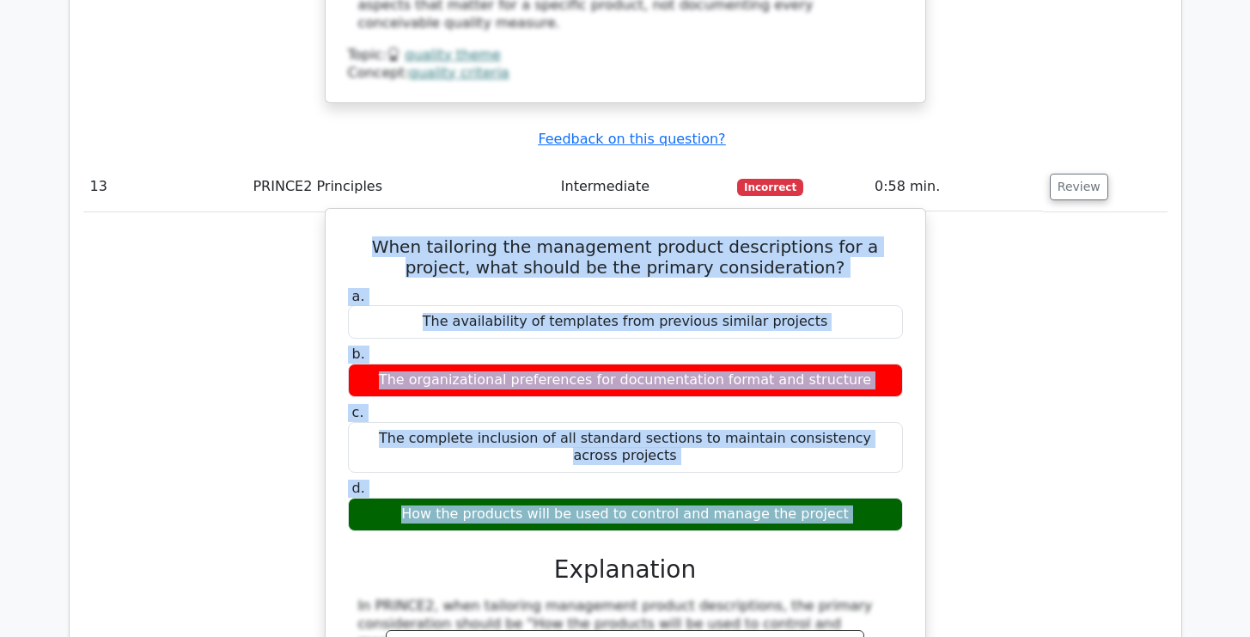
drag, startPoint x: 351, startPoint y: 170, endPoint x: 459, endPoint y: 448, distance: 297.6
click at [459, 448] on div "When tailoring the management product descriptions for a project, what should b…" at bounding box center [626, 626] width 586 height 821
copy div "When tailoring the management product descriptions for a project, what should b…"
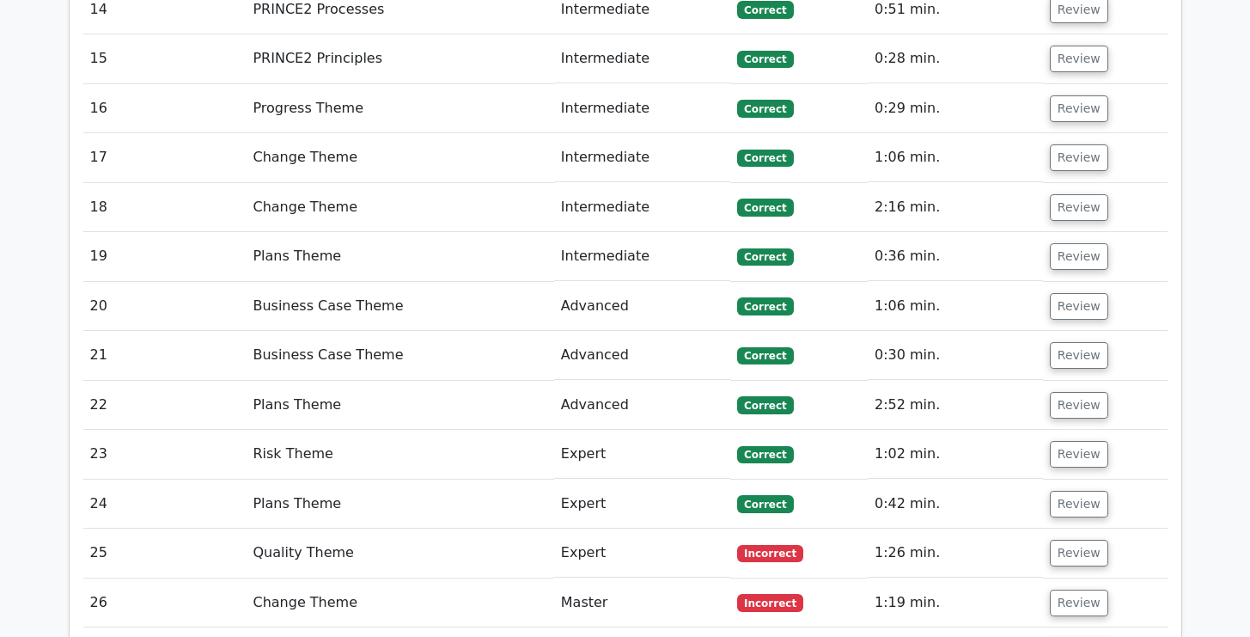
scroll to position [4935, 0]
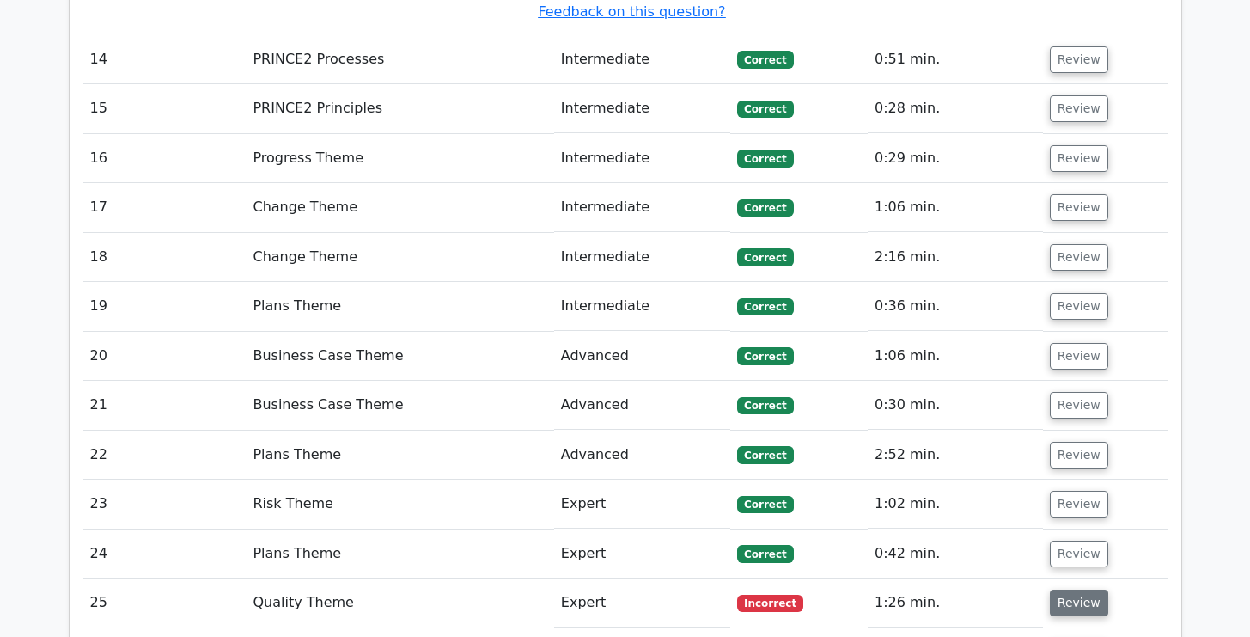
click at [1075, 589] on button "Review" at bounding box center [1079, 602] width 58 height 27
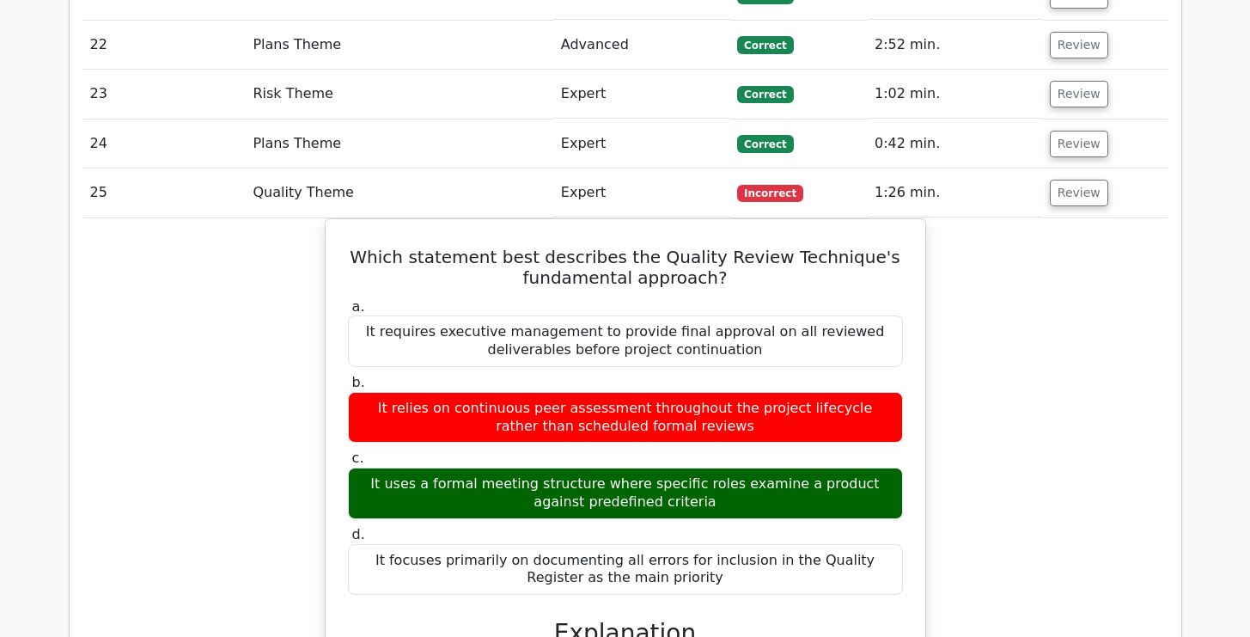
scroll to position [5319, 0]
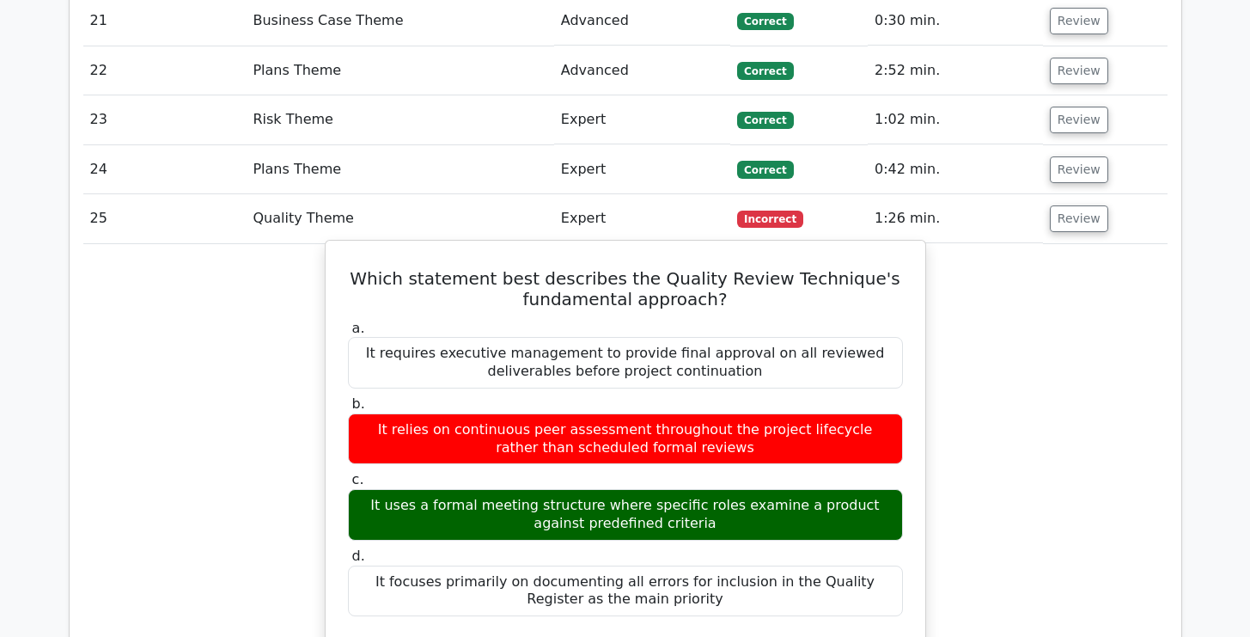
click at [393, 413] on div "It relies on continuous peer assessment throughout the project lifecycle rather…" at bounding box center [625, 439] width 555 height 52
click at [359, 413] on div "It relies on continuous peer assessment throughout the project lifecycle rather…" at bounding box center [625, 439] width 555 height 52
drag, startPoint x: 361, startPoint y: 304, endPoint x: 724, endPoint y: 320, distance: 363.8
click at [724, 413] on div "It relies on continuous peer assessment throughout the project lifecycle rather…" at bounding box center [625, 439] width 555 height 52
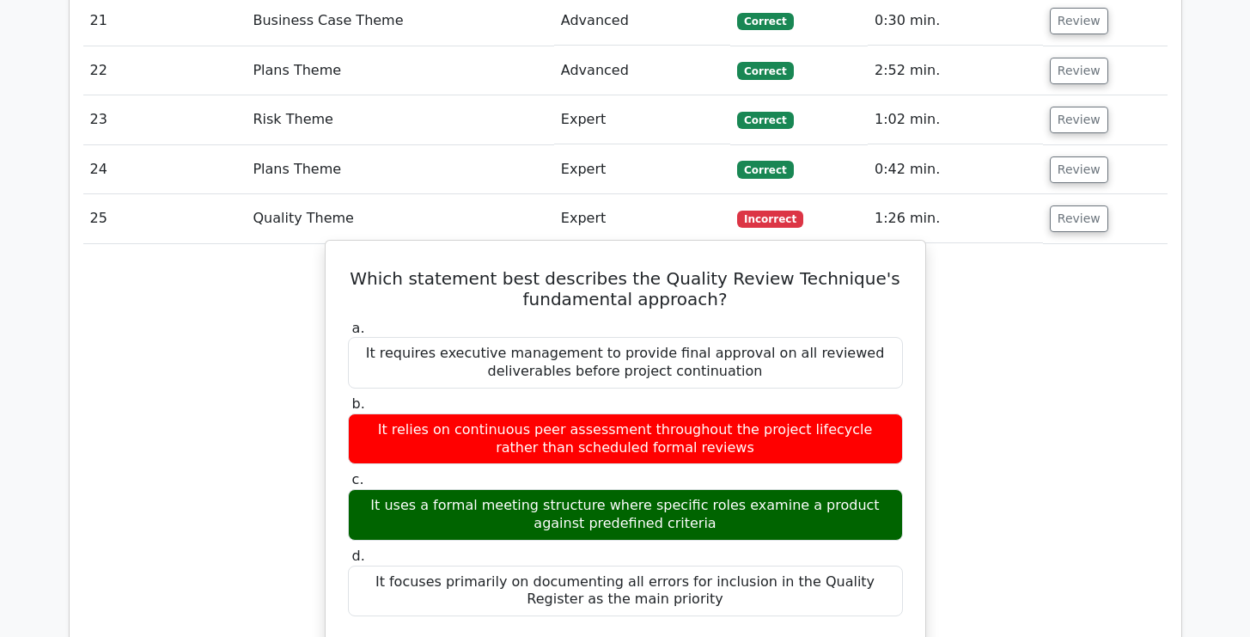
click at [595, 337] on div "It requires executive management to provide final approval on all reviewed deli…" at bounding box center [625, 363] width 555 height 52
drag, startPoint x: 381, startPoint y: 137, endPoint x: 386, endPoint y: 479, distance: 342.0
copy div "Which statement best describes the Quality Review Technique's fundamental appro…"
click at [565, 489] on div "It uses a formal meeting structure where specific roles examine a product again…" at bounding box center [625, 515] width 555 height 52
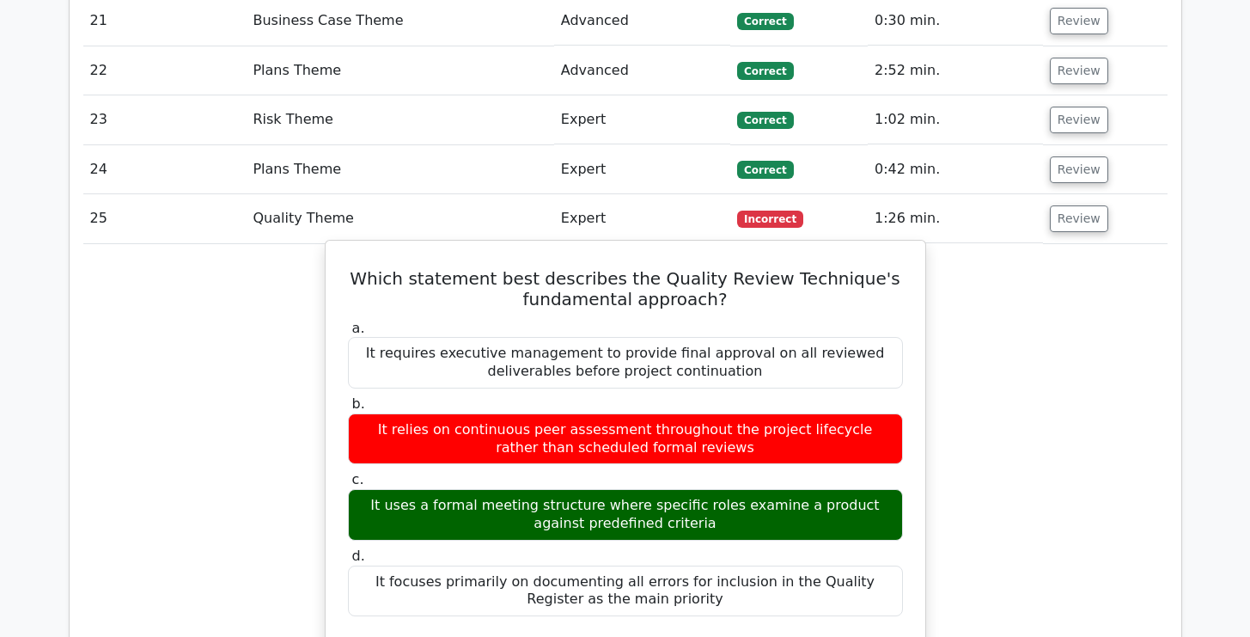
click at [510, 489] on div "It uses a formal meeting structure where specific roles examine a product again…" at bounding box center [625, 515] width 555 height 52
click at [735, 489] on div "It uses a formal meeting structure where specific roles examine a product again…" at bounding box center [625, 515] width 555 height 52
click at [765, 489] on div "It uses a formal meeting structure where specific roles examine a product again…" at bounding box center [625, 515] width 555 height 52
drag, startPoint x: 687, startPoint y: 388, endPoint x: 365, endPoint y: 361, distance: 322.5
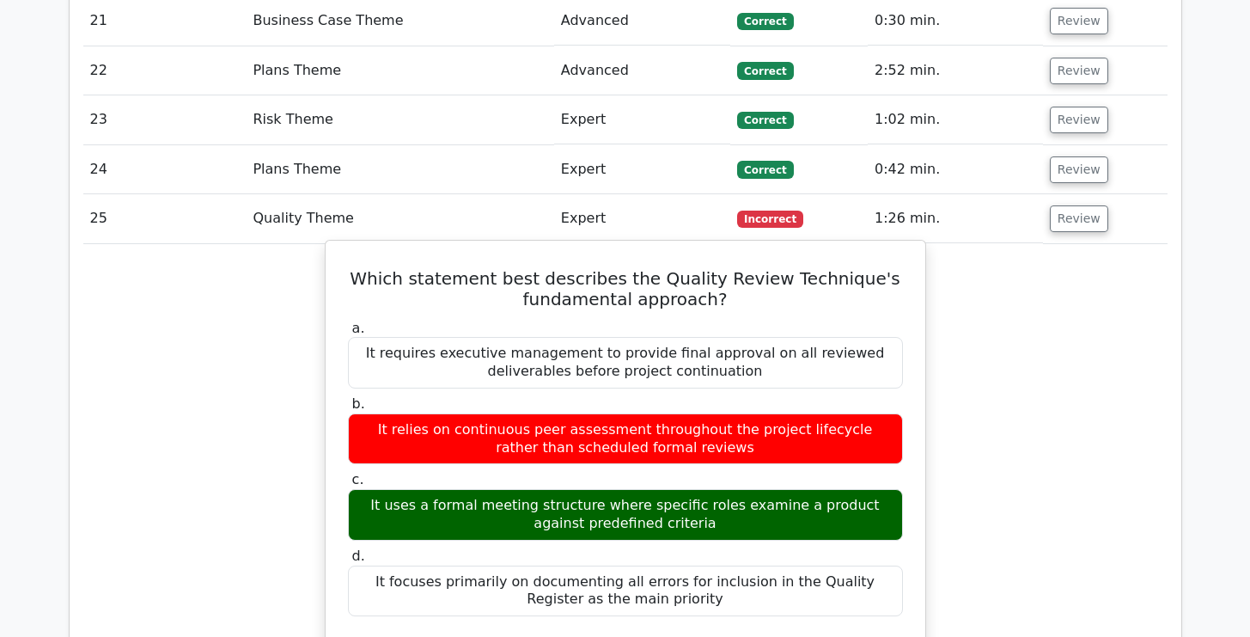
click at [365, 489] on div "It uses a formal meeting structure where specific roles examine a product again…" at bounding box center [625, 515] width 555 height 52
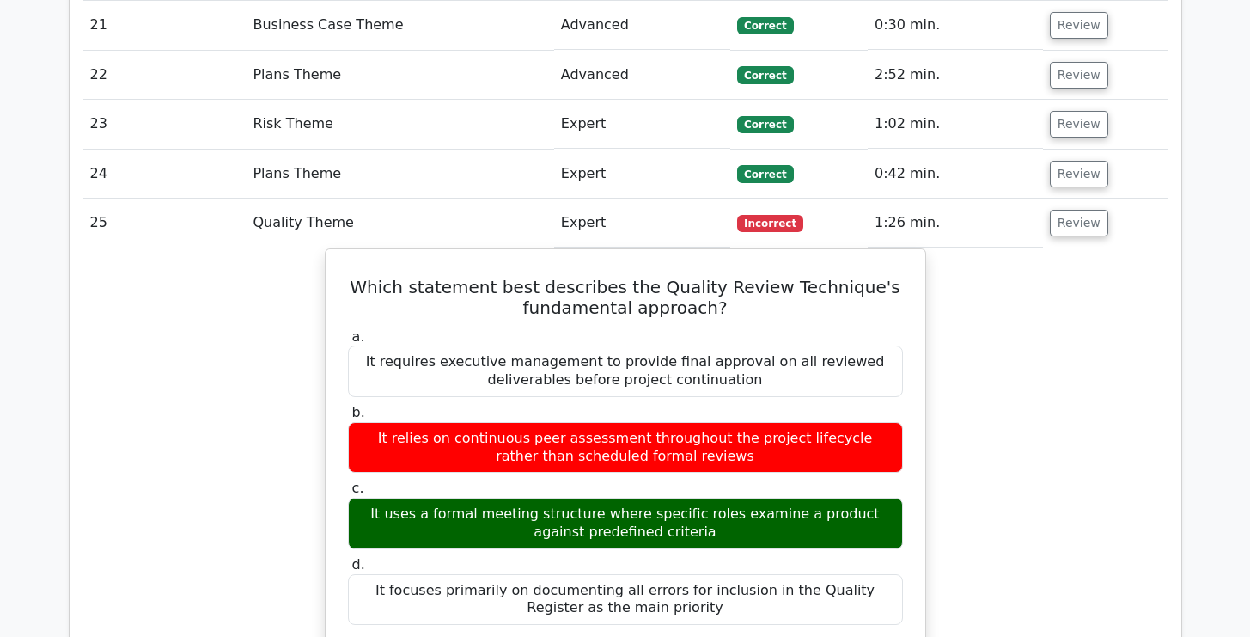
click at [354, 343] on div at bounding box center [354, 343] width 0 height 0
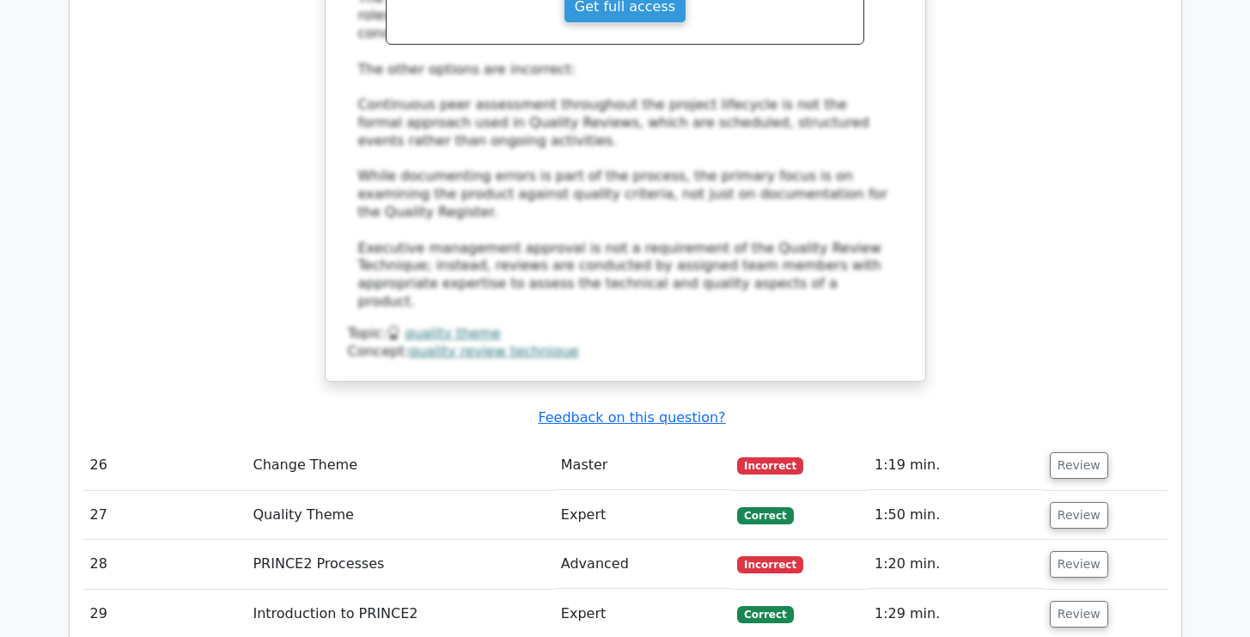
scroll to position [6104, 0]
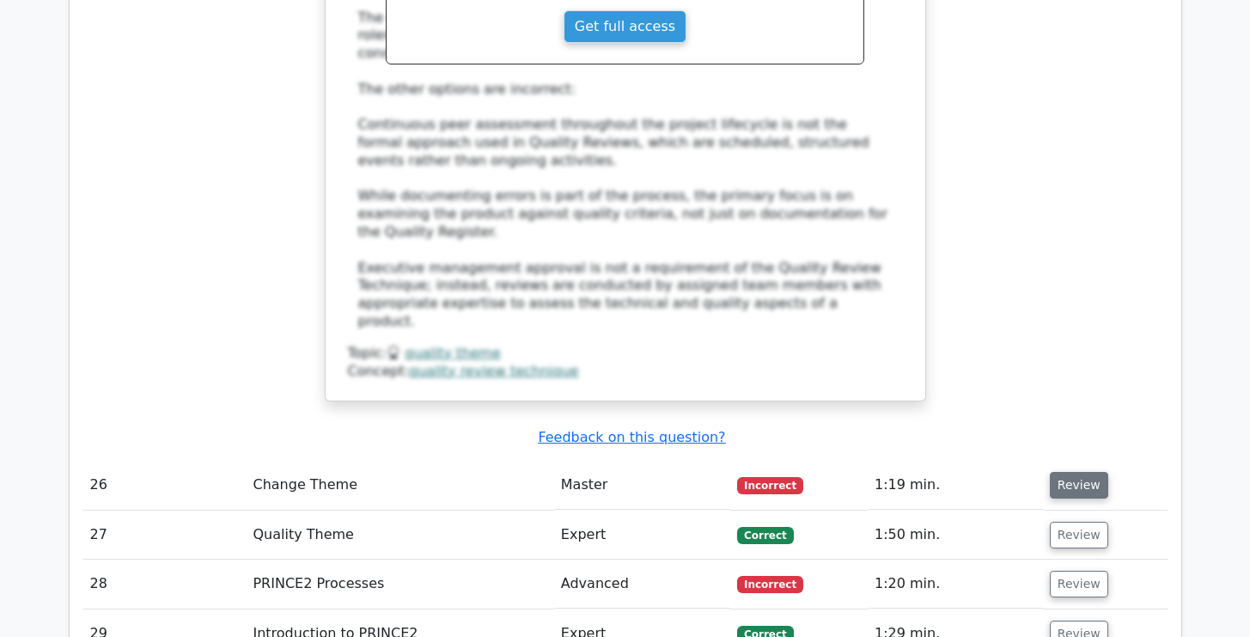
click at [1067, 472] on button "Review" at bounding box center [1079, 485] width 58 height 27
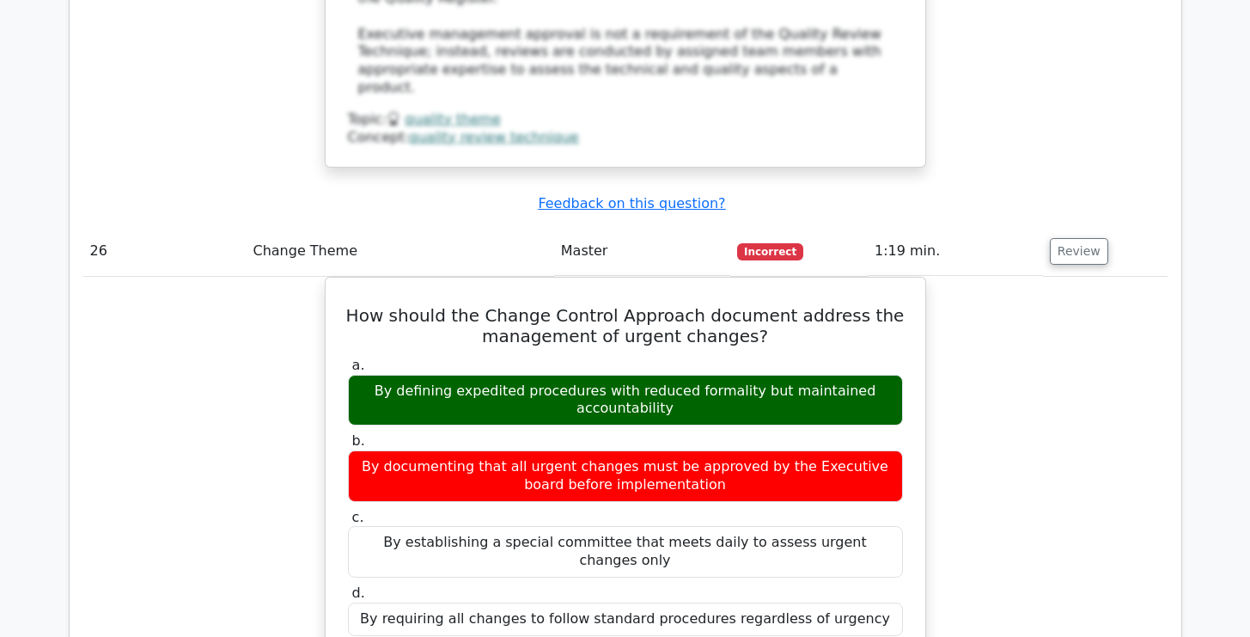
scroll to position [6289, 0]
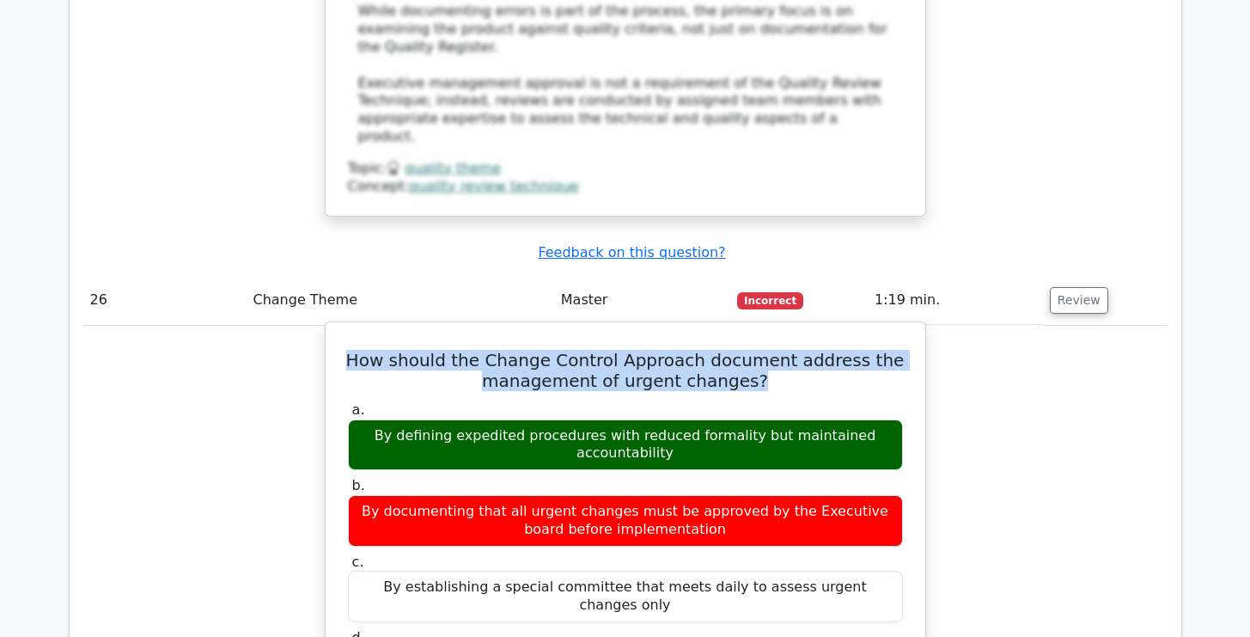
drag, startPoint x: 369, startPoint y: 175, endPoint x: 754, endPoint y: 198, distance: 384.8
click at [754, 350] on h5 "How should the Change Control Approach document address the management of urgen…" at bounding box center [625, 370] width 559 height 41
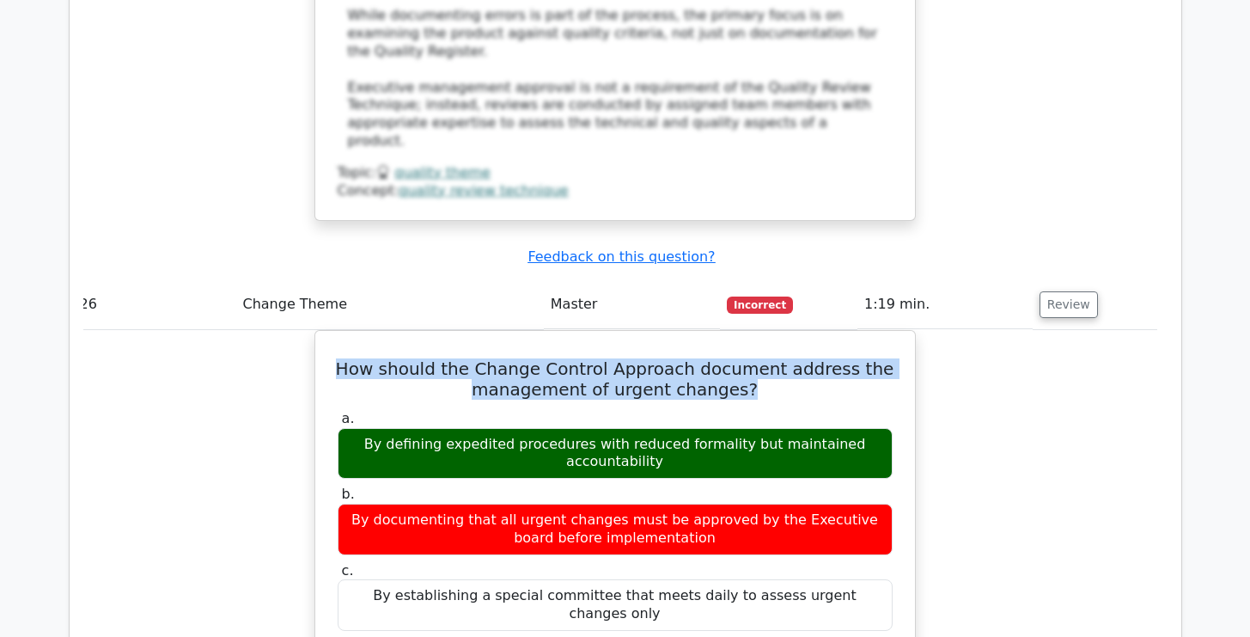
click at [742, 207] on div at bounding box center [742, 207] width 0 height 0
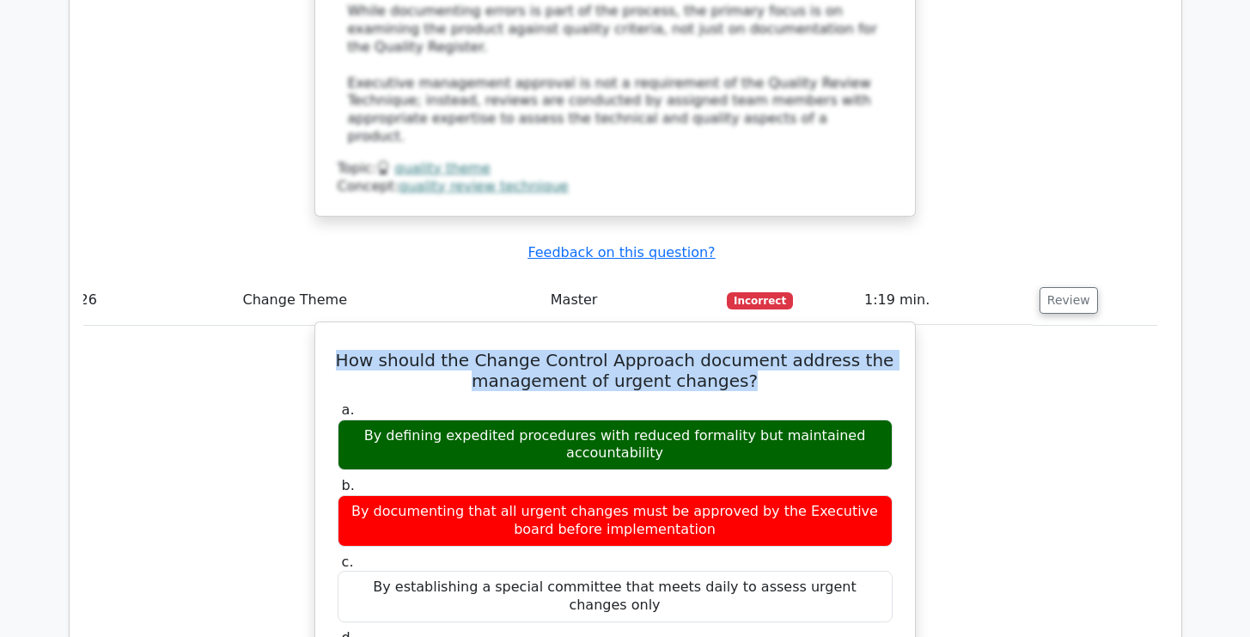
click at [779, 350] on h5 "How should the Change Control Approach document address the management of urgen…" at bounding box center [615, 370] width 559 height 41
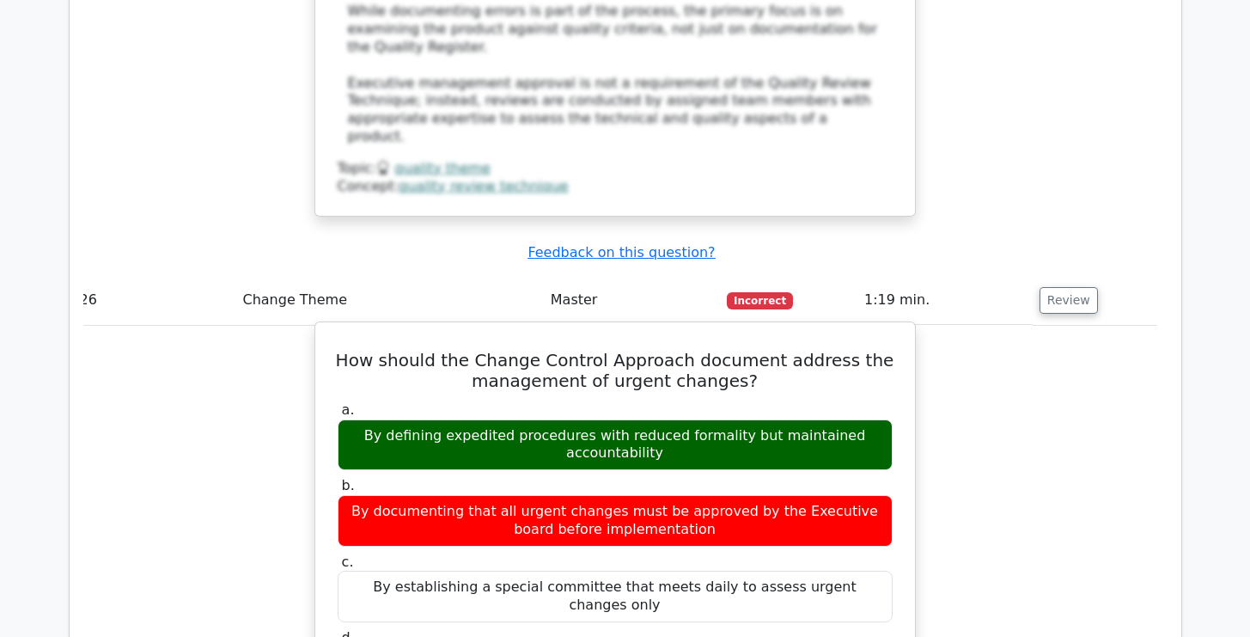
drag, startPoint x: 374, startPoint y: 250, endPoint x: 680, endPoint y: 282, distance: 307.6
click at [680, 419] on div "By defining expedited procedures with reduced formality but maintained accounta…" at bounding box center [615, 445] width 555 height 52
click at [683, 495] on div "By documenting that all urgent changes must be approved by the Executive board …" at bounding box center [615, 521] width 555 height 52
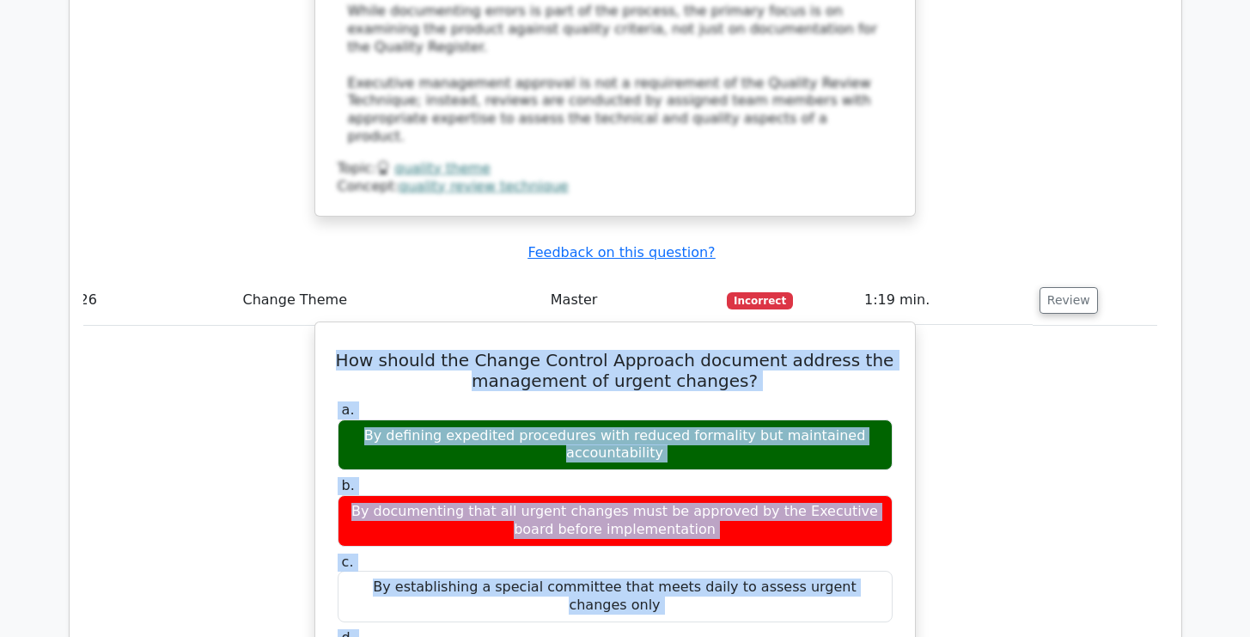
drag, startPoint x: 355, startPoint y: 177, endPoint x: 328, endPoint y: 500, distance: 324.2
click at [352, 350] on h5 "How should the Change Control Approach document address the management of urgen…" at bounding box center [615, 370] width 559 height 41
drag, startPoint x: 366, startPoint y: 173, endPoint x: 316, endPoint y: 489, distance: 320.1
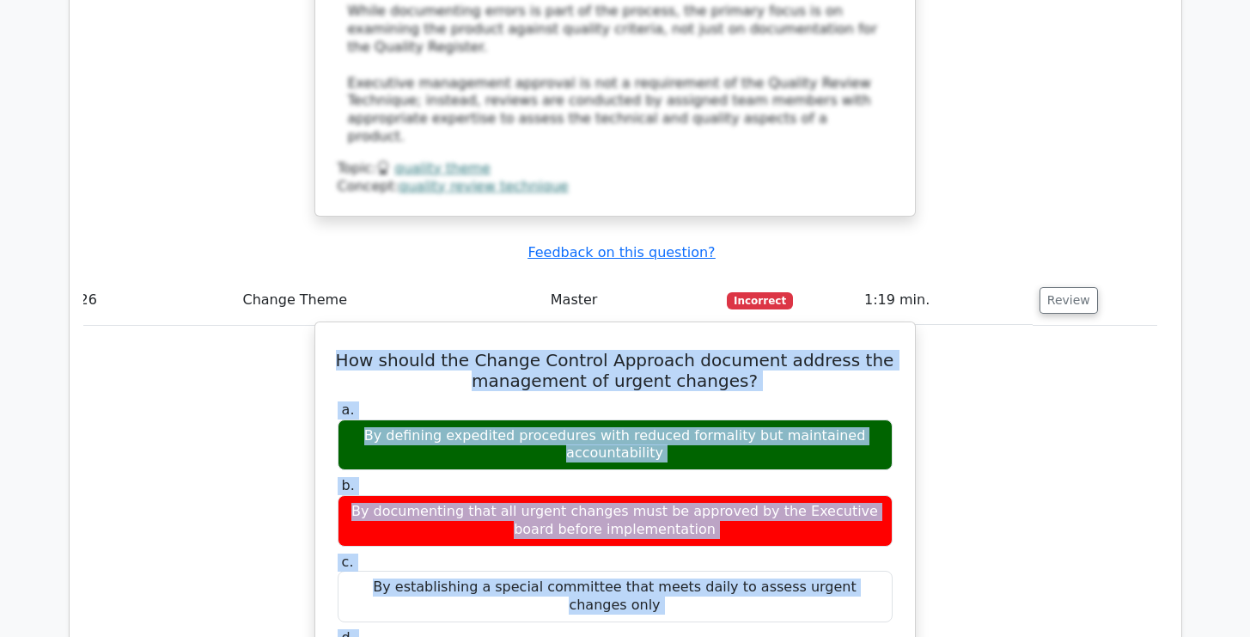
copy div "How should the Change Control Approach document address the management of urgen…"
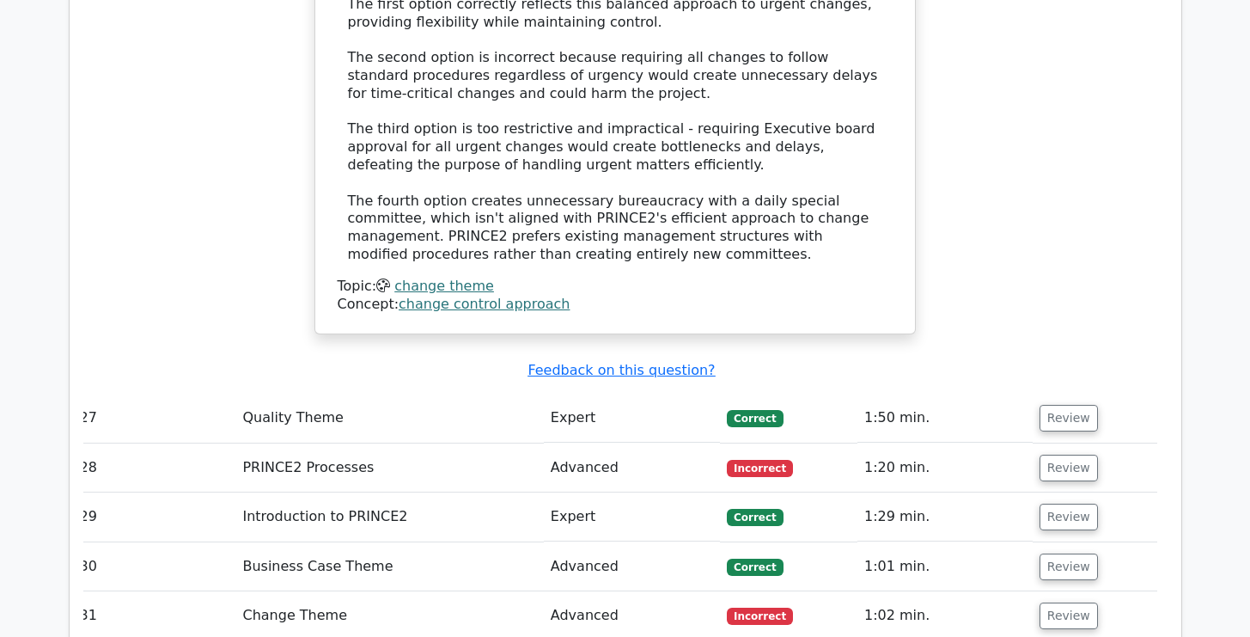
scroll to position [7148, 0]
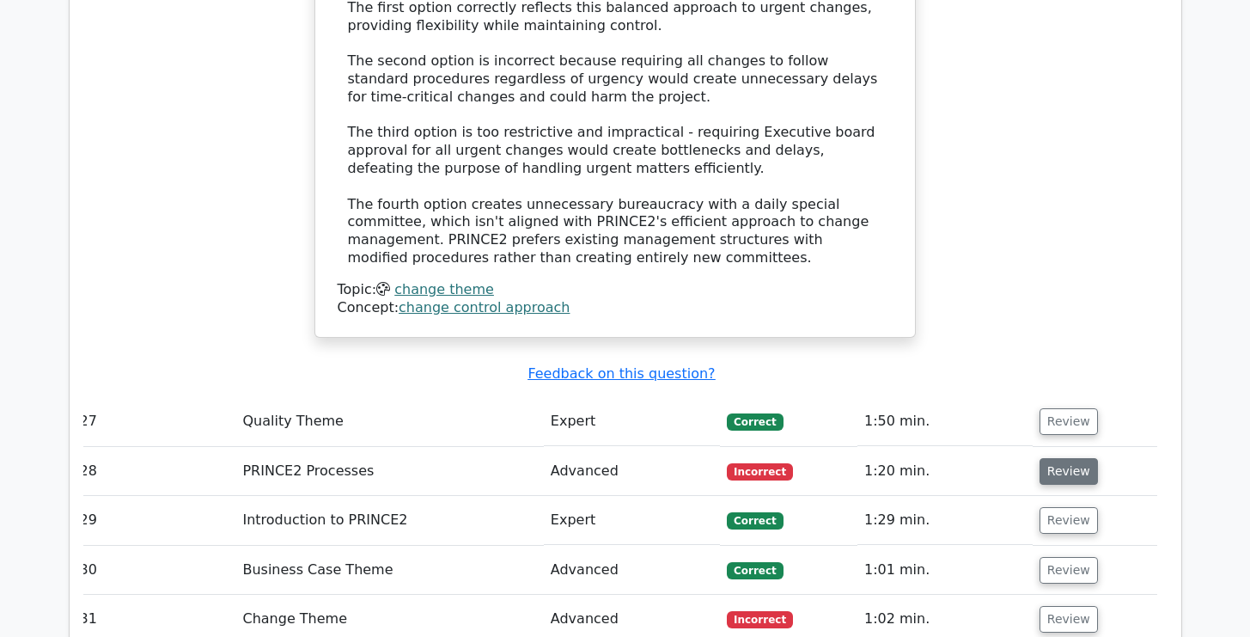
click at [1070, 458] on button "Review" at bounding box center [1069, 471] width 58 height 27
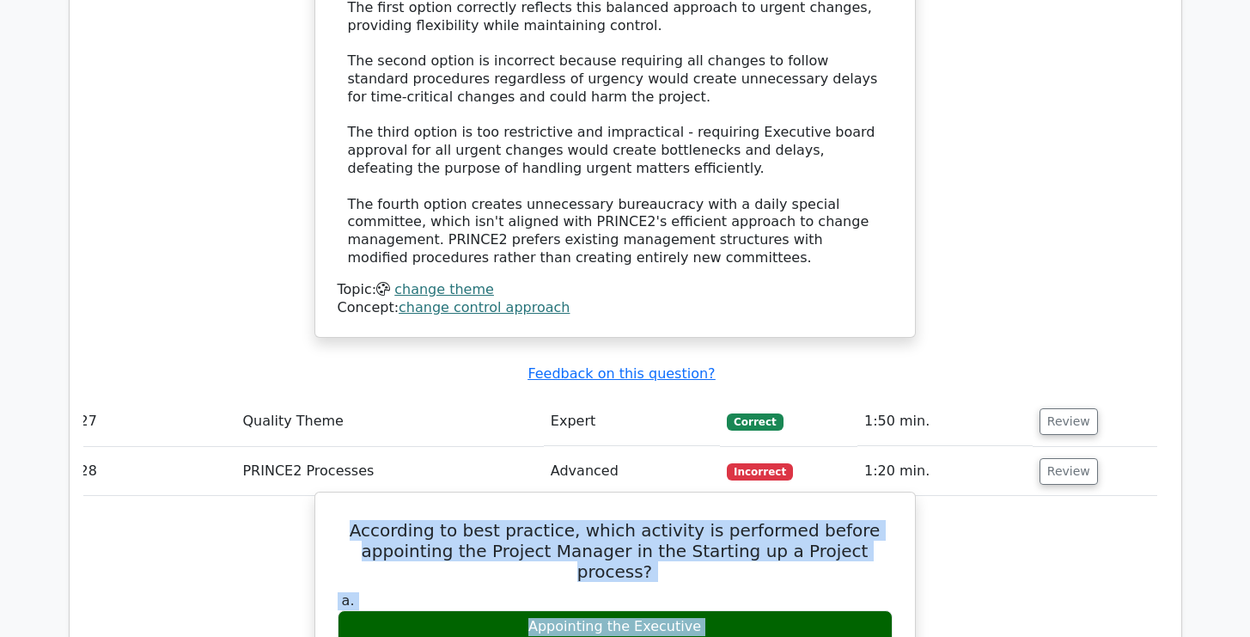
drag, startPoint x: 372, startPoint y: 327, endPoint x: 383, endPoint y: 620, distance: 292.4
copy div "According to best practice, which activity is performed before appointing the P…"
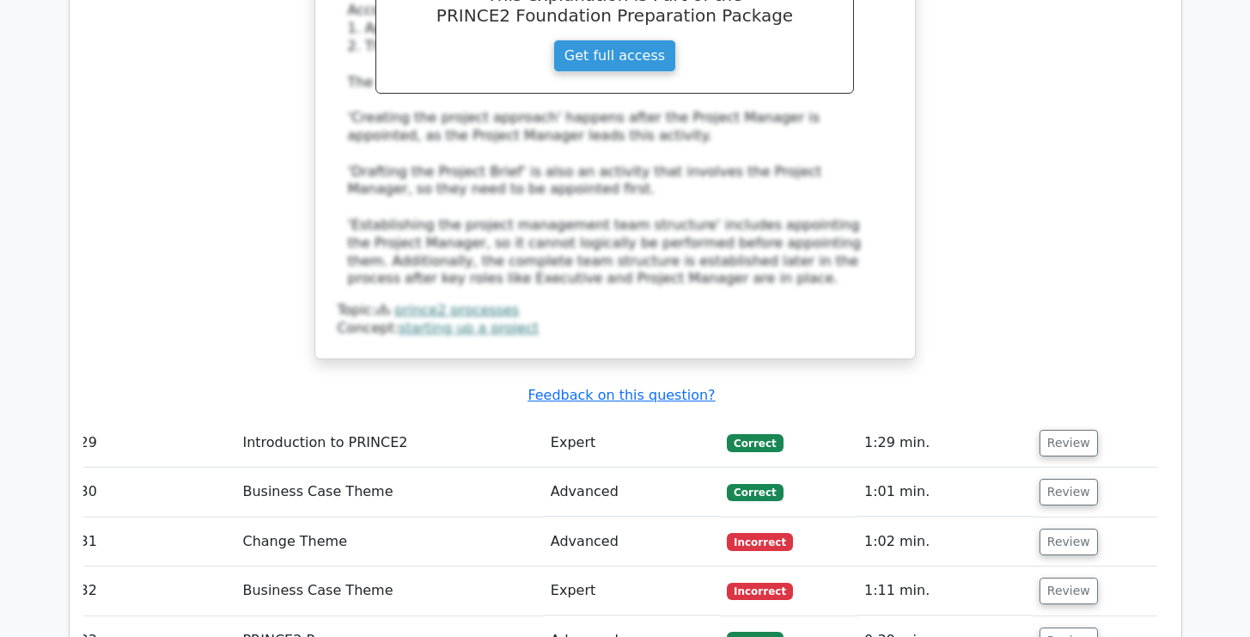
scroll to position [8111, 0]
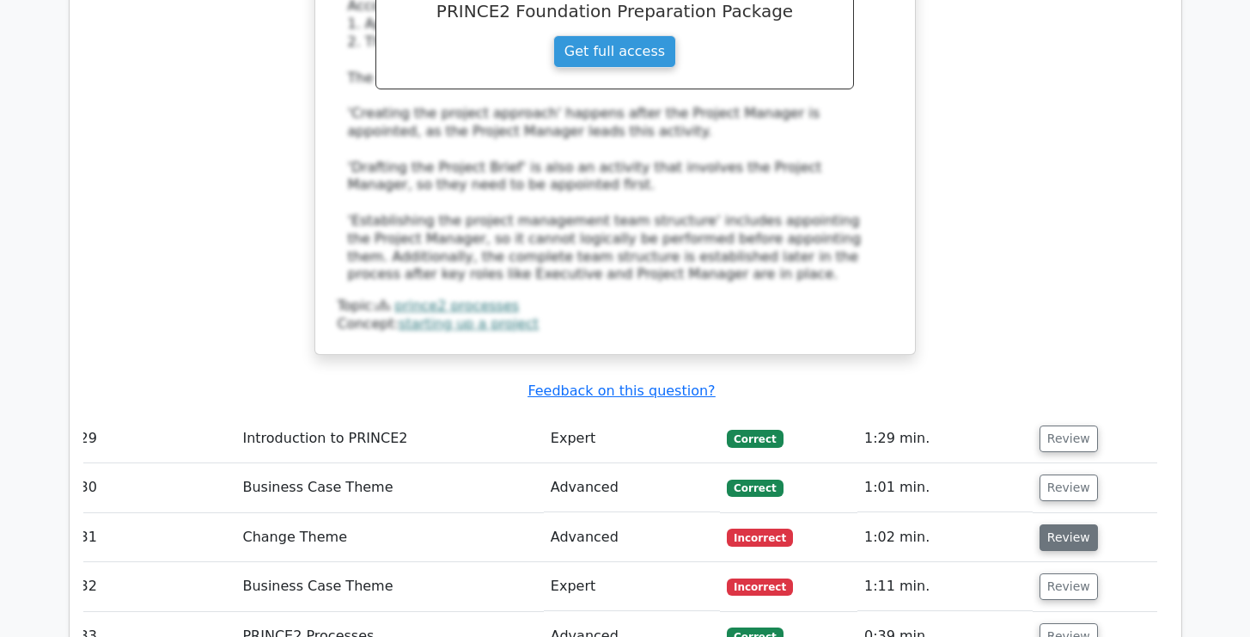
click at [1051, 524] on button "Review" at bounding box center [1069, 537] width 58 height 27
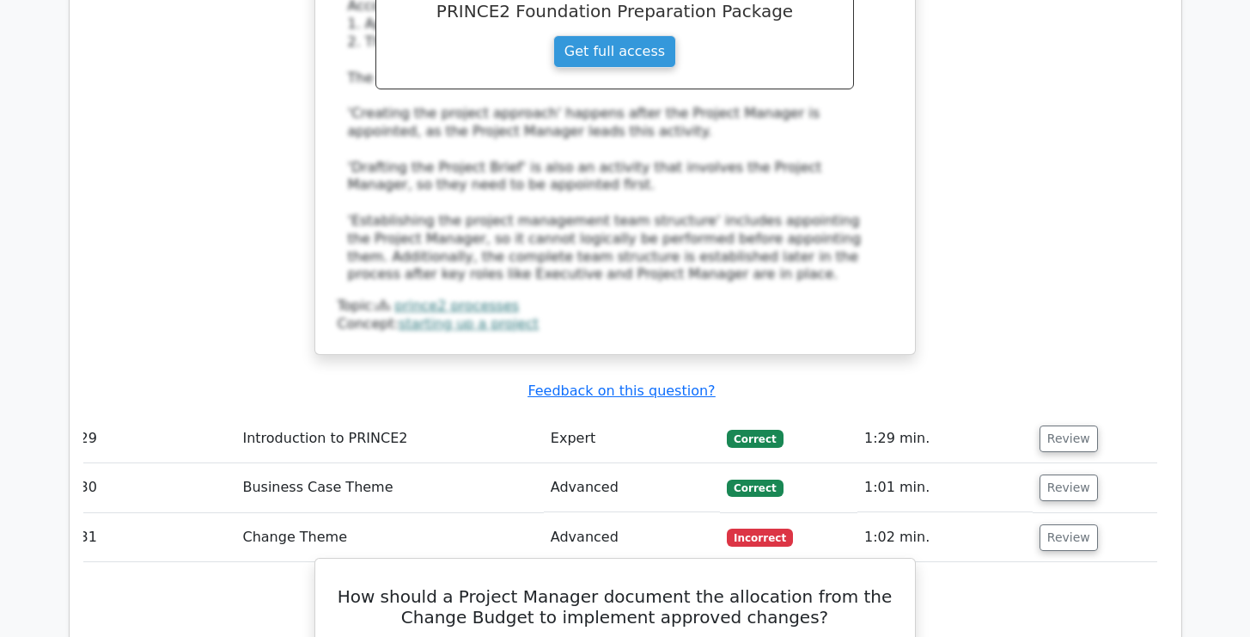
click at [713, 586] on h5 "How should a Project Manager document the allocation from the Change Budget to …" at bounding box center [615, 606] width 559 height 41
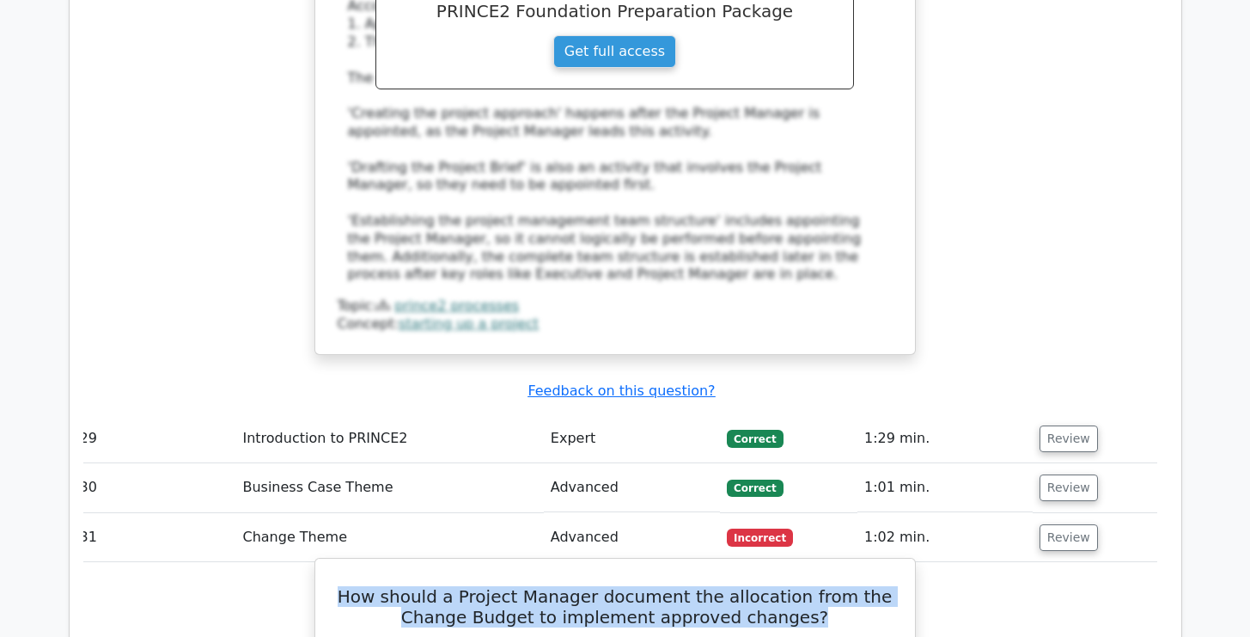
drag, startPoint x: 773, startPoint y: 396, endPoint x: 329, endPoint y: 377, distance: 444.7
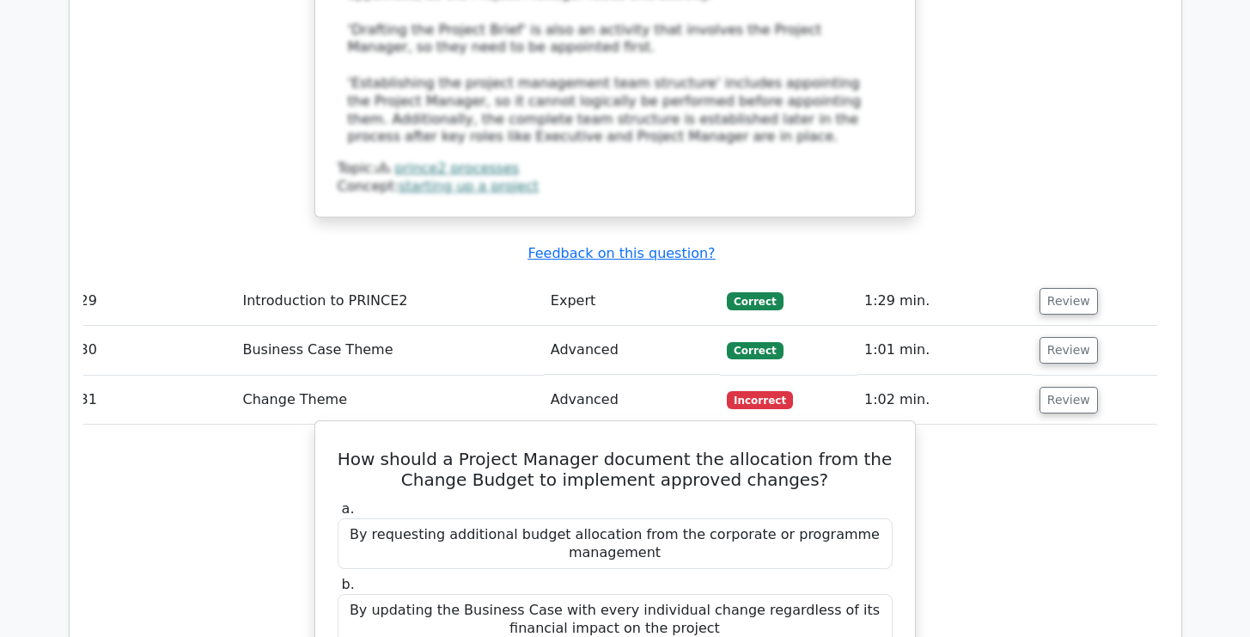
scroll to position [8283, 0]
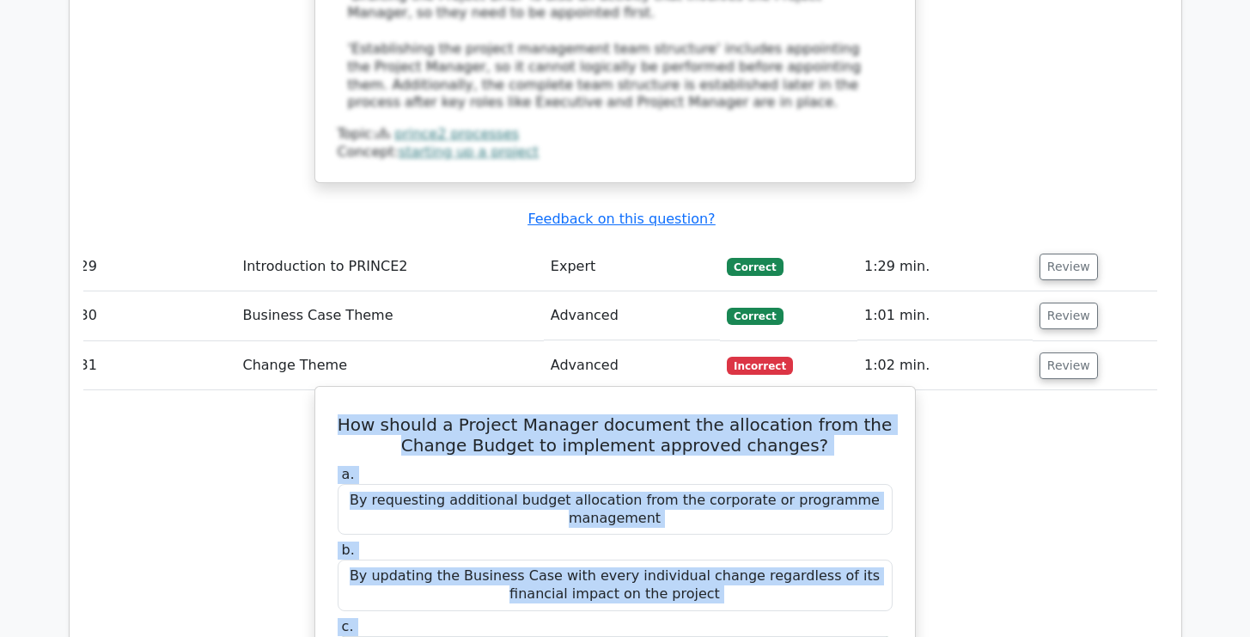
drag, startPoint x: 333, startPoint y: 193, endPoint x: 320, endPoint y: 535, distance: 342.3
copy div "How should a Project Manager document the allocation from the Change Budget to …"
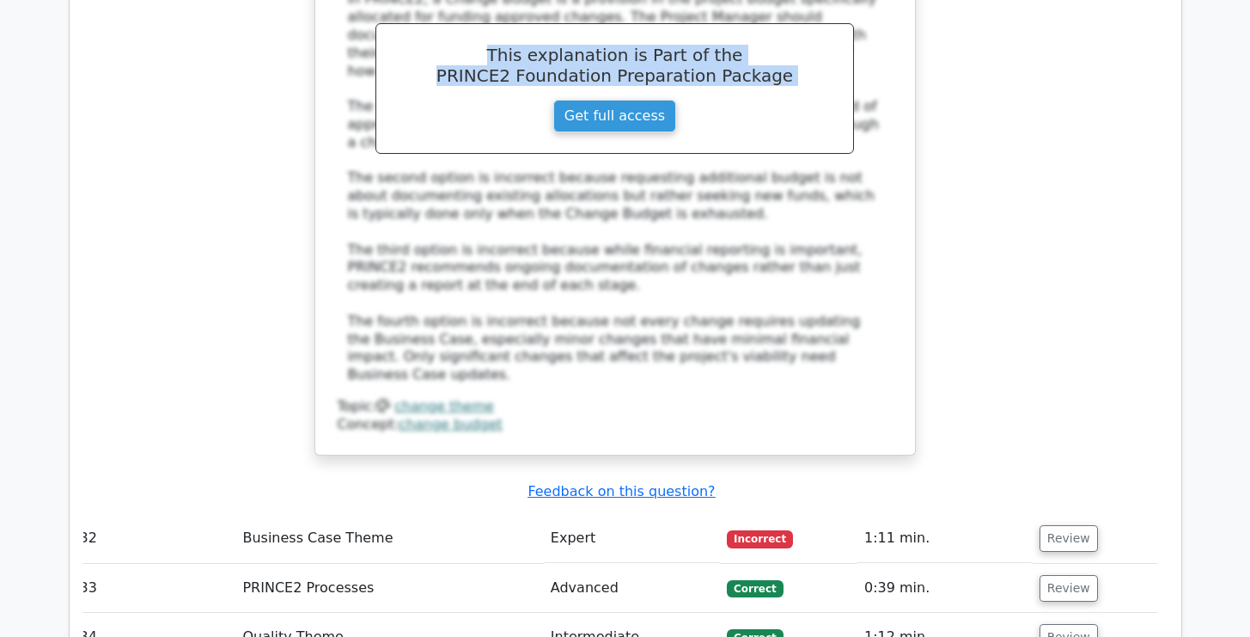
scroll to position [9142, 0]
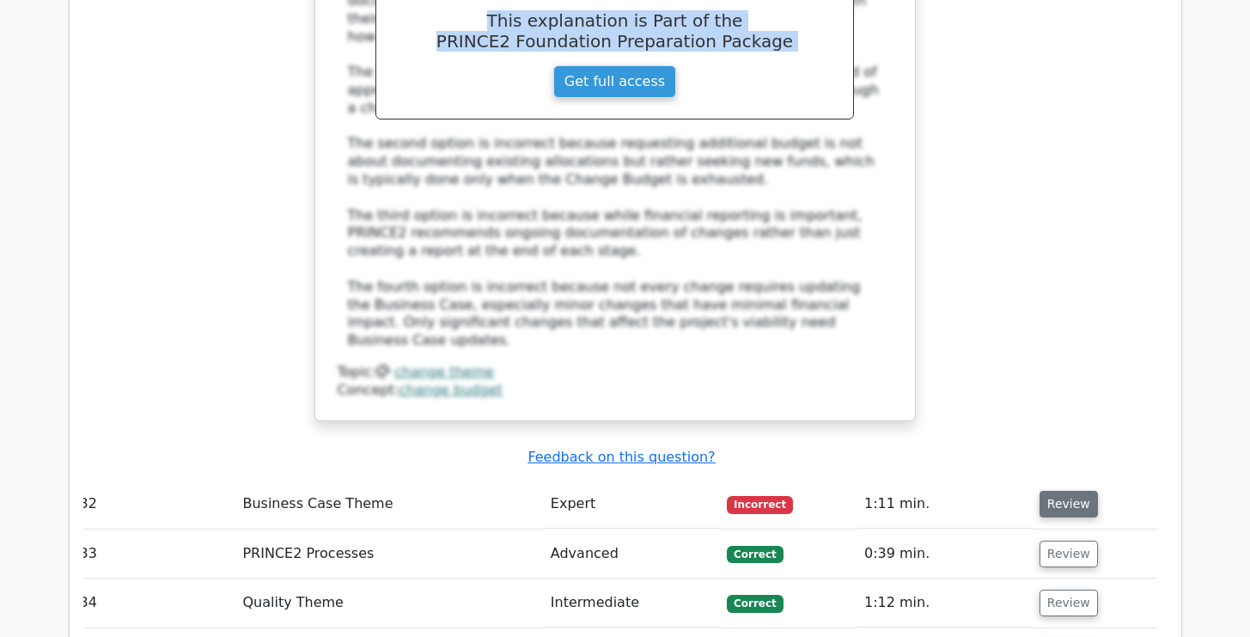
click at [1078, 491] on button "Review" at bounding box center [1069, 504] width 58 height 27
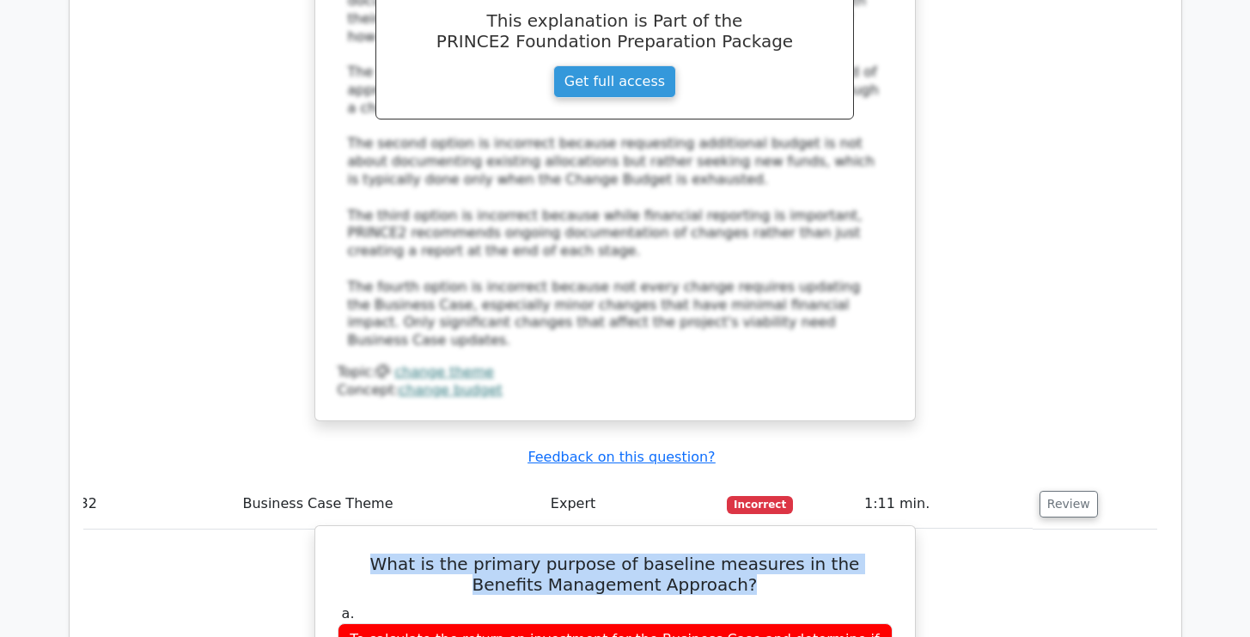
drag, startPoint x: 742, startPoint y: 335, endPoint x: 347, endPoint y: 313, distance: 395.9
click at [347, 553] on h5 "What is the primary purpose of baseline measures in the Benefits Management App…" at bounding box center [615, 573] width 559 height 41
copy h5 "What is the primary purpose of baseline measures in the Benefits Management App…"
click at [366, 553] on h5 "What is the primary purpose of baseline measures in the Benefits Management App…" at bounding box center [615, 573] width 559 height 41
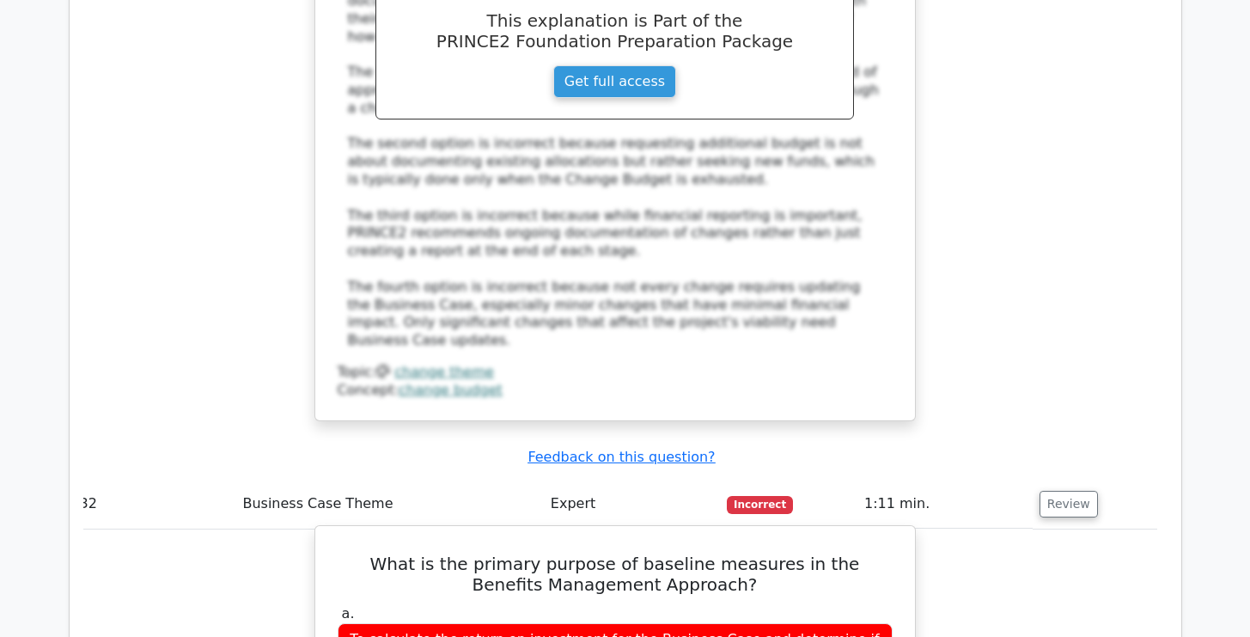
drag, startPoint x: 365, startPoint y: 296, endPoint x: 591, endPoint y: 629, distance: 402.1
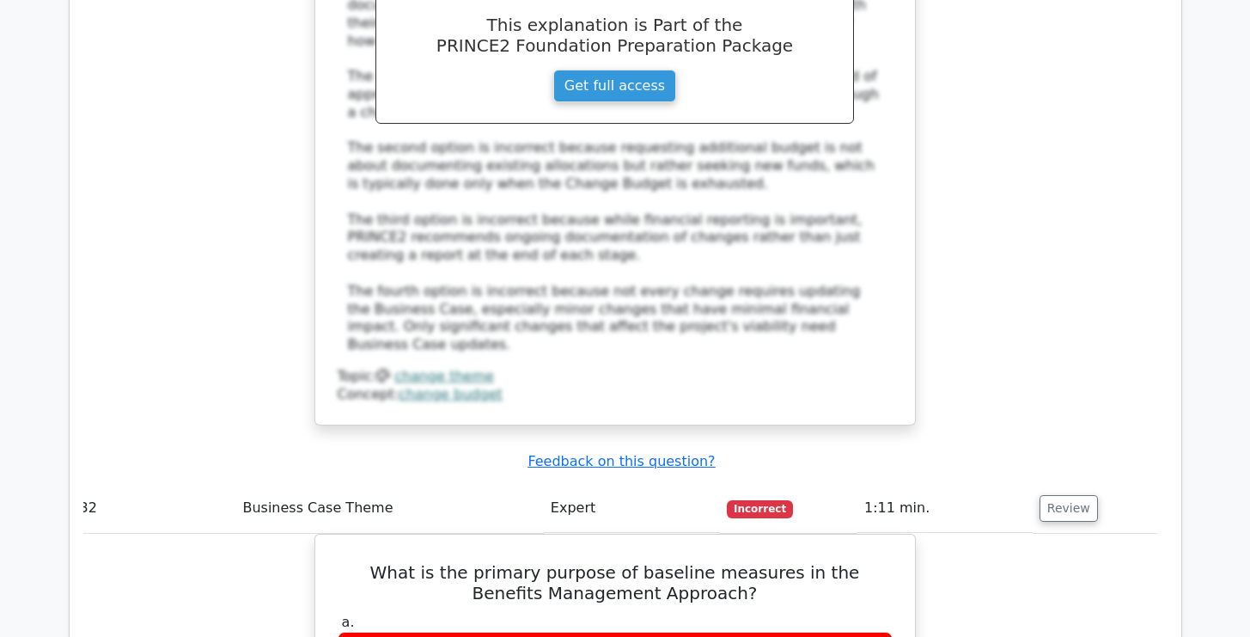
scroll to position [9762, 0]
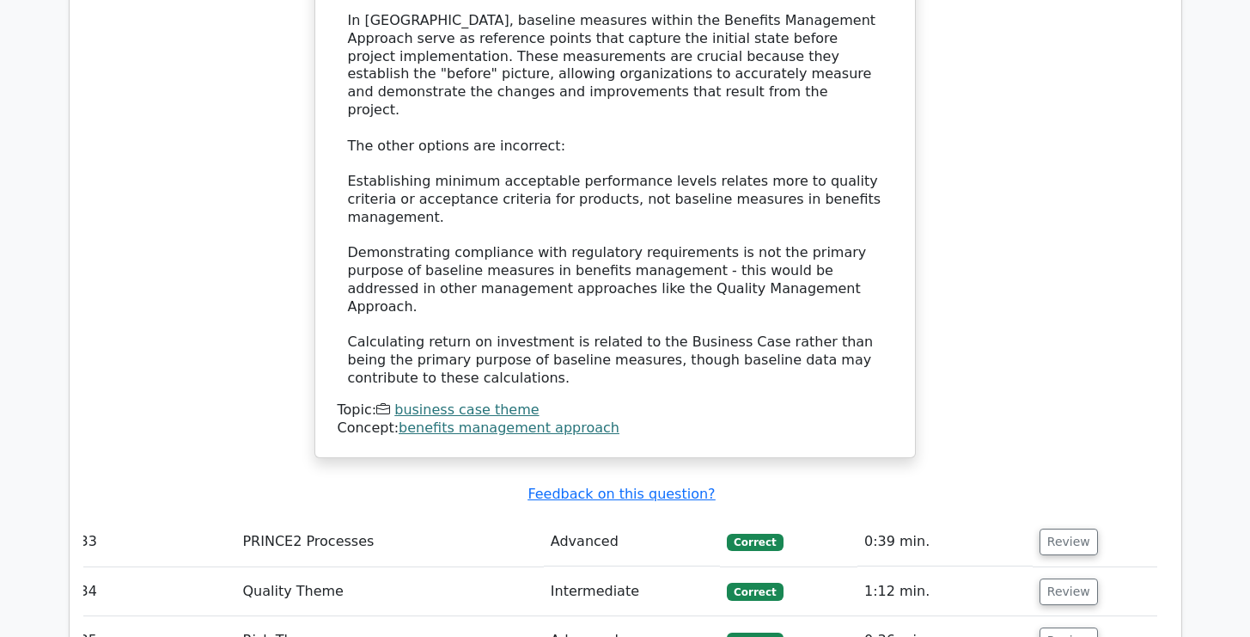
scroll to position [10140, 0]
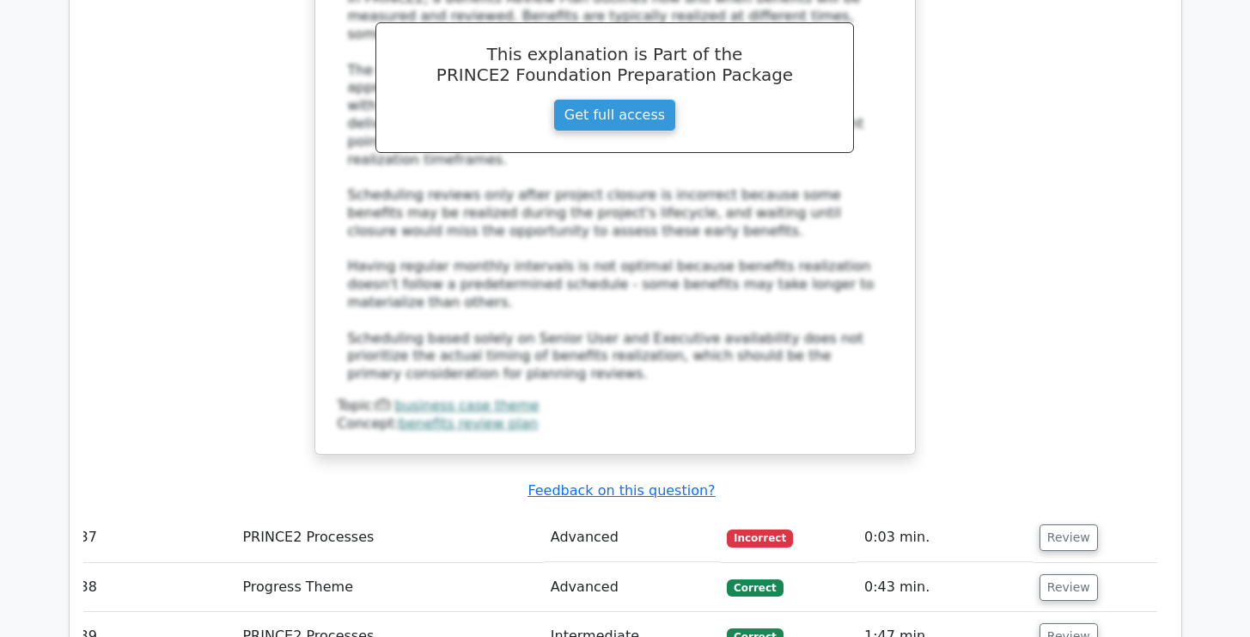
scroll to position [11274, 0]
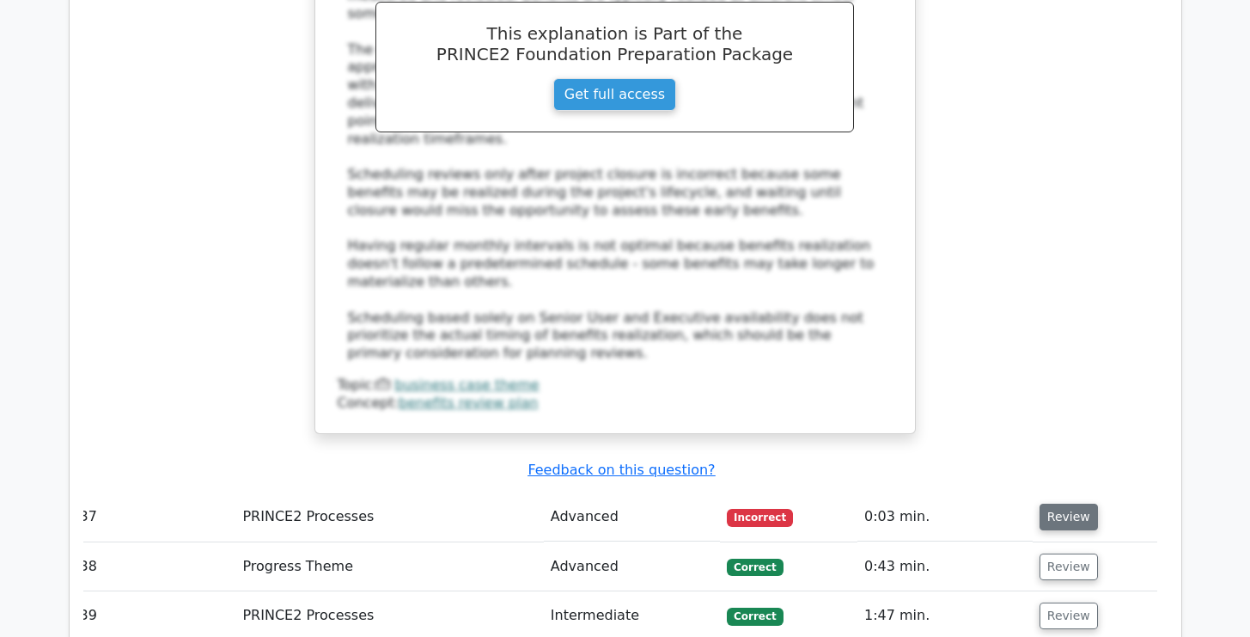
click at [1049, 504] on button "Review" at bounding box center [1069, 517] width 58 height 27
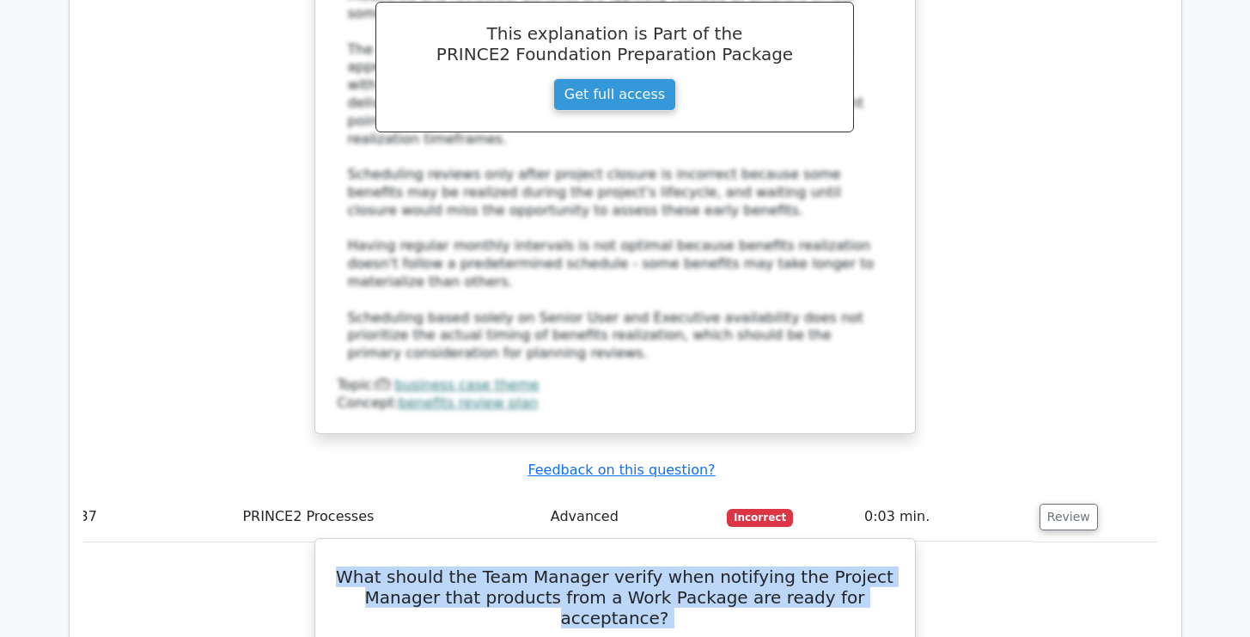
drag, startPoint x: 363, startPoint y: 207, endPoint x: 484, endPoint y: 536, distance: 350.4
copy div "What should the Team Manager verify when notifying the Project Manager that pro…"
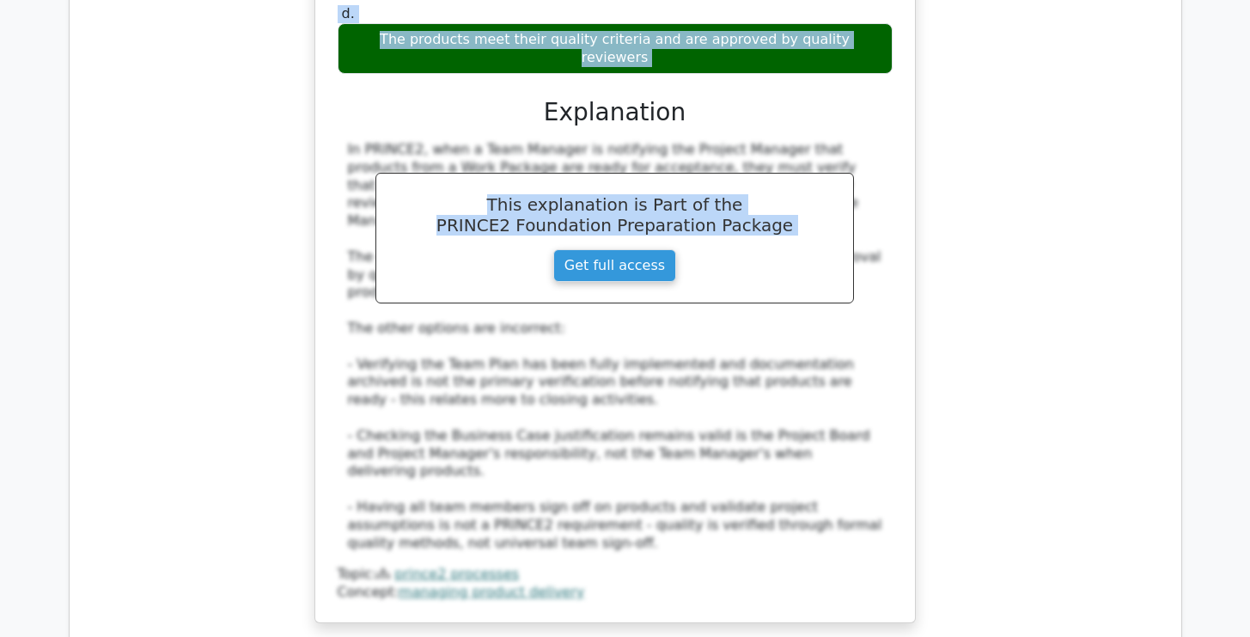
scroll to position [12168, 0]
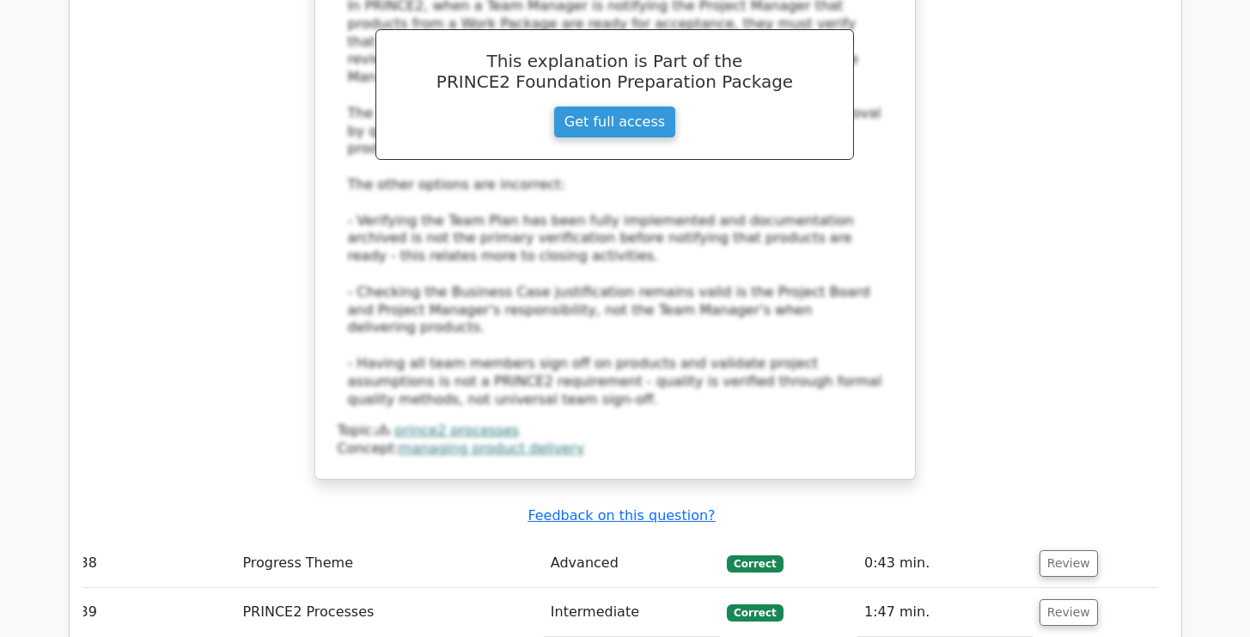
scroll to position [12289, 0]
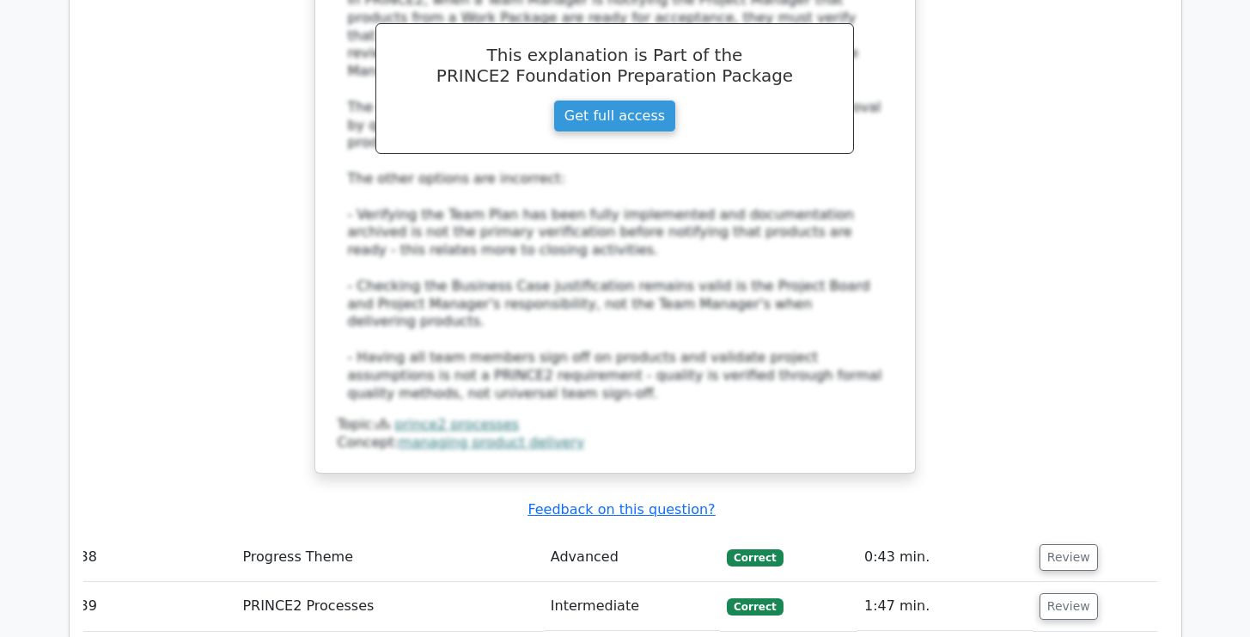
drag, startPoint x: 352, startPoint y: 375, endPoint x: 327, endPoint y: 544, distance: 171.1
copy div "Which planning document should be updated when the Project Board approves a Pro…"
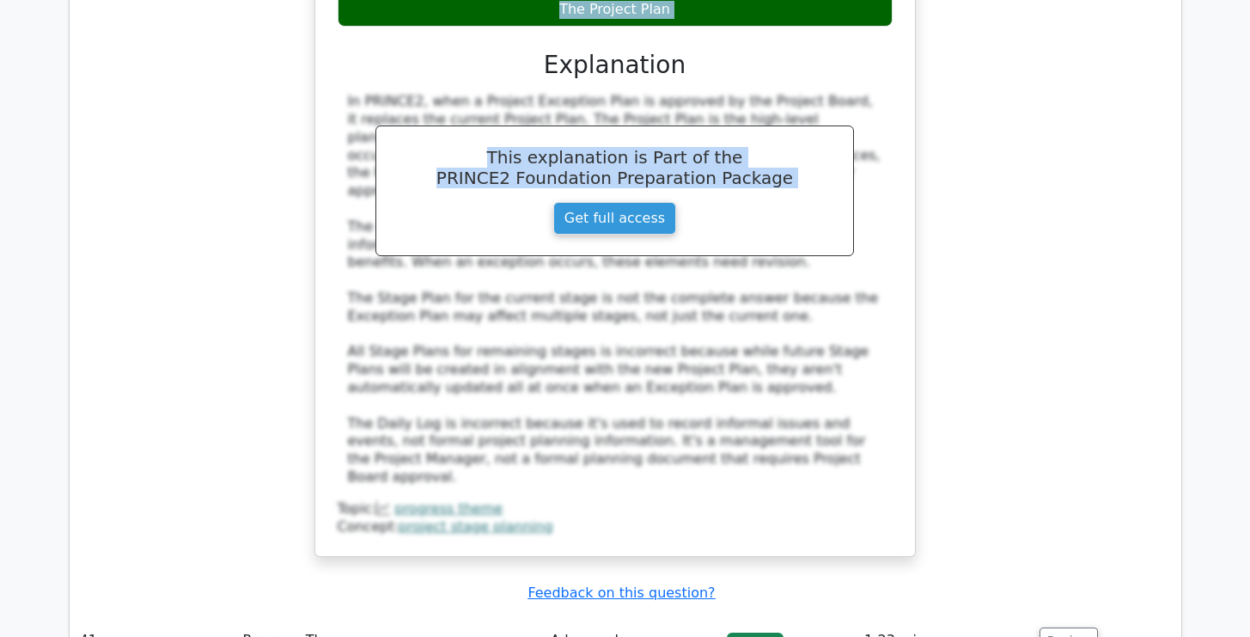
scroll to position [13251, 0]
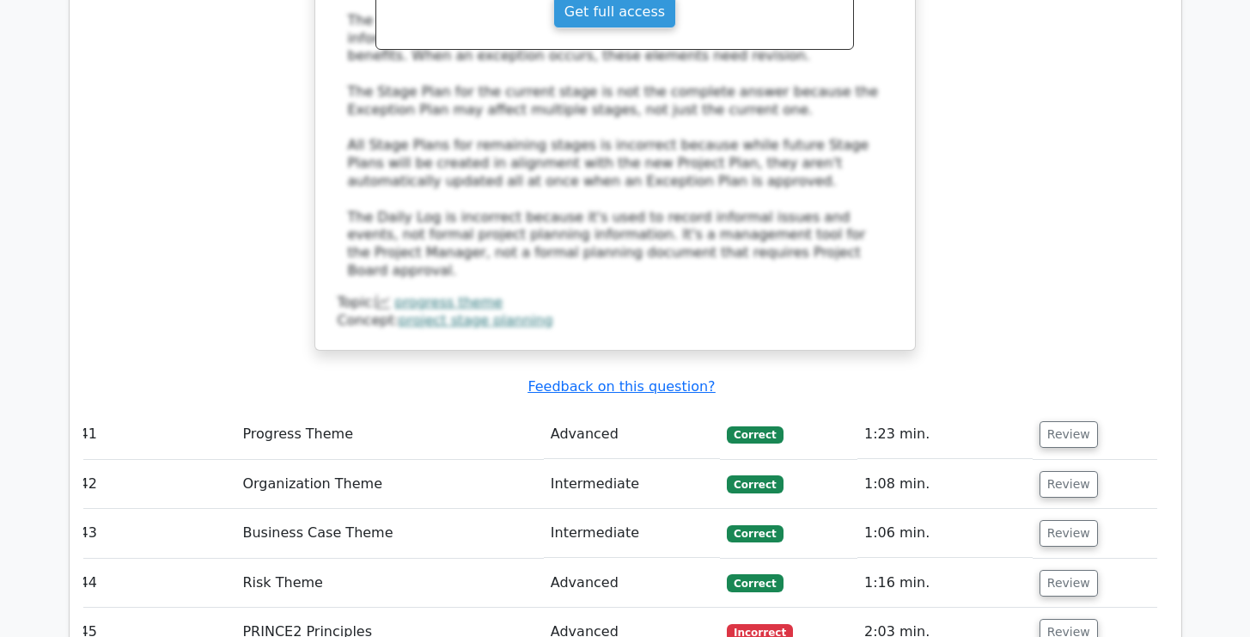
scroll to position [13457, 0]
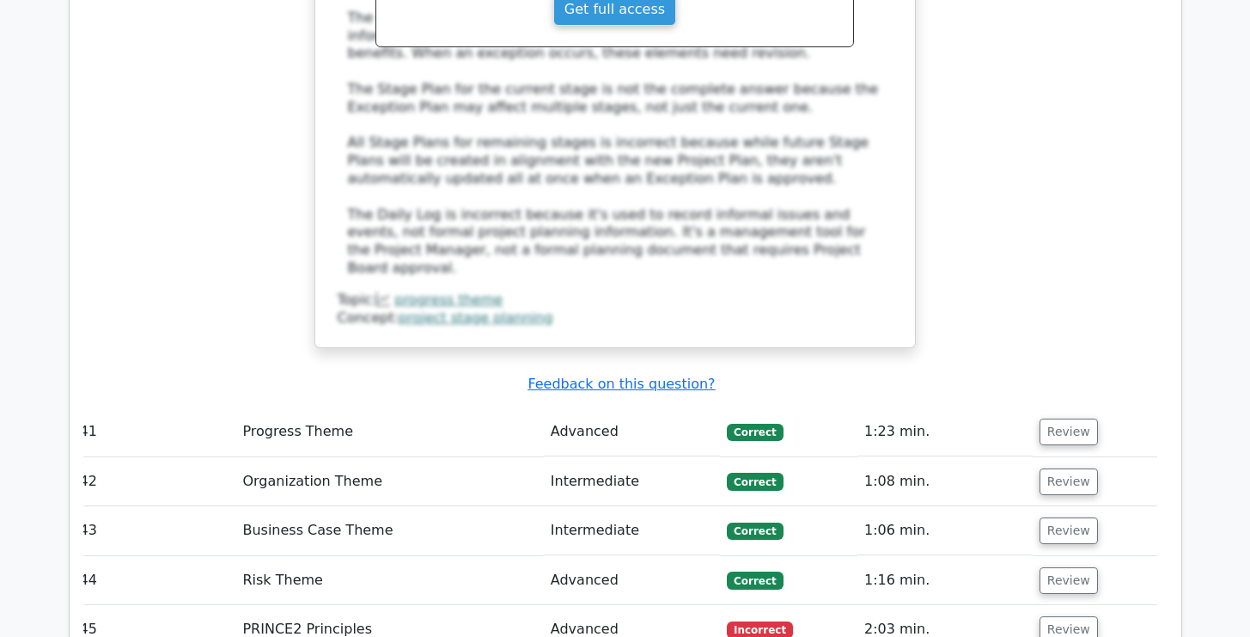
drag, startPoint x: 369, startPoint y: 197, endPoint x: 333, endPoint y: 492, distance: 296.9
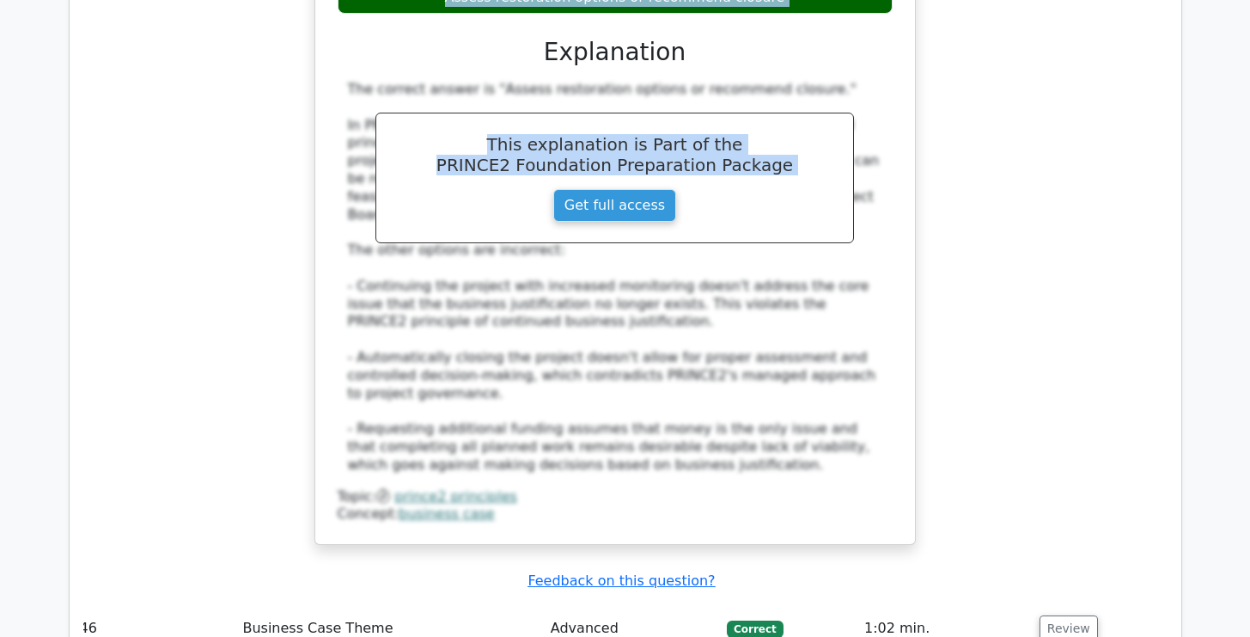
scroll to position [14454, 0]
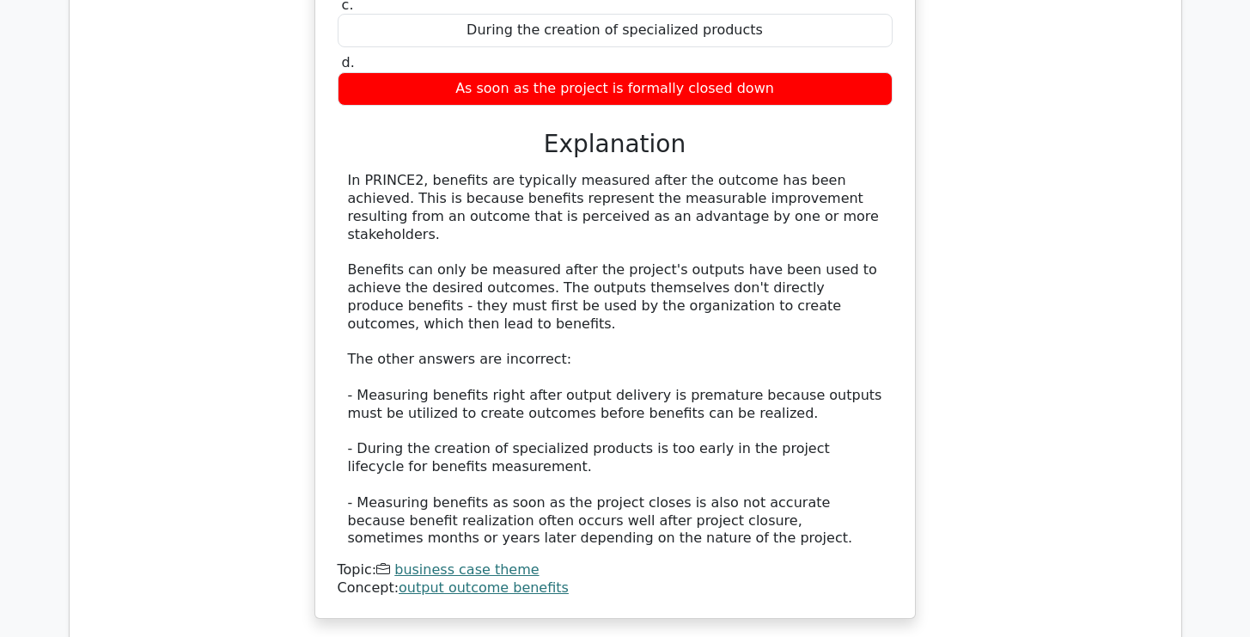
scroll to position [15490, 0]
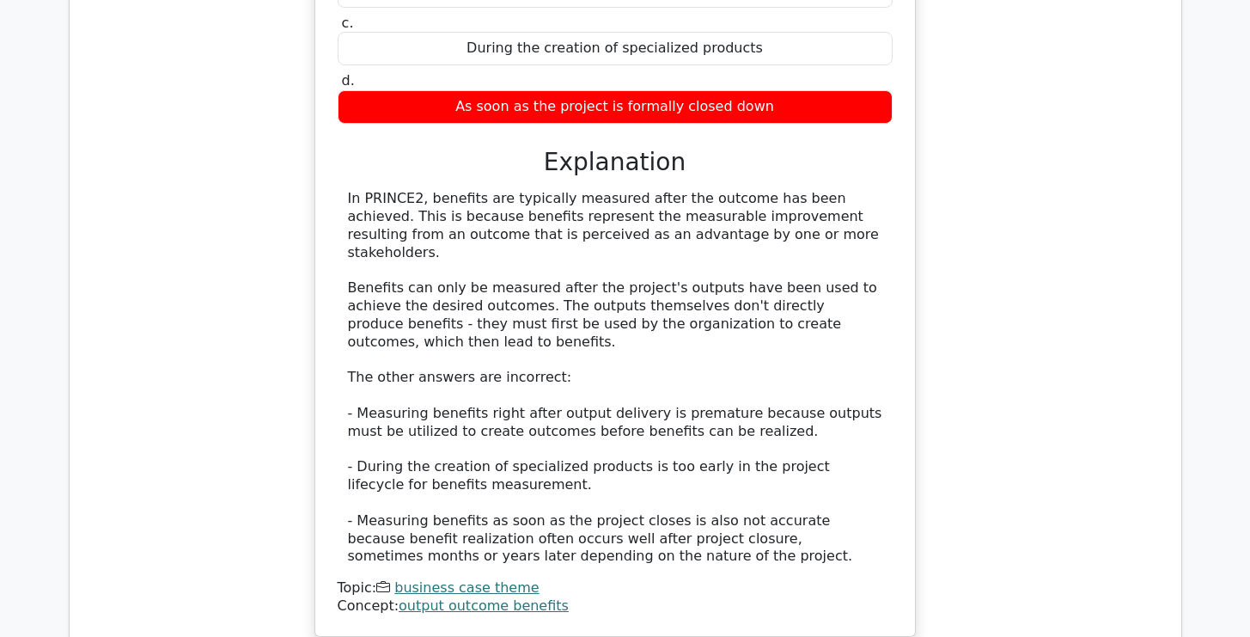
drag, startPoint x: 390, startPoint y: 330, endPoint x: 350, endPoint y: 609, distance: 282.2
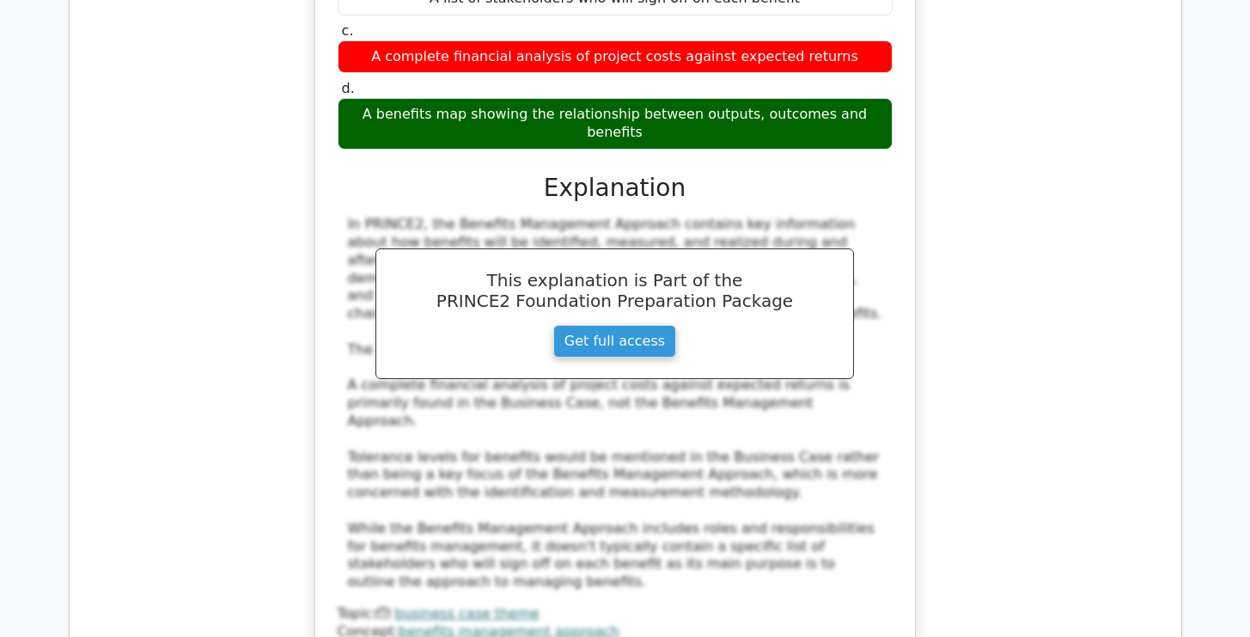
scroll to position [16555, 0]
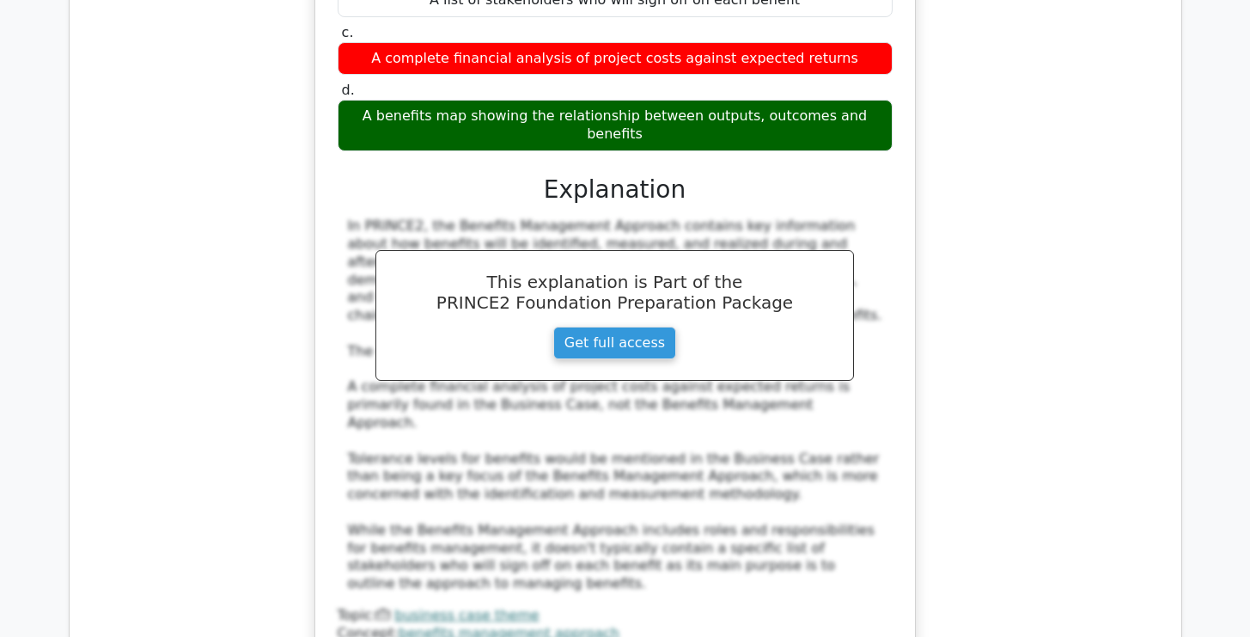
drag, startPoint x: 349, startPoint y: 184, endPoint x: 357, endPoint y: 246, distance: 62.5
drag, startPoint x: 346, startPoint y: 186, endPoint x: 290, endPoint y: 505, distance: 324.6
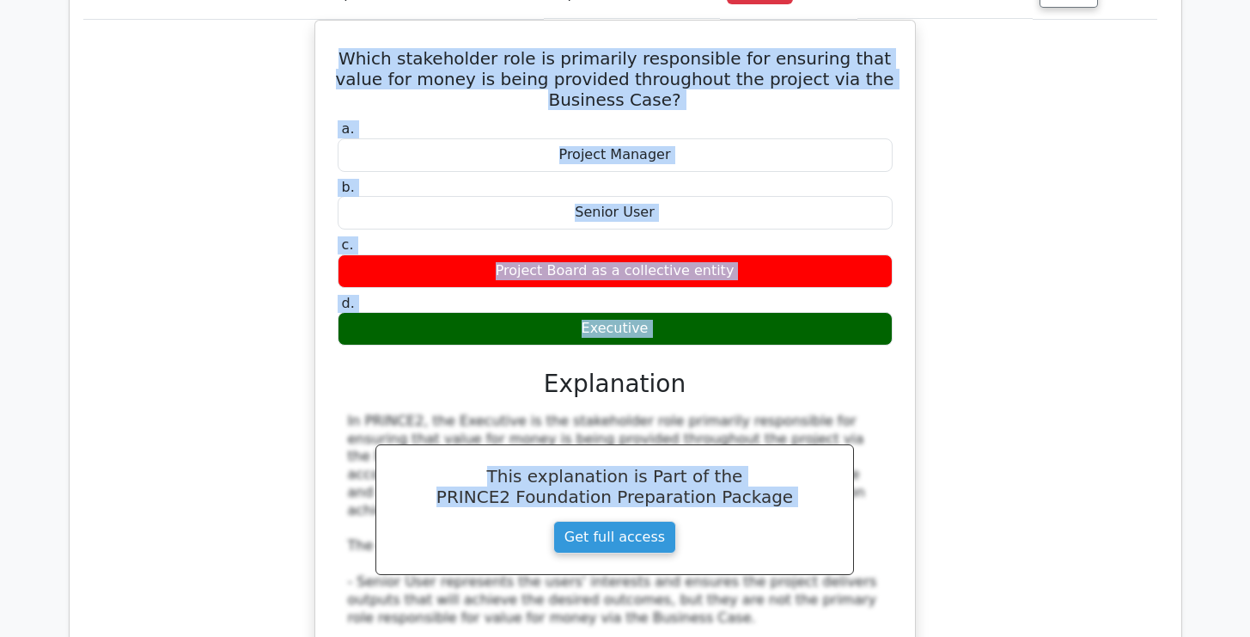
scroll to position [17311, 0]
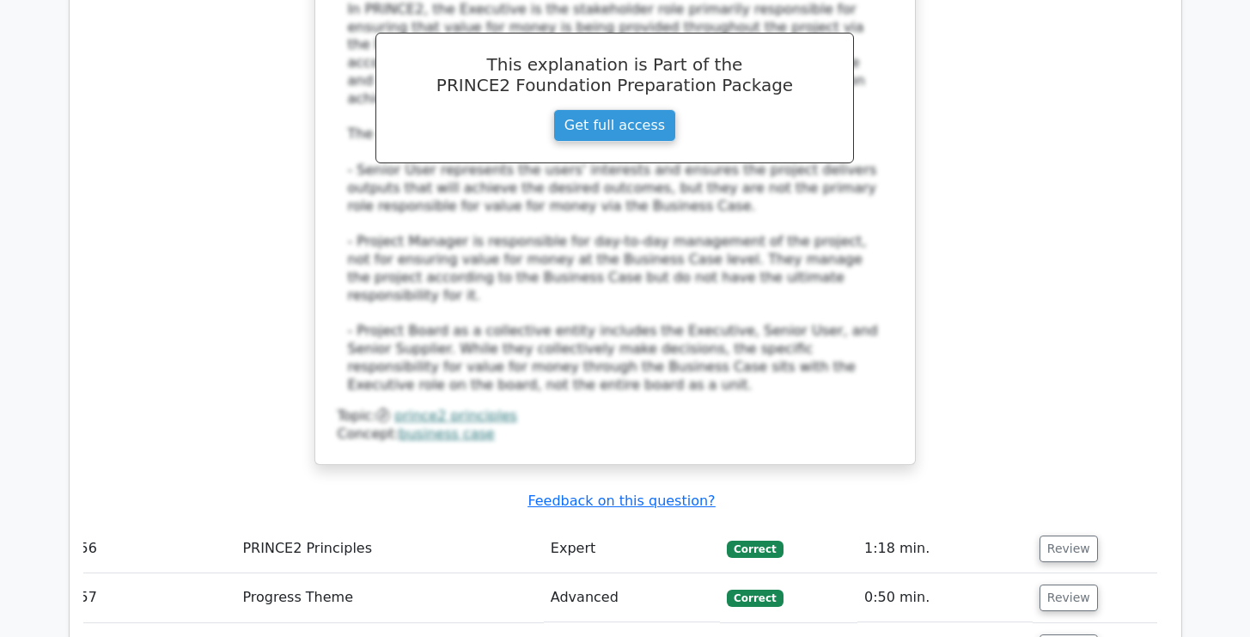
scroll to position [17724, 0]
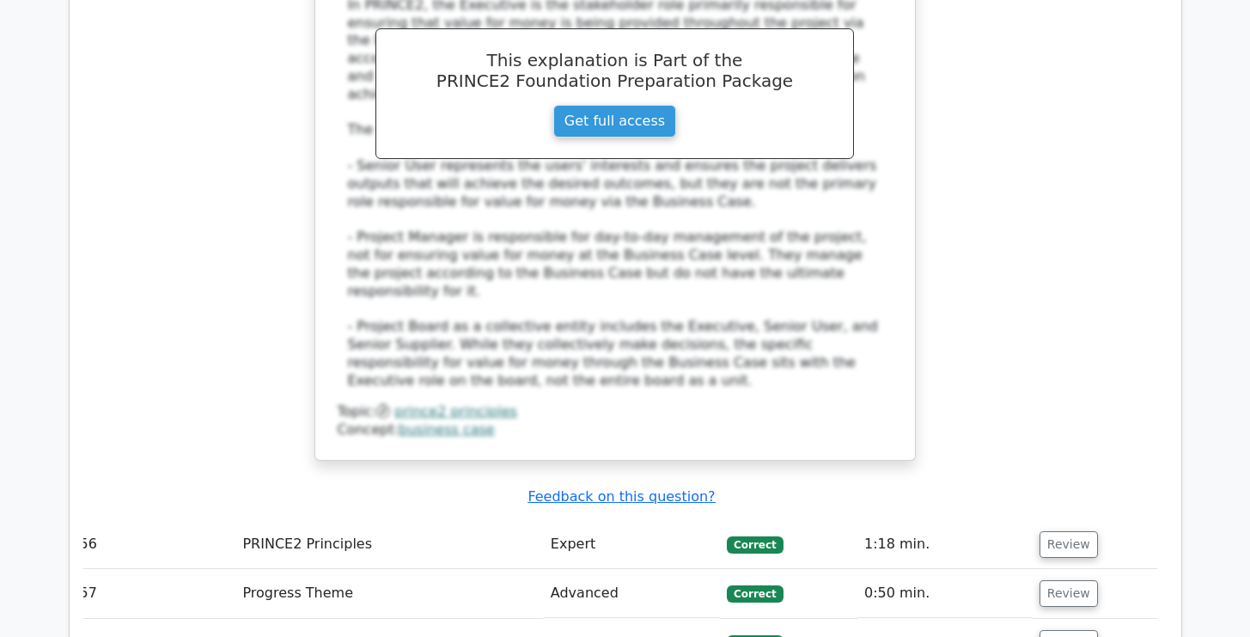
drag, startPoint x: 665, startPoint y: 385, endPoint x: 366, endPoint y: 244, distance: 330.6
drag, startPoint x: 333, startPoint y: 162, endPoint x: 380, endPoint y: 166, distance: 46.6
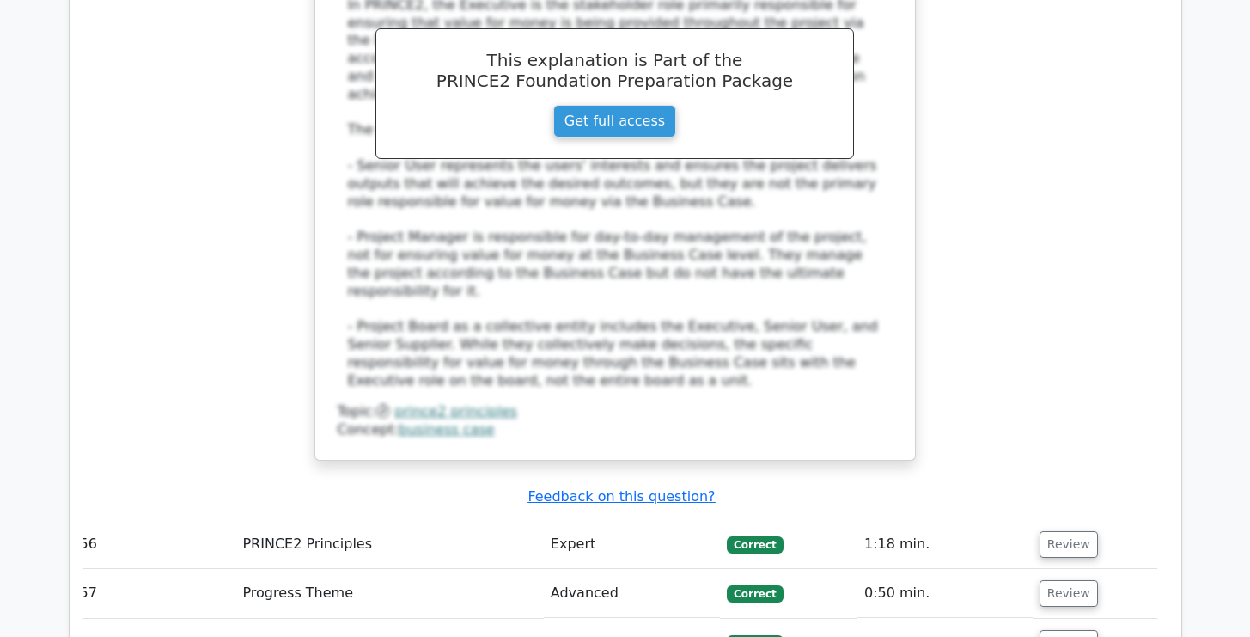
drag, startPoint x: 347, startPoint y: 160, endPoint x: 296, endPoint y: 464, distance: 308.5
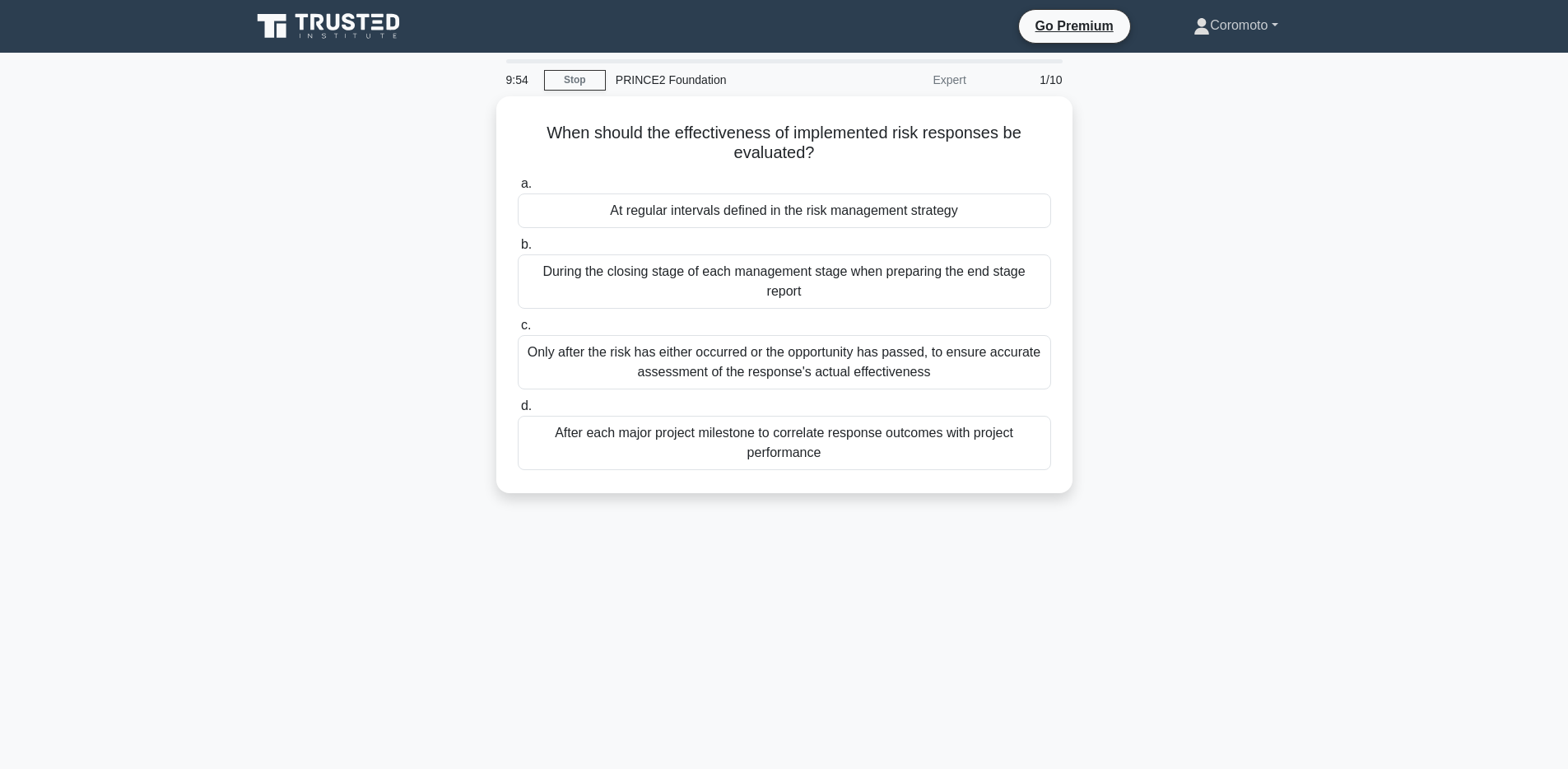
click at [1179, 34] on link "Coromoto" at bounding box center [1236, 25] width 163 height 33
click at [1177, 62] on link "Profile" at bounding box center [1220, 63] width 130 height 26
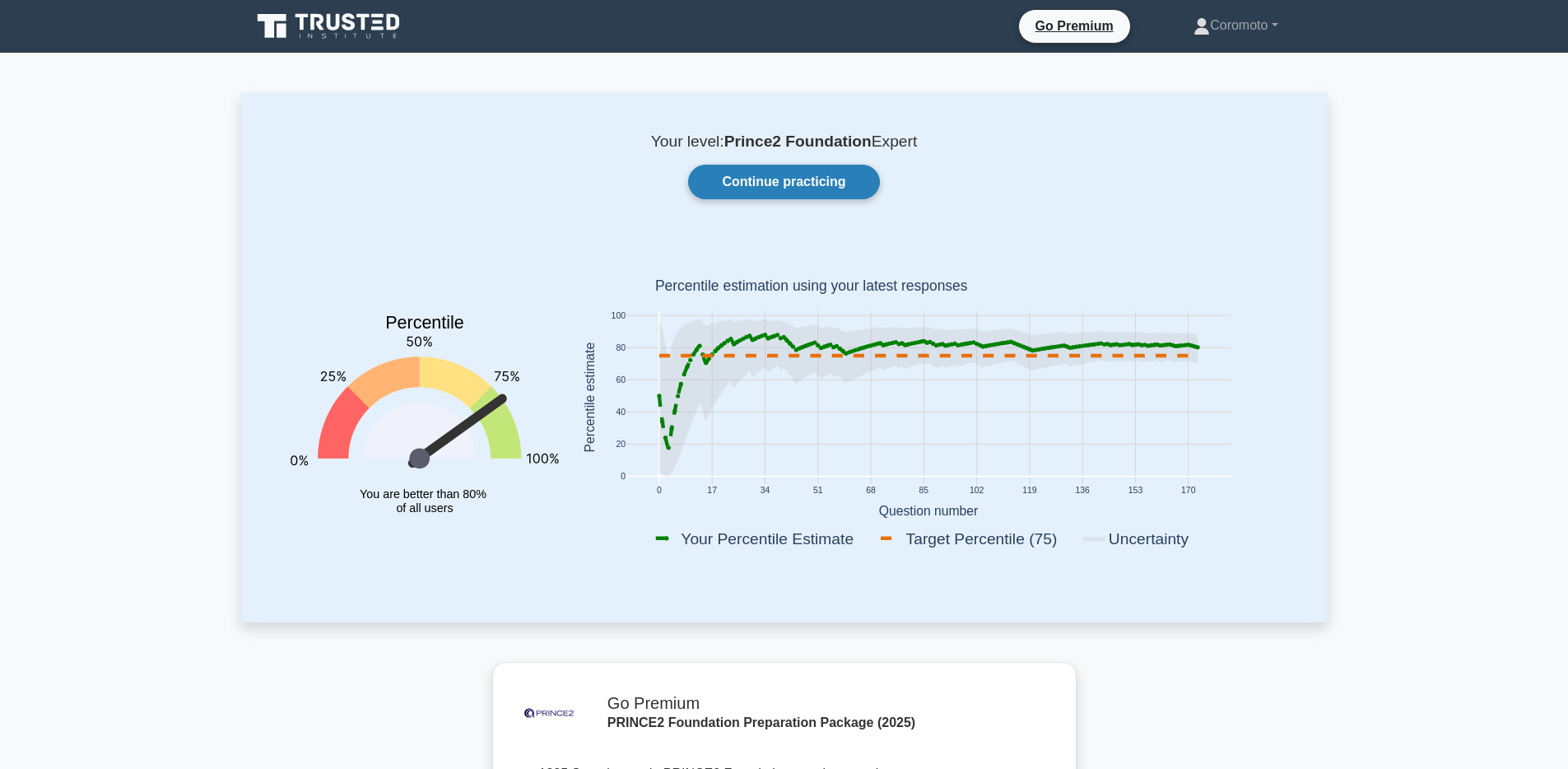
click at [813, 189] on link "Continue practicing" at bounding box center [783, 182] width 191 height 34
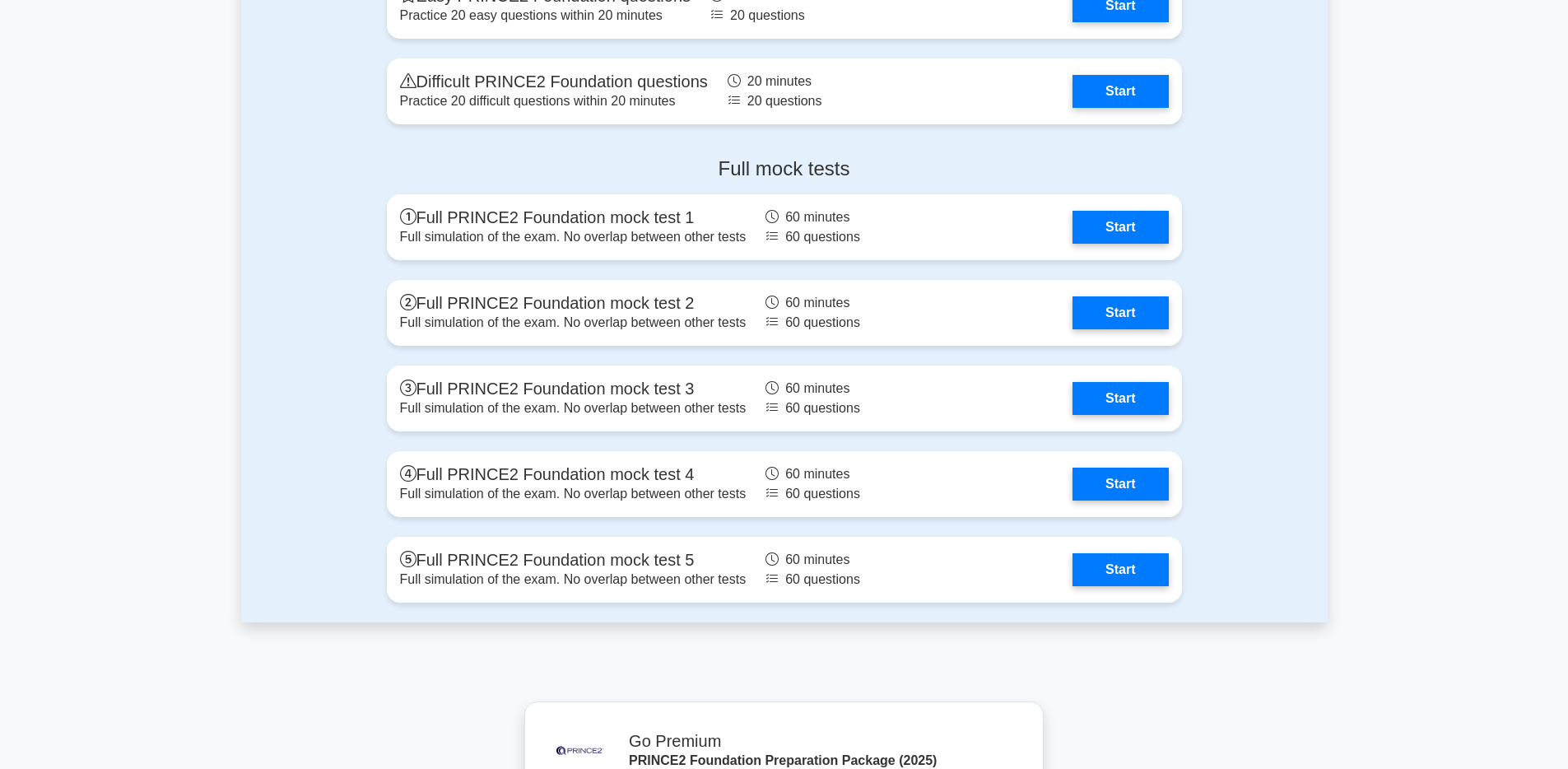
scroll to position [2773, 0]
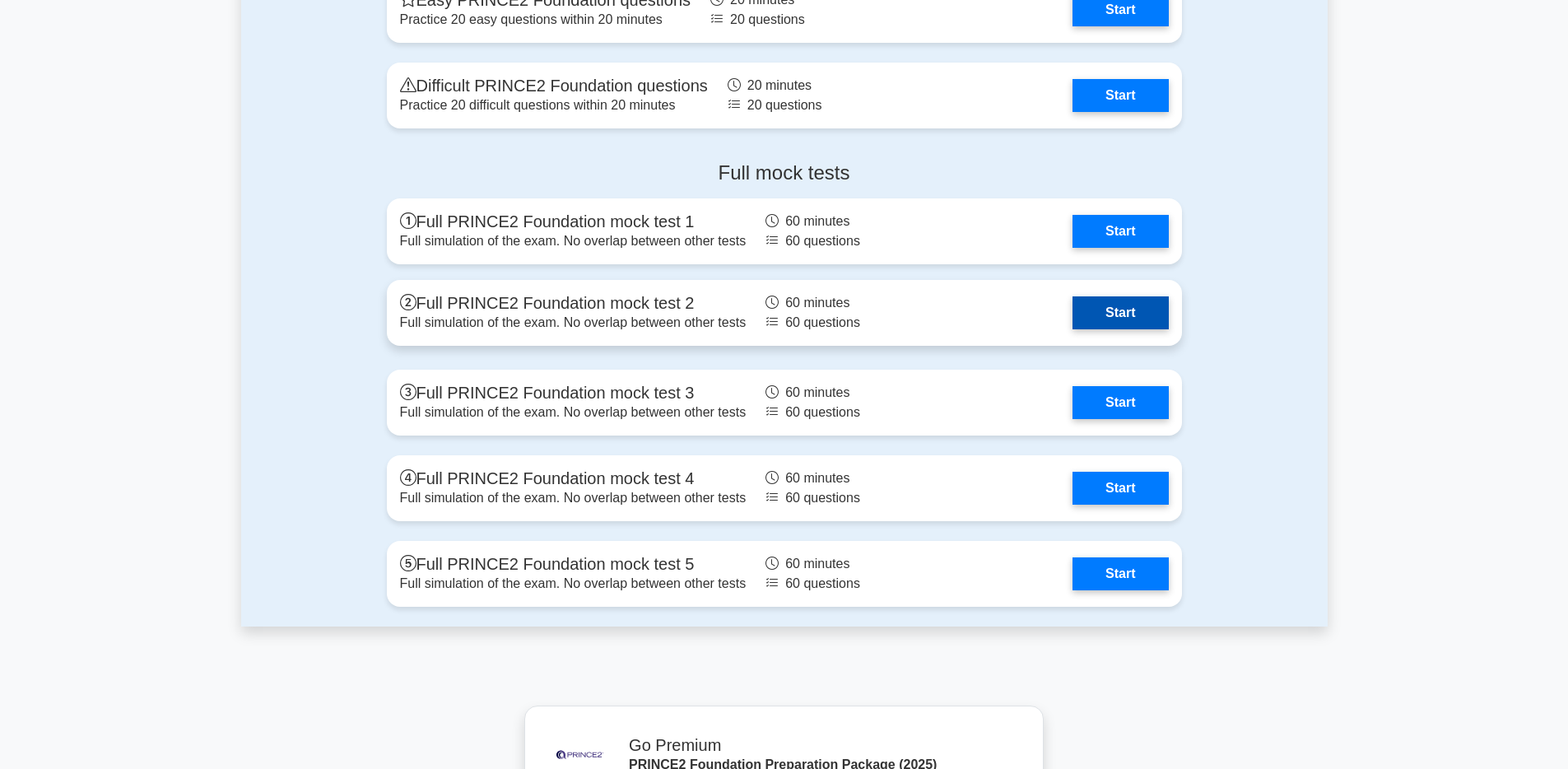
click at [1138, 308] on link "Start" at bounding box center [1121, 312] width 96 height 33
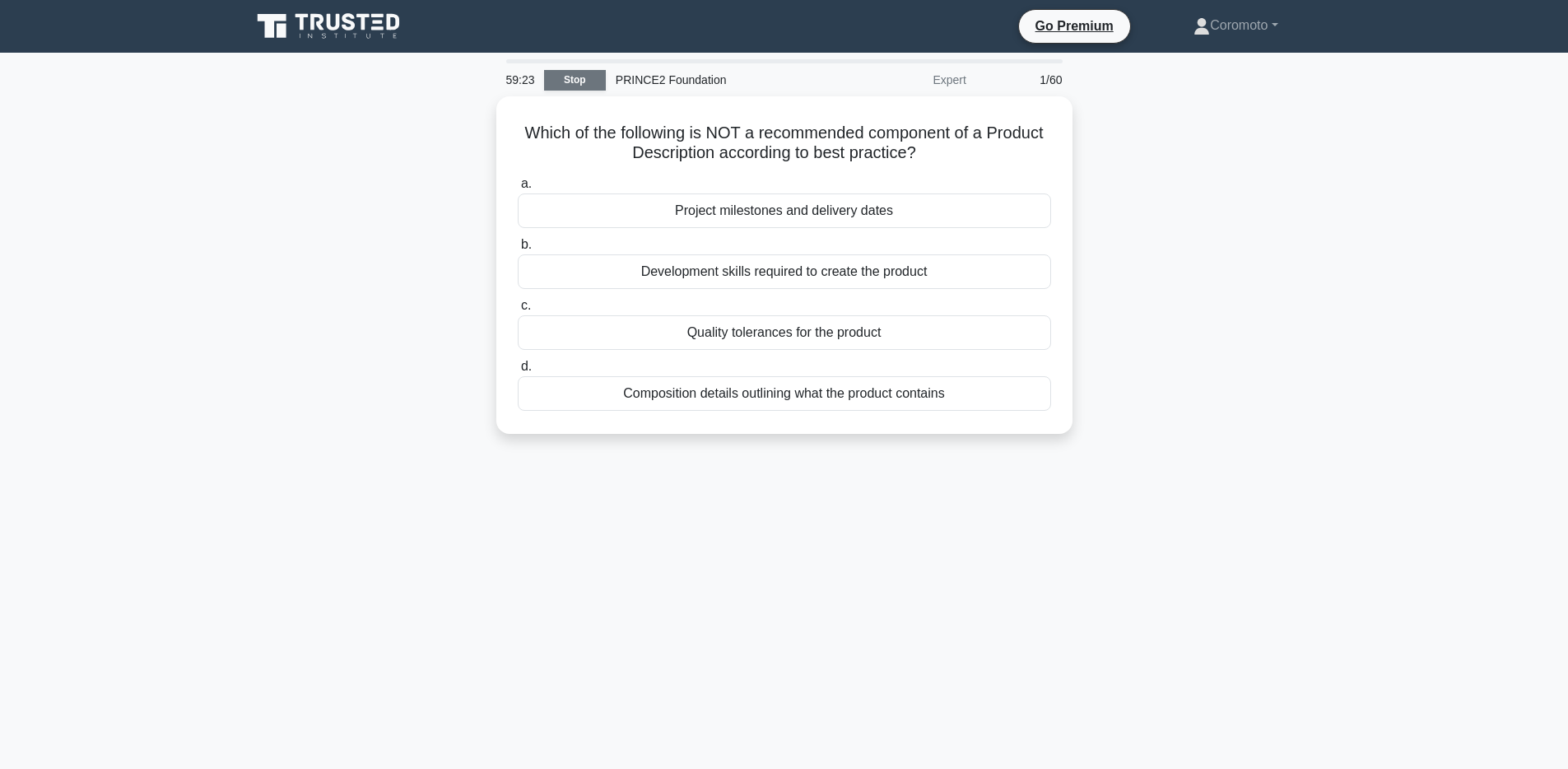
click at [569, 79] on link "Stop" at bounding box center [575, 79] width 61 height 20
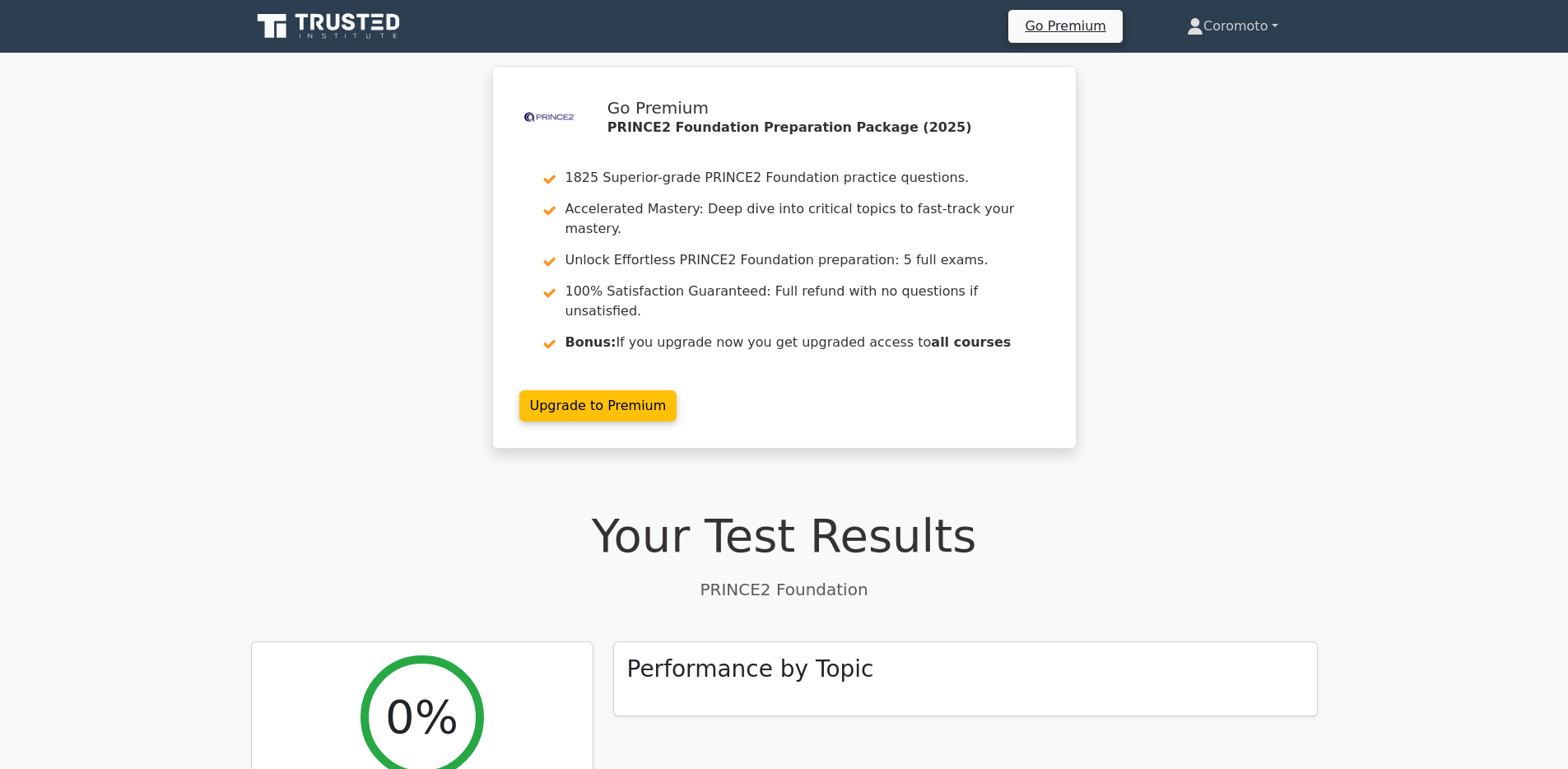
click at [1221, 29] on link "Coromoto" at bounding box center [1233, 26] width 170 height 33
